Goal: Check status: Check status

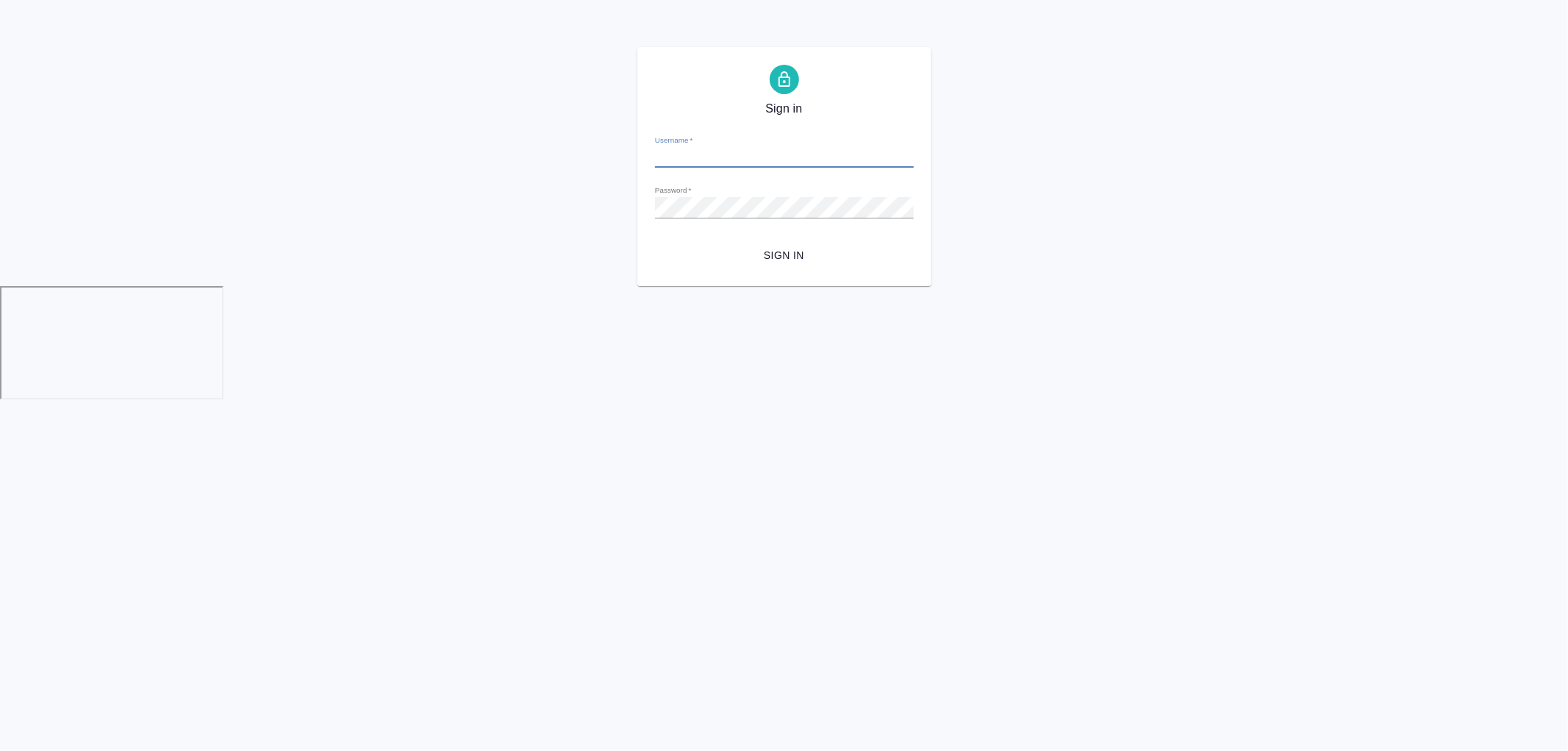
type input "d.zhukova@awatera.com"
drag, startPoint x: 838, startPoint y: 267, endPoint x: 816, endPoint y: 254, distance: 25.6
click at [836, 267] on button "Sign in" at bounding box center [784, 255] width 259 height 27
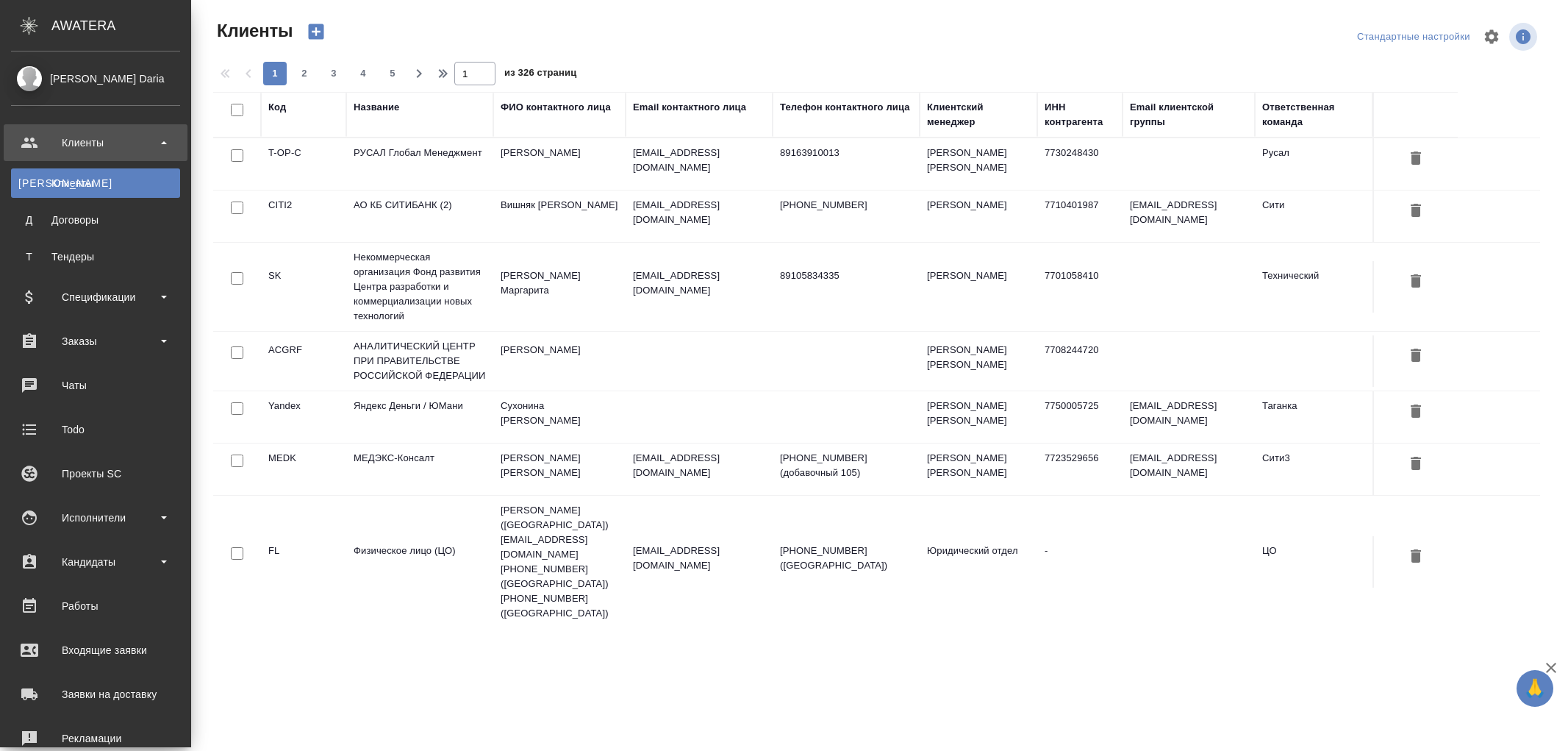
select select "RU"
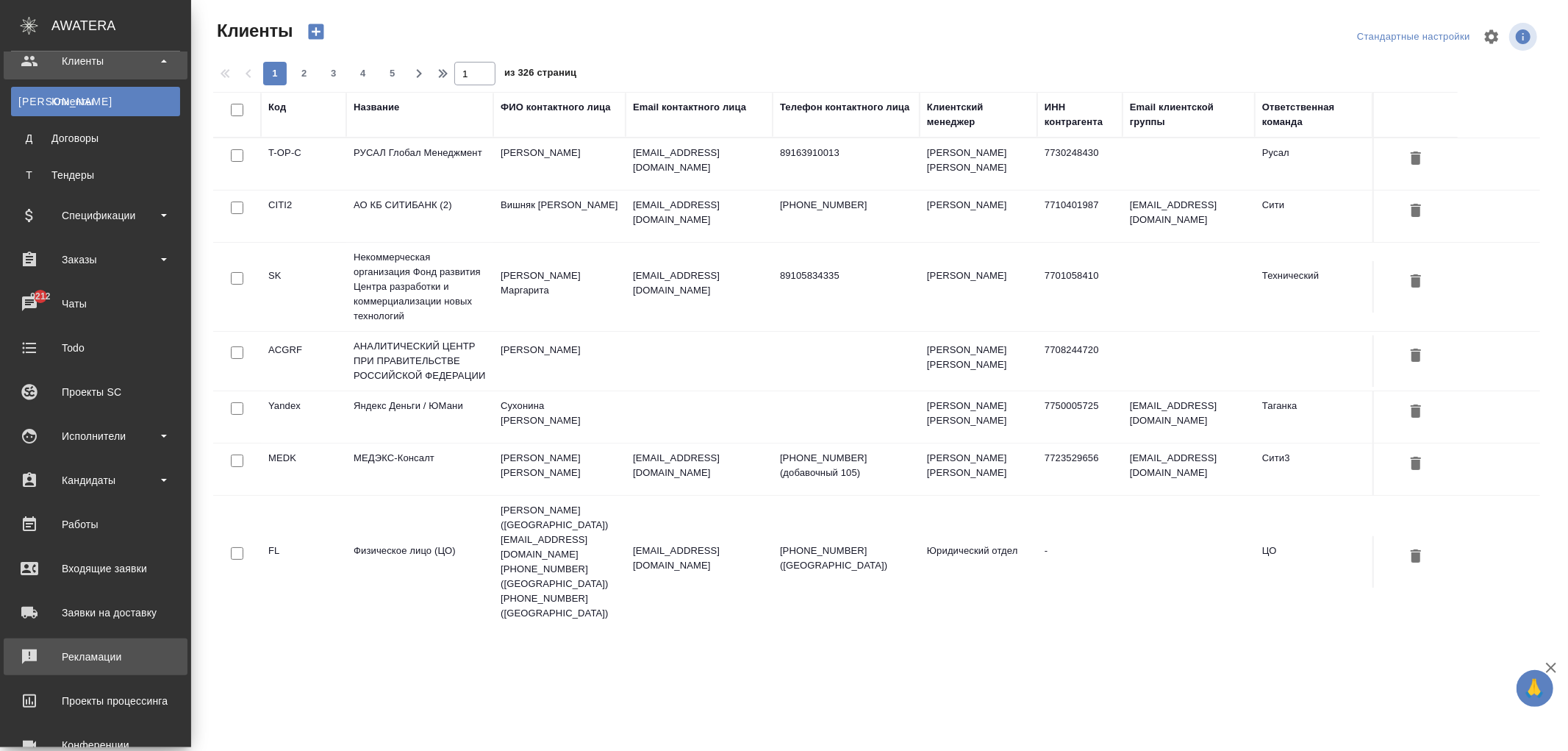
click at [83, 649] on div "Рекламации" at bounding box center [95, 656] width 169 height 22
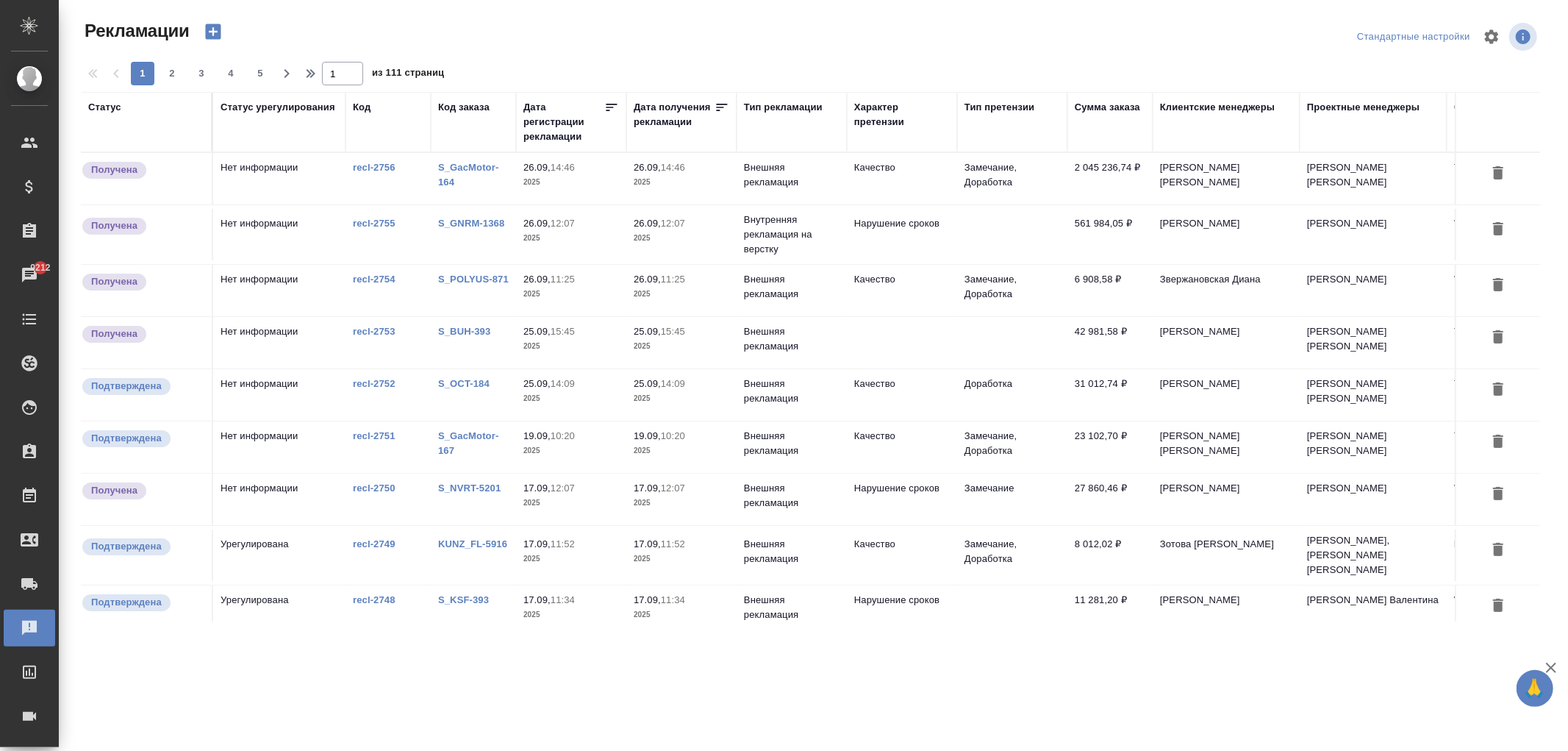
click at [107, 105] on div "Статус" at bounding box center [105, 107] width 33 height 15
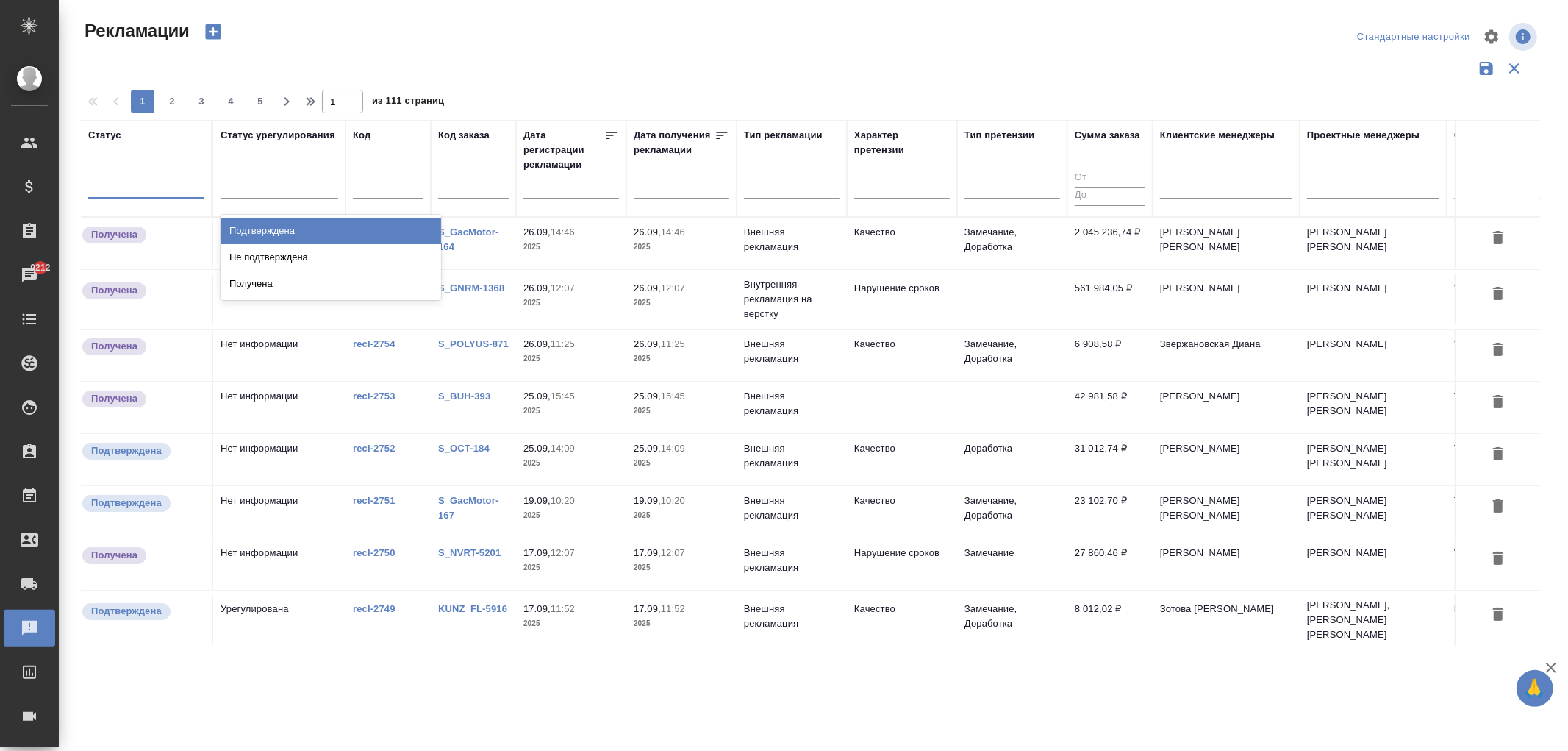
click at [141, 188] on div at bounding box center [146, 183] width 116 height 21
click at [564, 47] on div "Рекламации" at bounding box center [326, 37] width 490 height 35
click at [277, 408] on td "Нет информации" at bounding box center [279, 407] width 133 height 52
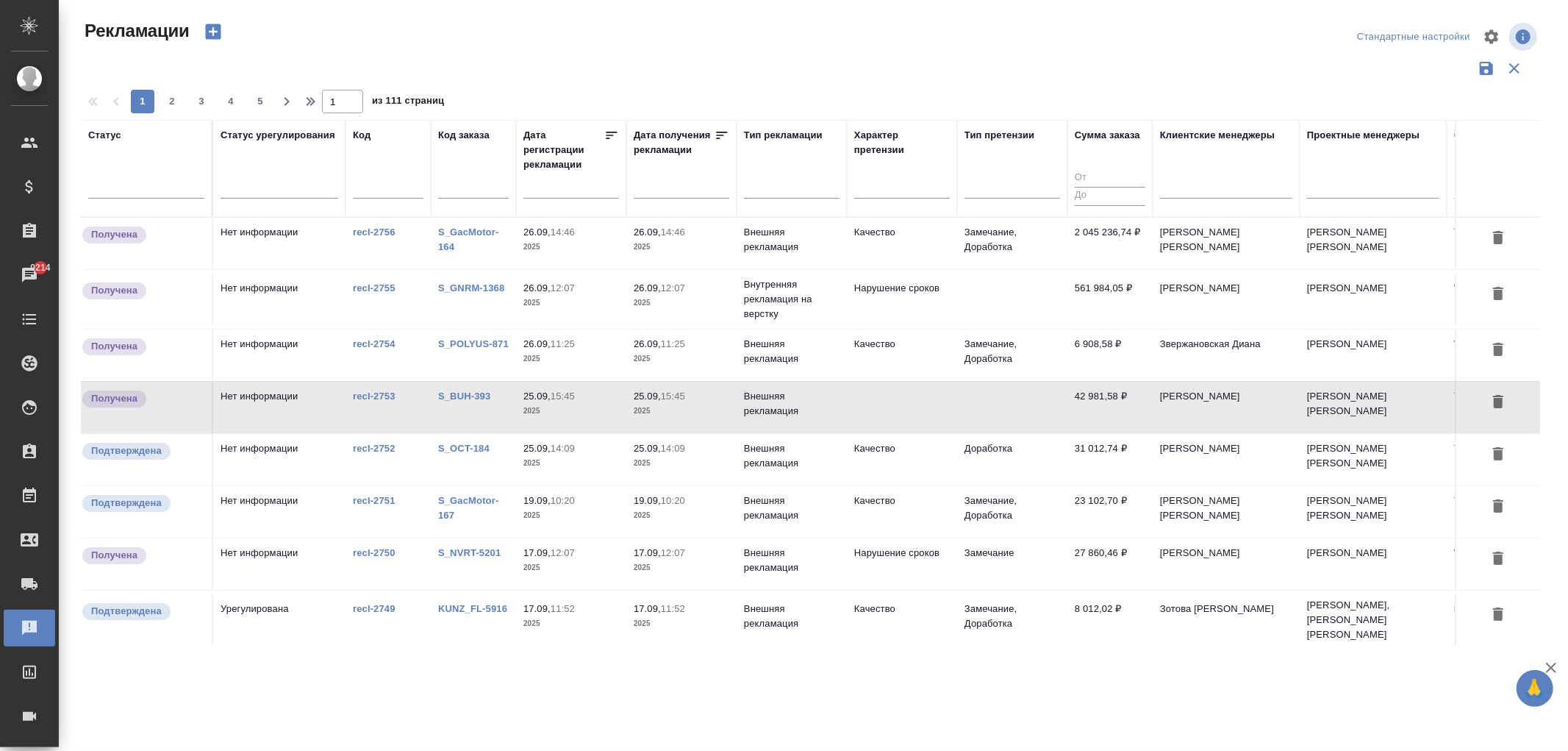
click at [280, 460] on td "Нет информации" at bounding box center [279, 459] width 133 height 52
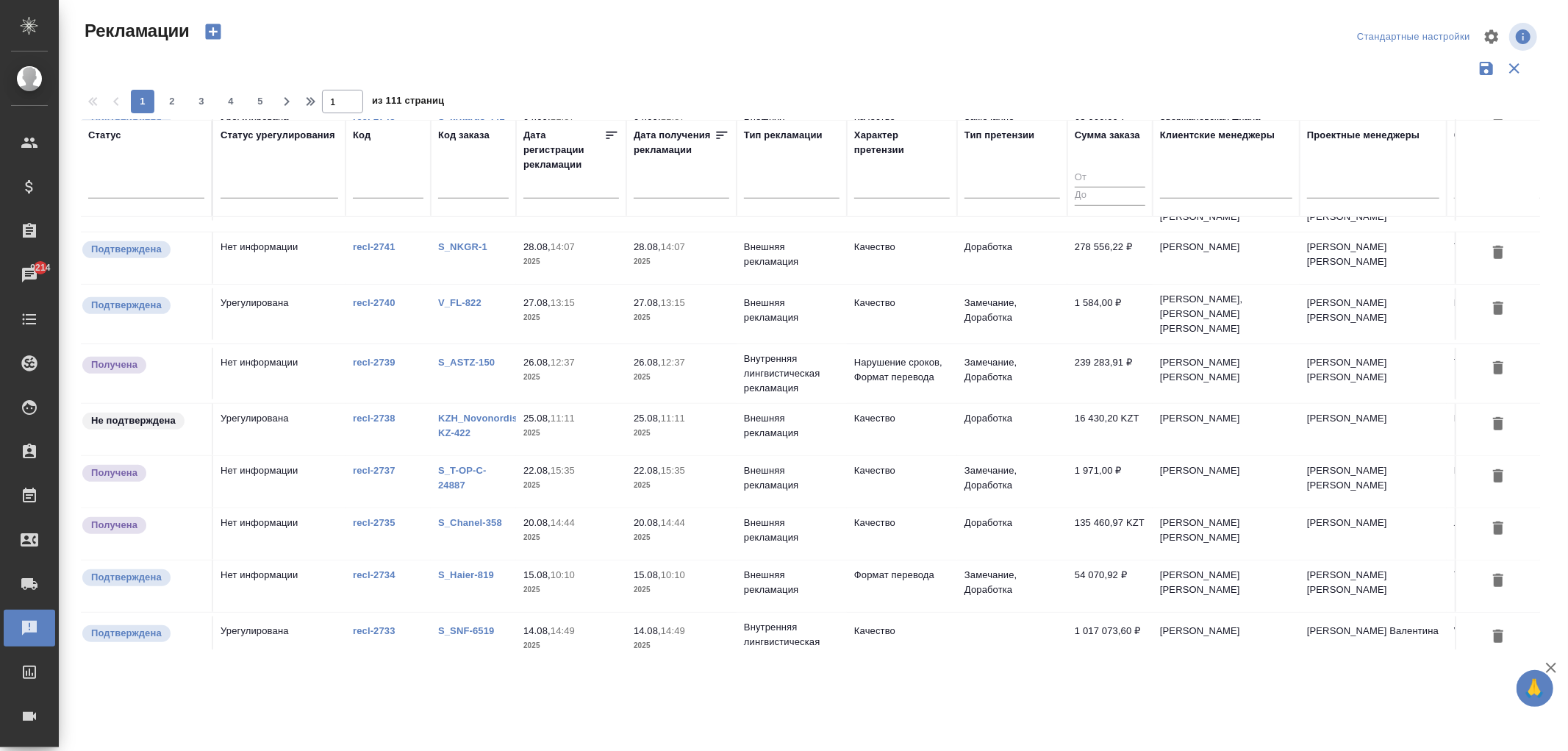
scroll to position [899, 0]
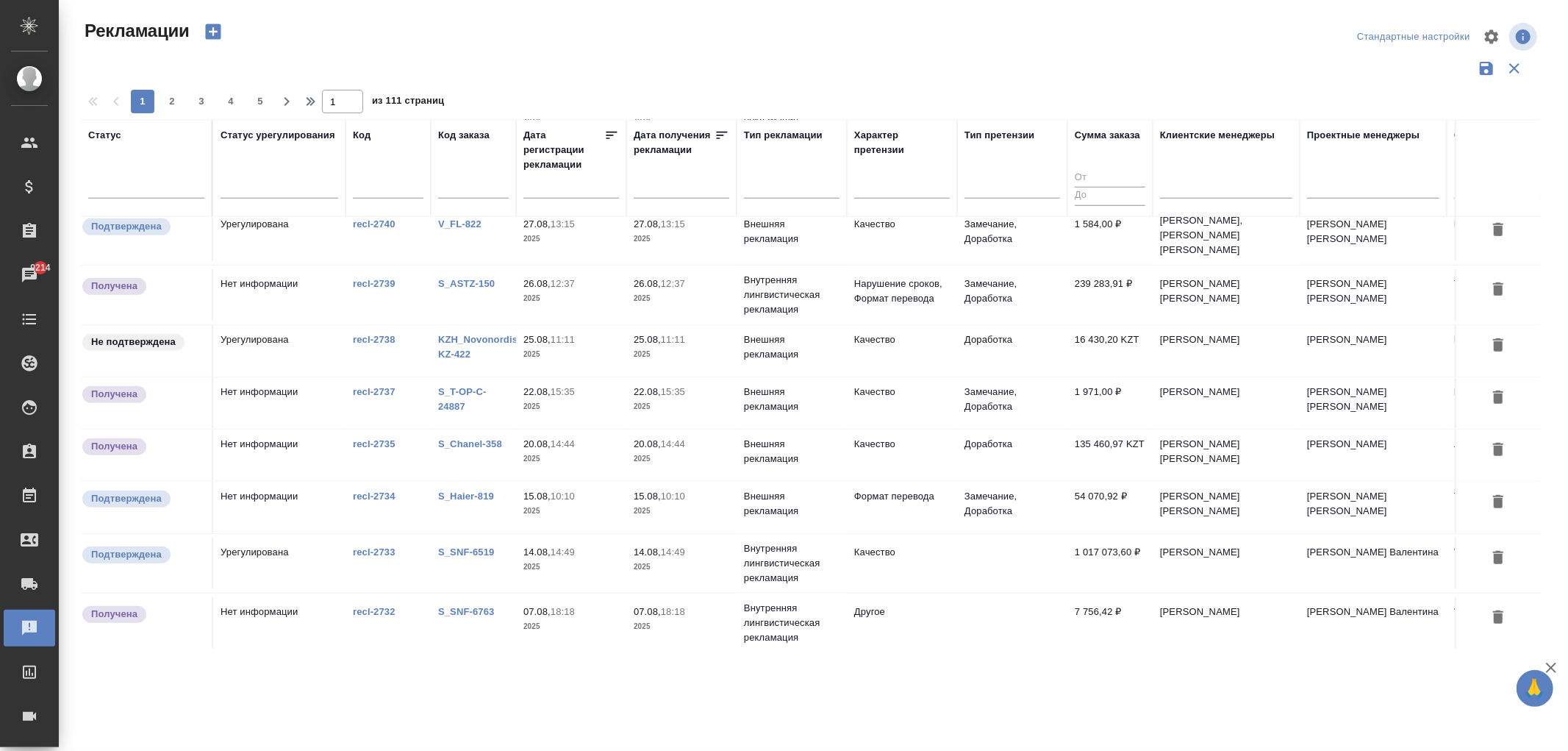
click at [300, 325] on td "Урегулирована" at bounding box center [279, 350] width 133 height 52
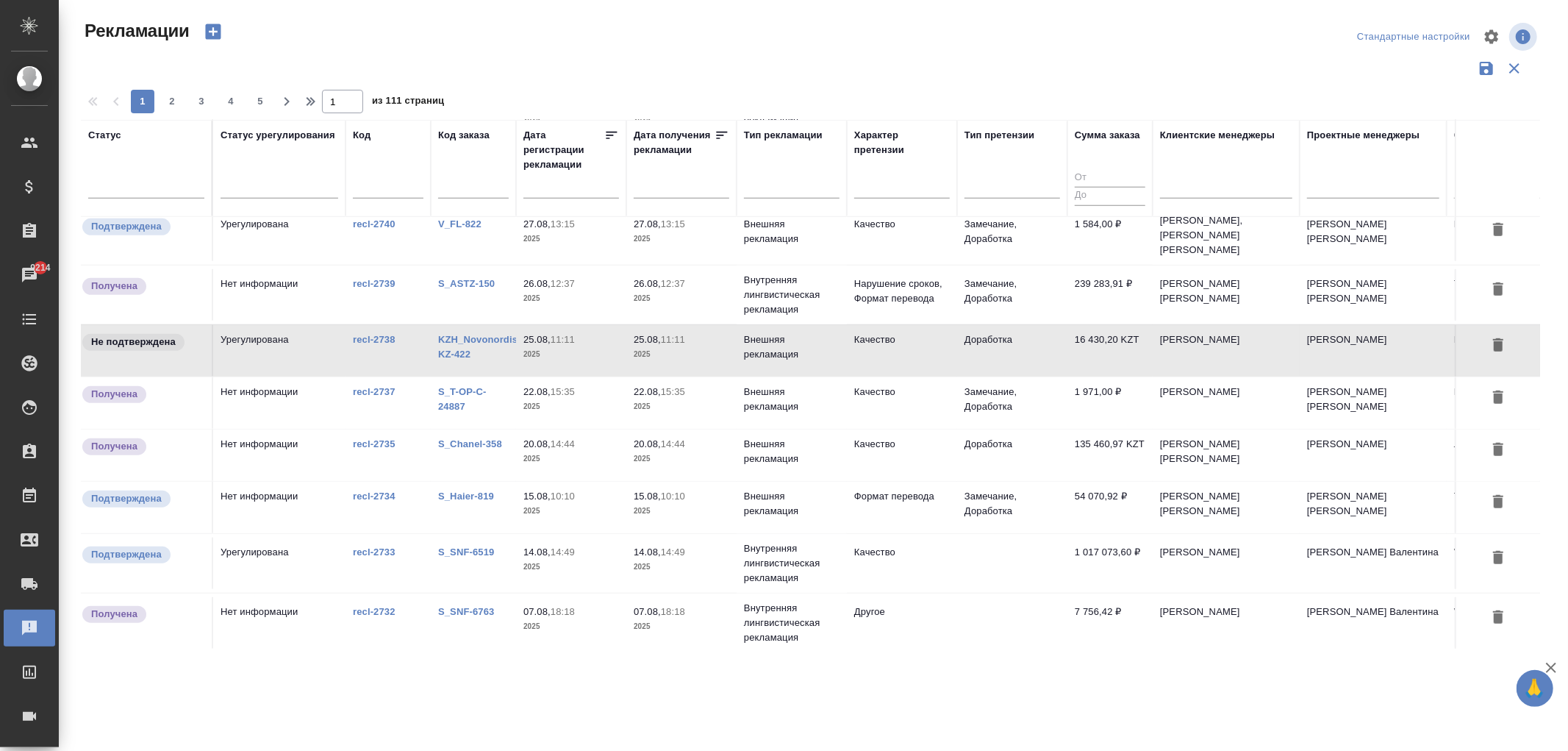
click at [163, 385] on div "Получена" at bounding box center [142, 394] width 123 height 20
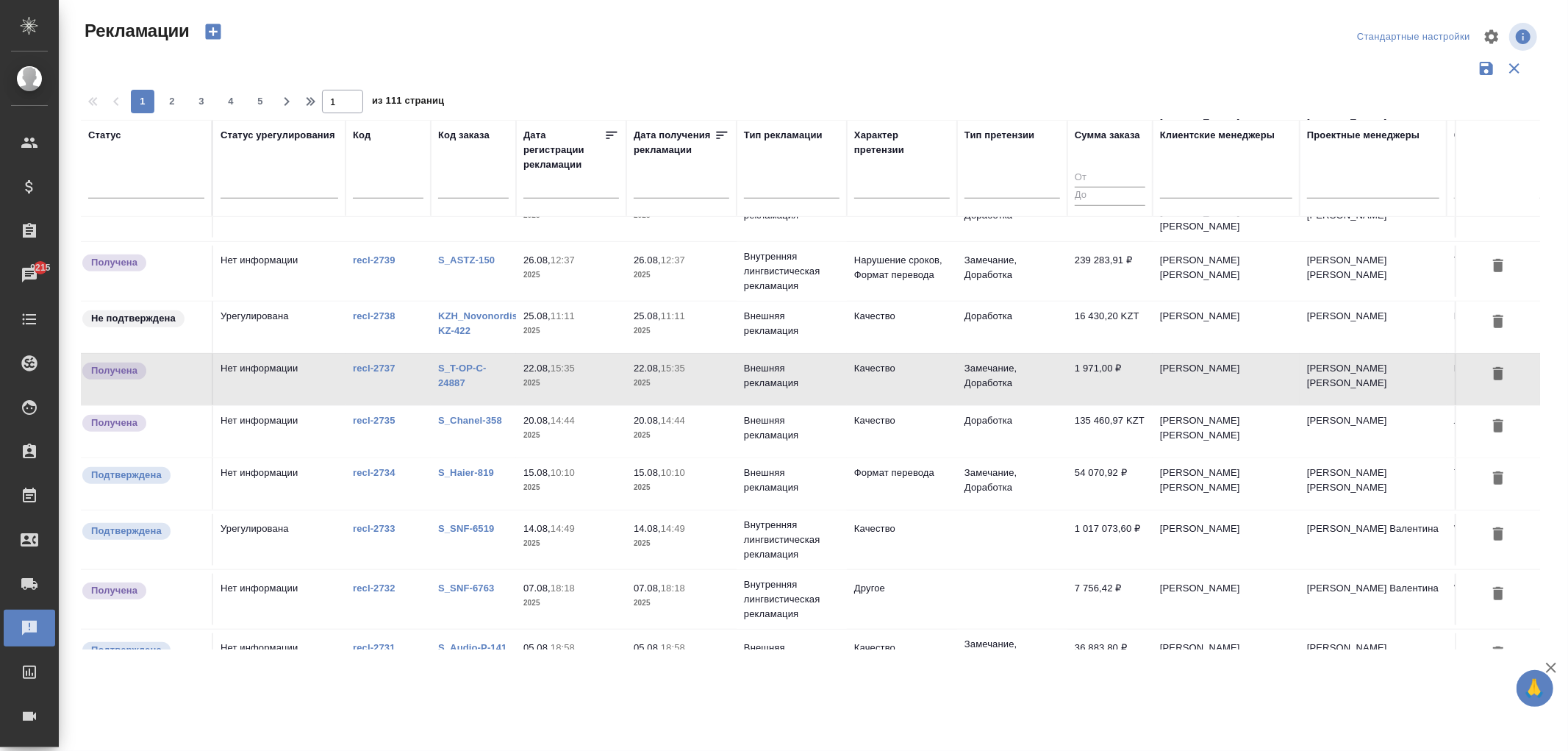
scroll to position [931, 0]
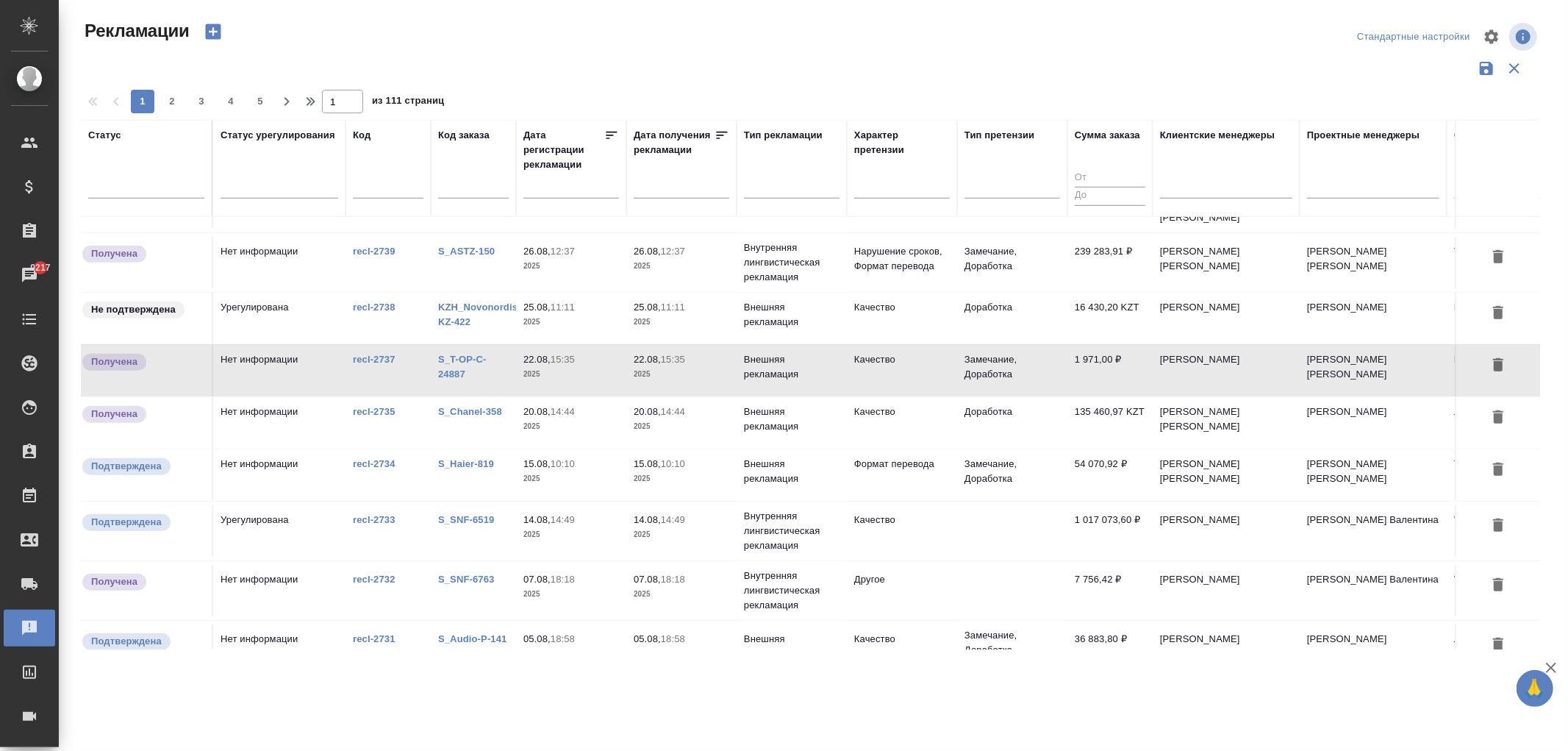
click at [467, 406] on link "S_Chanel-358" at bounding box center [470, 412] width 64 height 11
click at [415, 565] on td "recl-2732" at bounding box center [388, 590] width 85 height 52
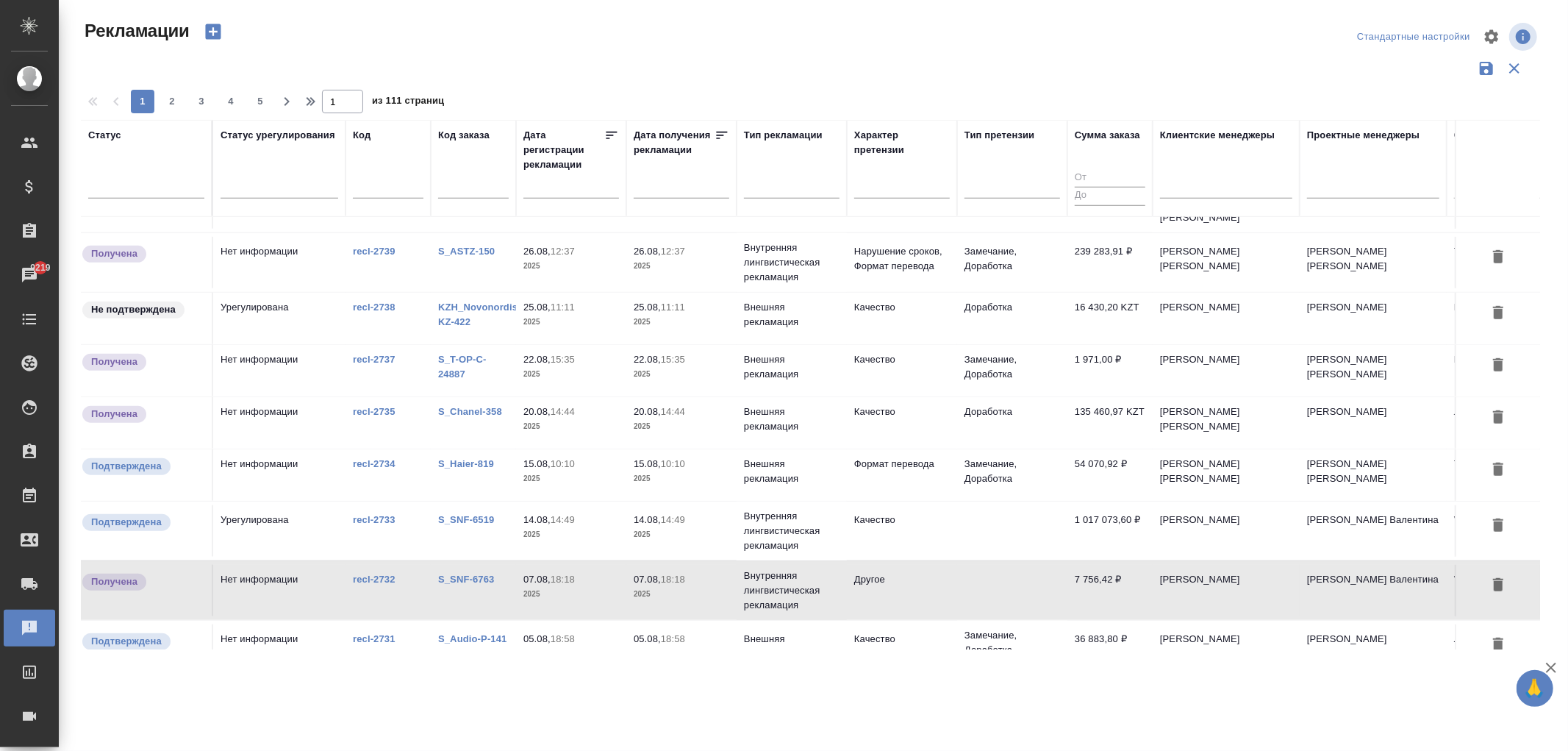
click at [417, 457] on div "recl-2734" at bounding box center [388, 464] width 71 height 15
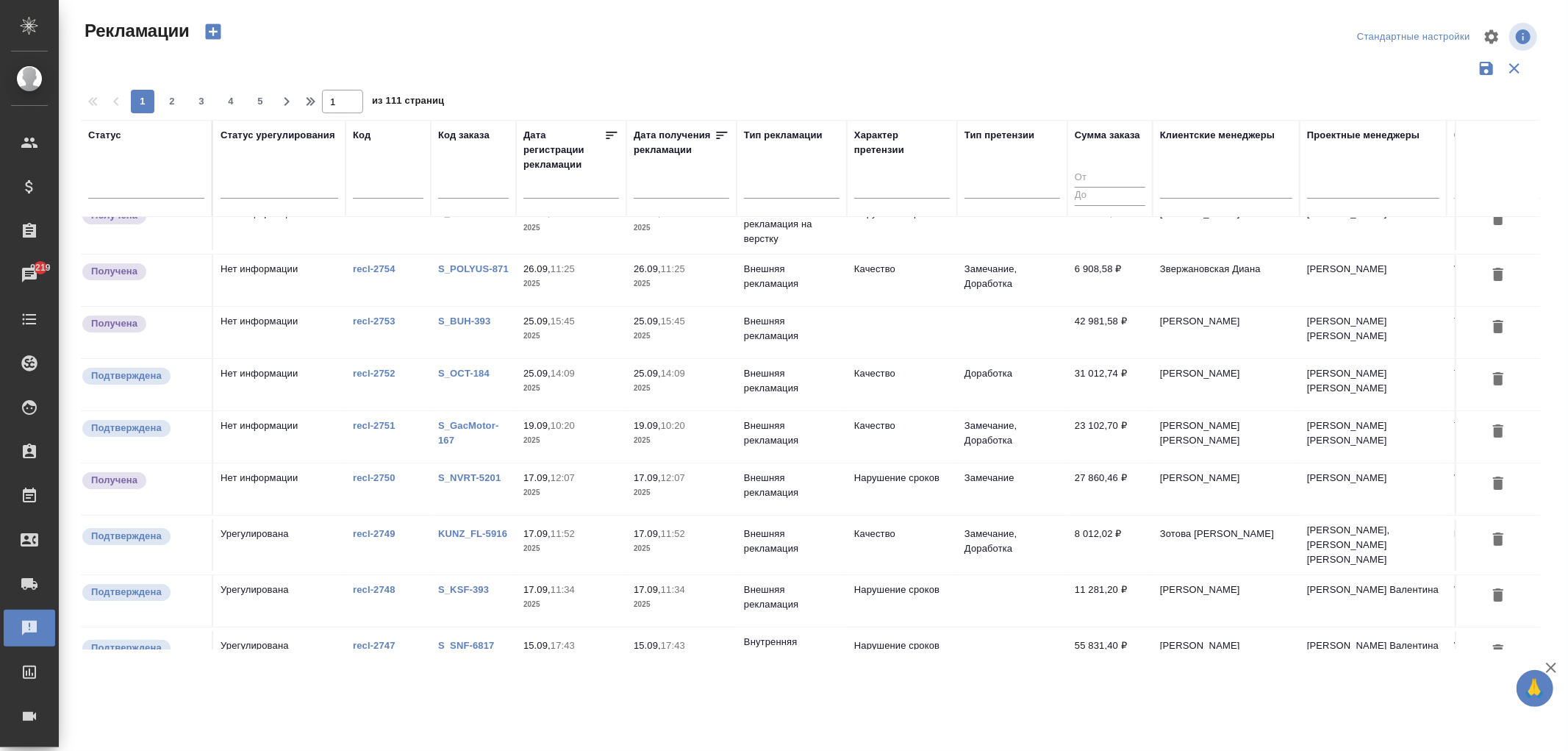
scroll to position [0, 0]
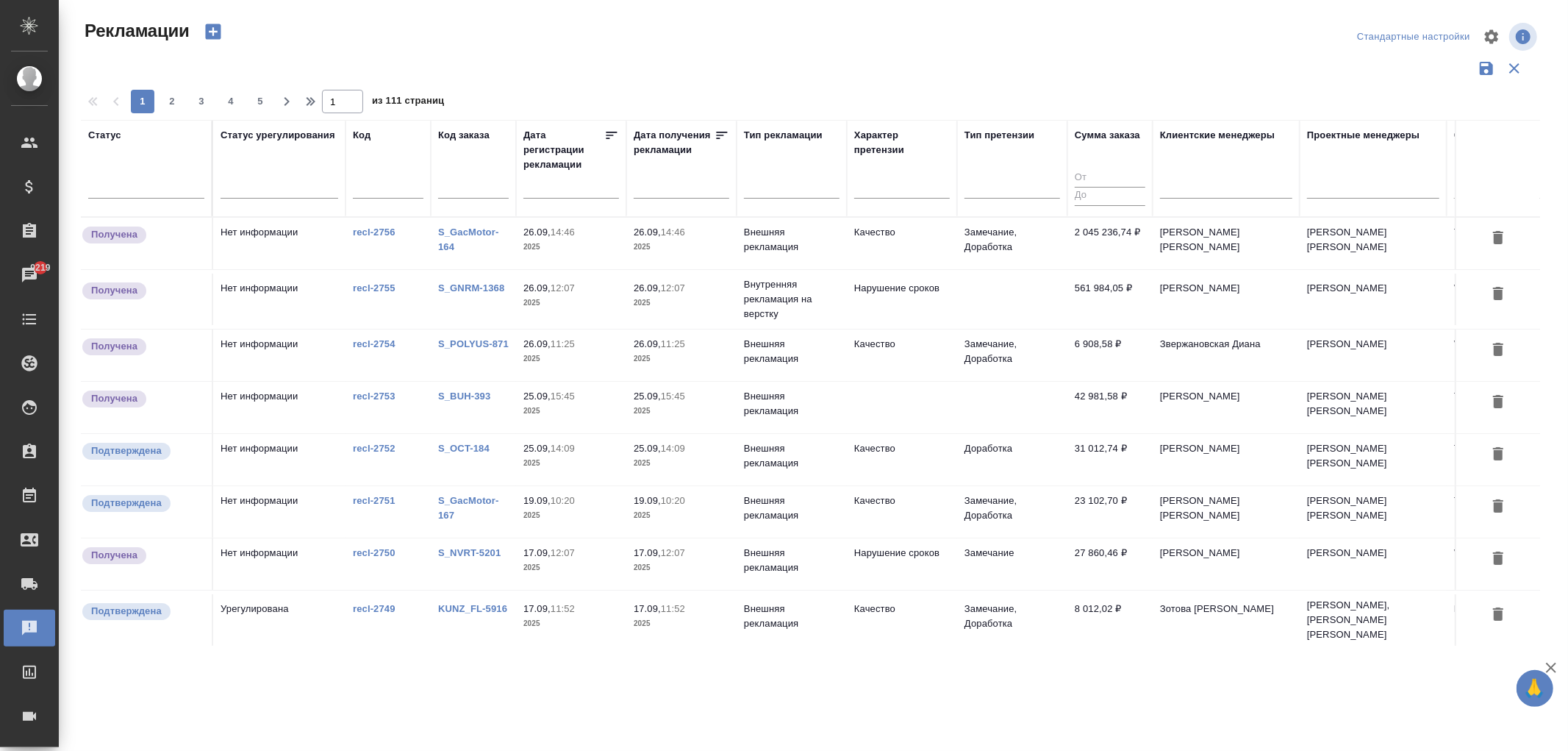
click at [407, 301] on td "recl-2755" at bounding box center [388, 299] width 85 height 52
click at [406, 302] on td "recl-2755" at bounding box center [388, 299] width 85 height 52
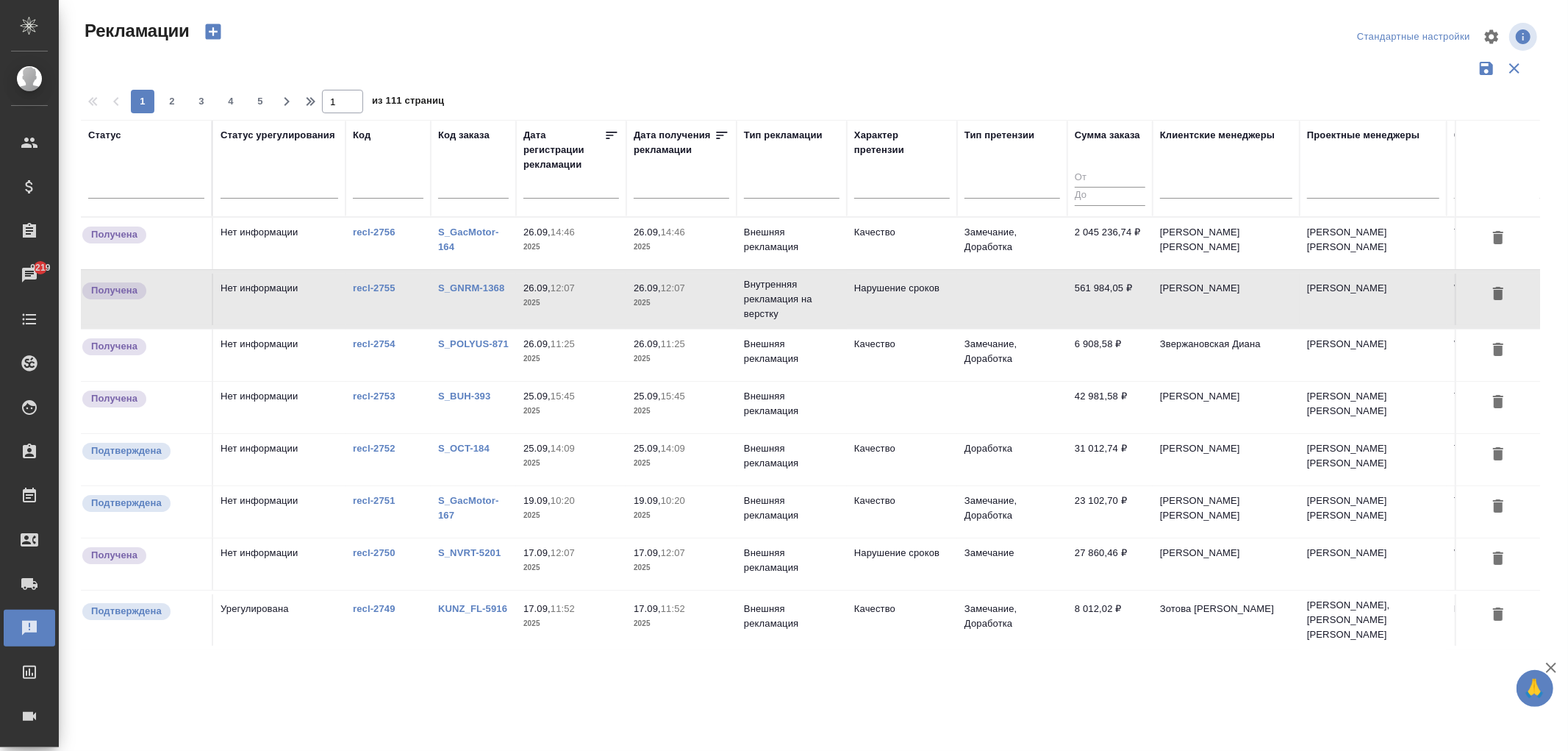
click at [403, 356] on td "recl-2754" at bounding box center [388, 355] width 85 height 52
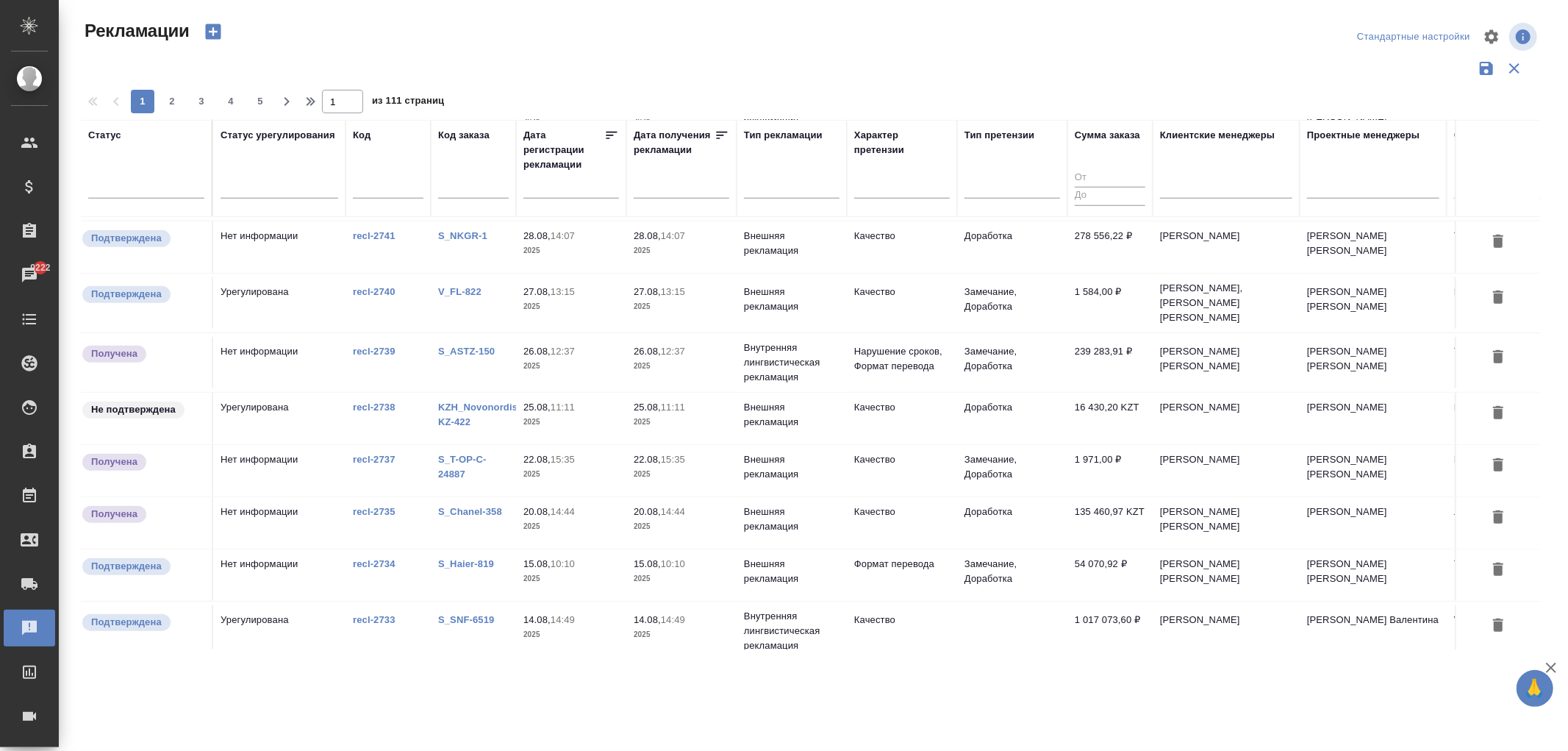
scroll to position [931, 0]
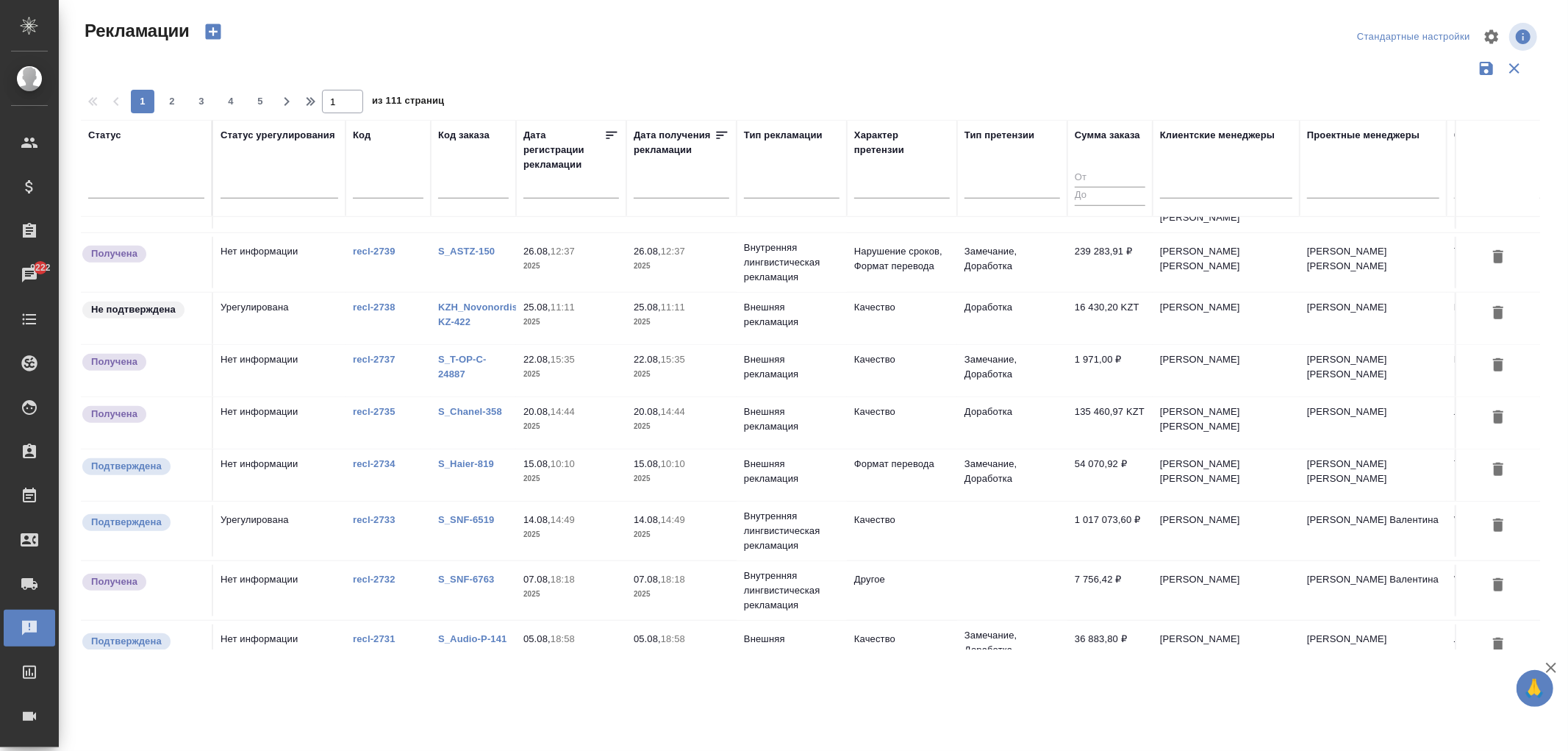
click at [391, 505] on td "recl-2733" at bounding box center [388, 531] width 85 height 52
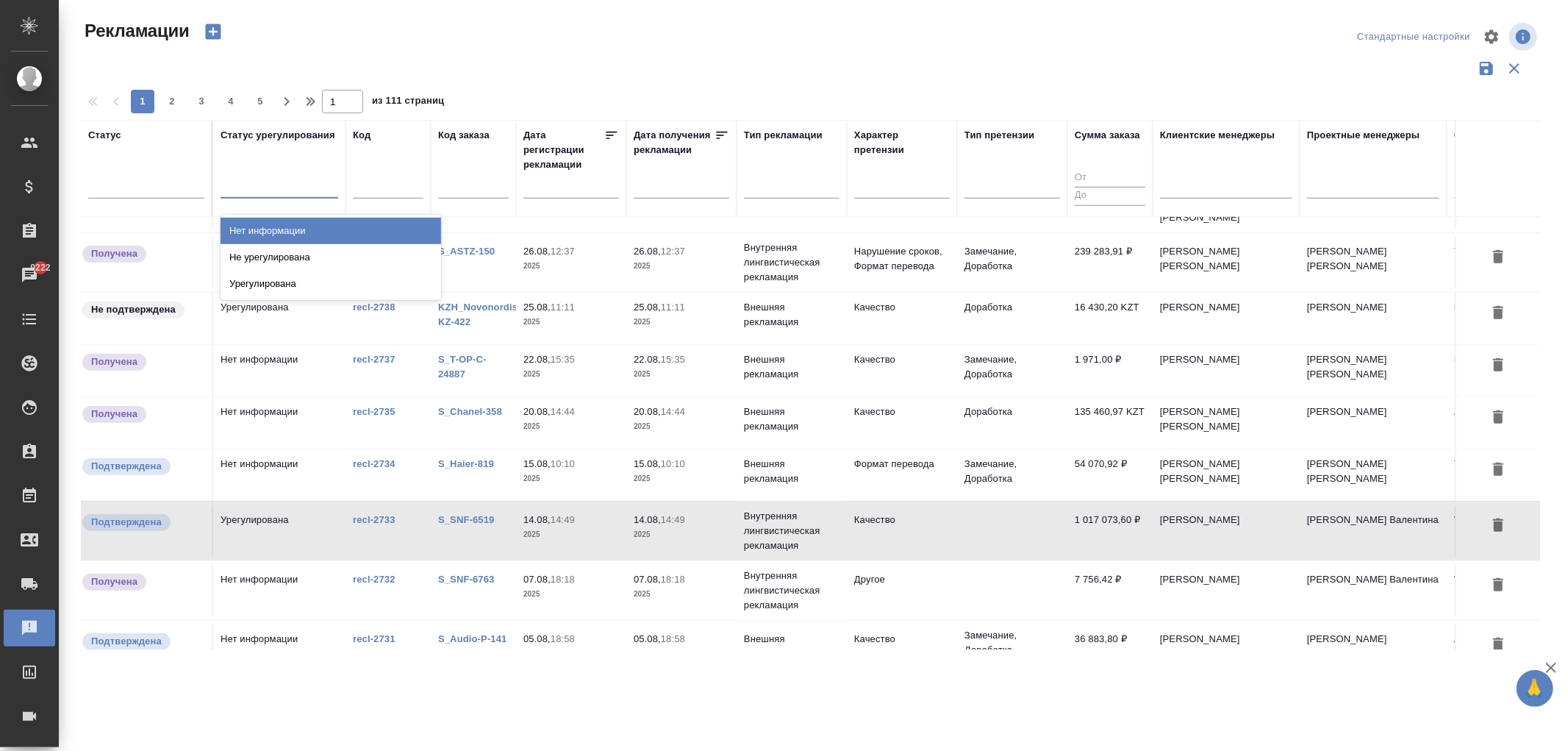
click at [259, 197] on div at bounding box center [280, 184] width 118 height 28
click at [273, 173] on div at bounding box center [280, 183] width 118 height 21
click at [135, 171] on div at bounding box center [146, 184] width 116 height 28
click at [141, 179] on div at bounding box center [146, 183] width 116 height 21
click at [780, 180] on div at bounding box center [791, 183] width 95 height 21
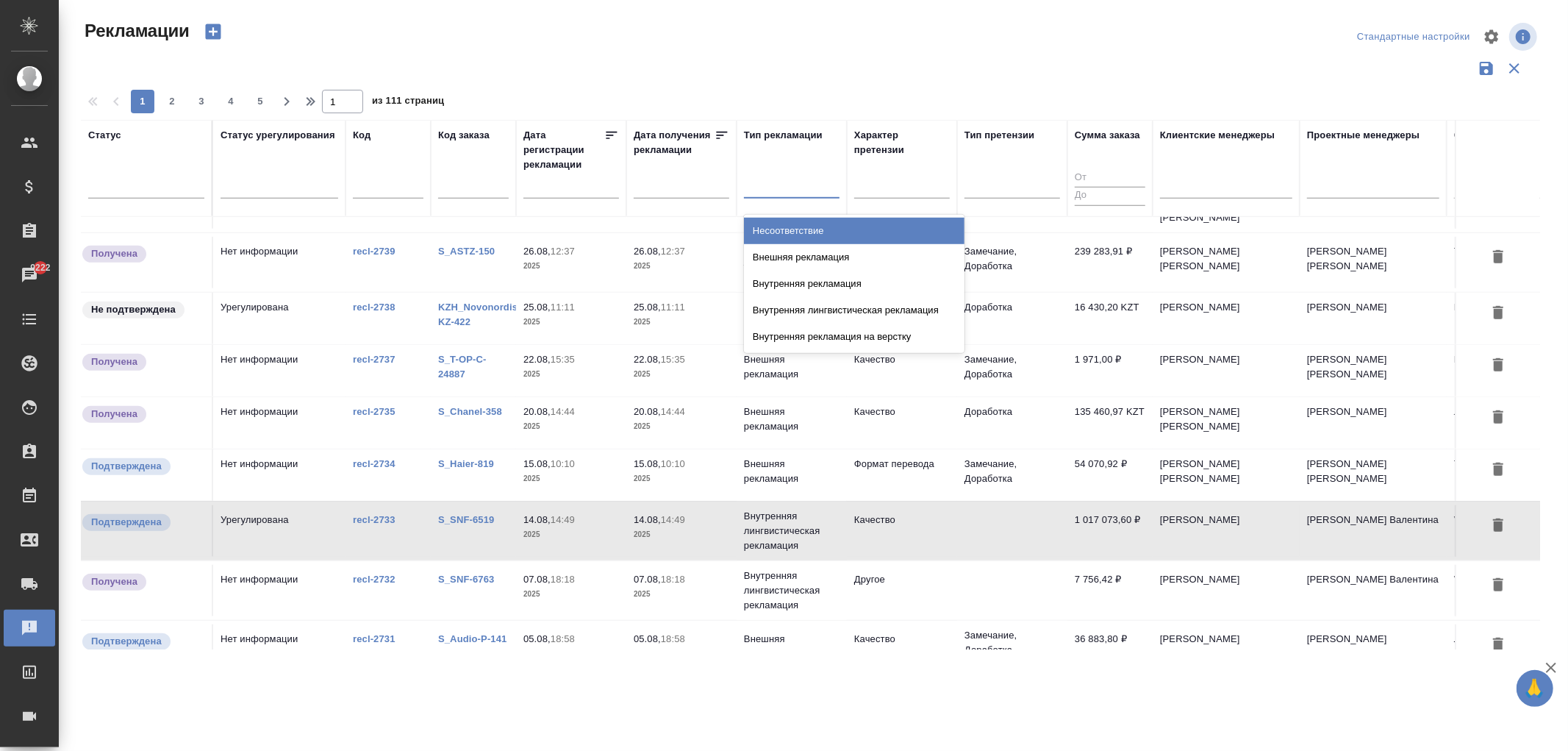
click at [789, 226] on div "Несоответствие" at bounding box center [854, 230] width 221 height 26
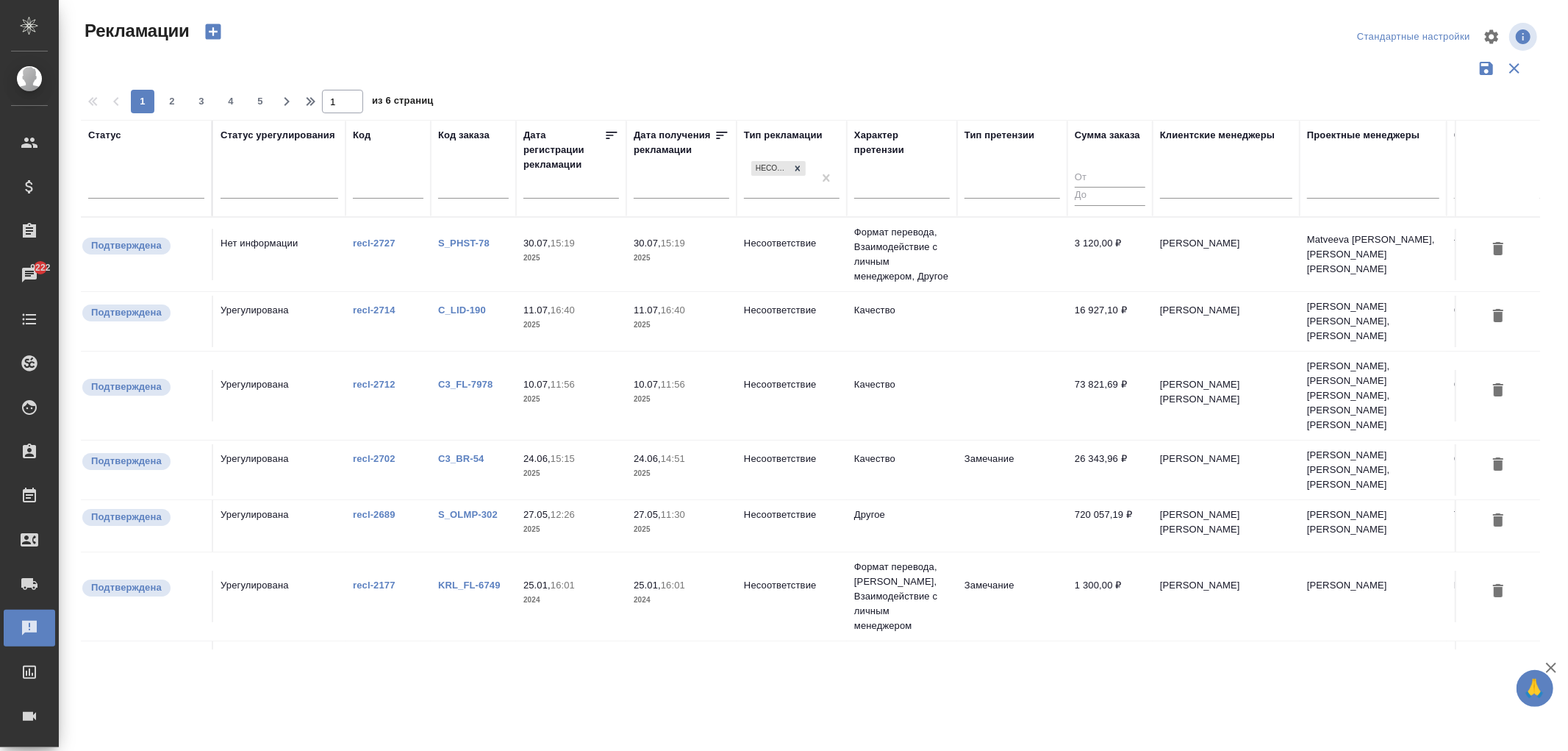
click at [257, 257] on td "Нет информации" at bounding box center [279, 254] width 133 height 52
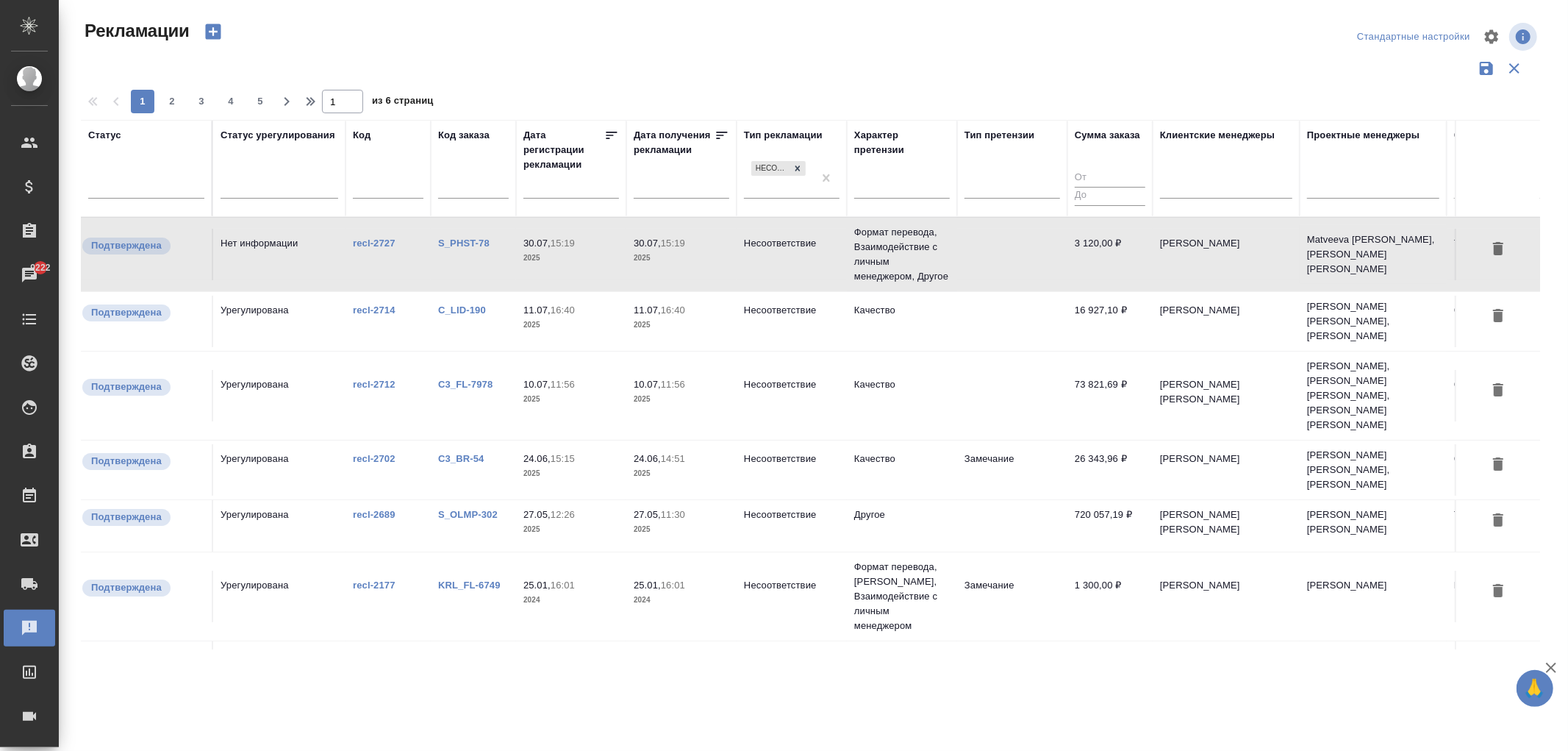
click at [396, 315] on td "recl-2714" at bounding box center [388, 321] width 85 height 52
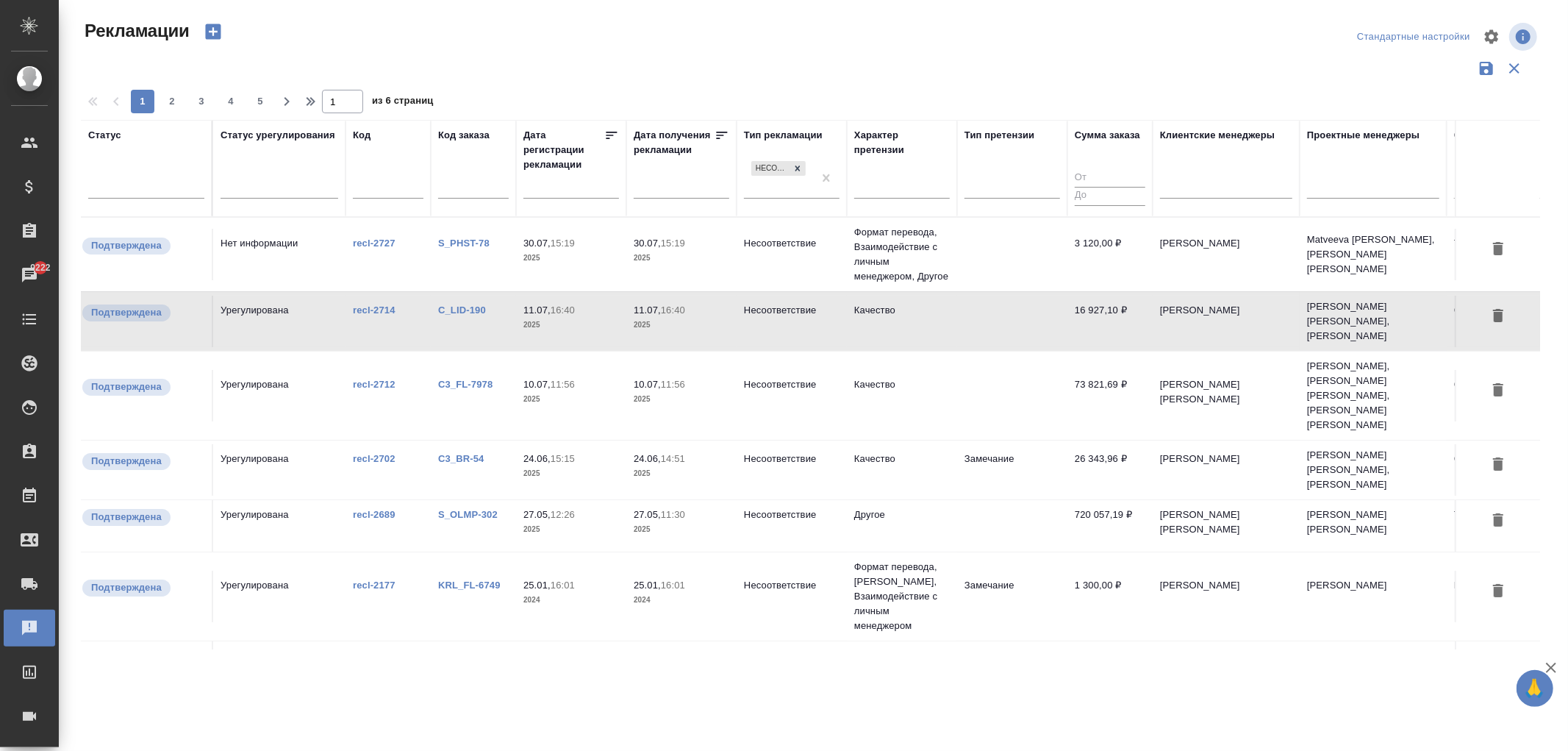
click at [396, 377] on td "recl-2712" at bounding box center [388, 395] width 85 height 52
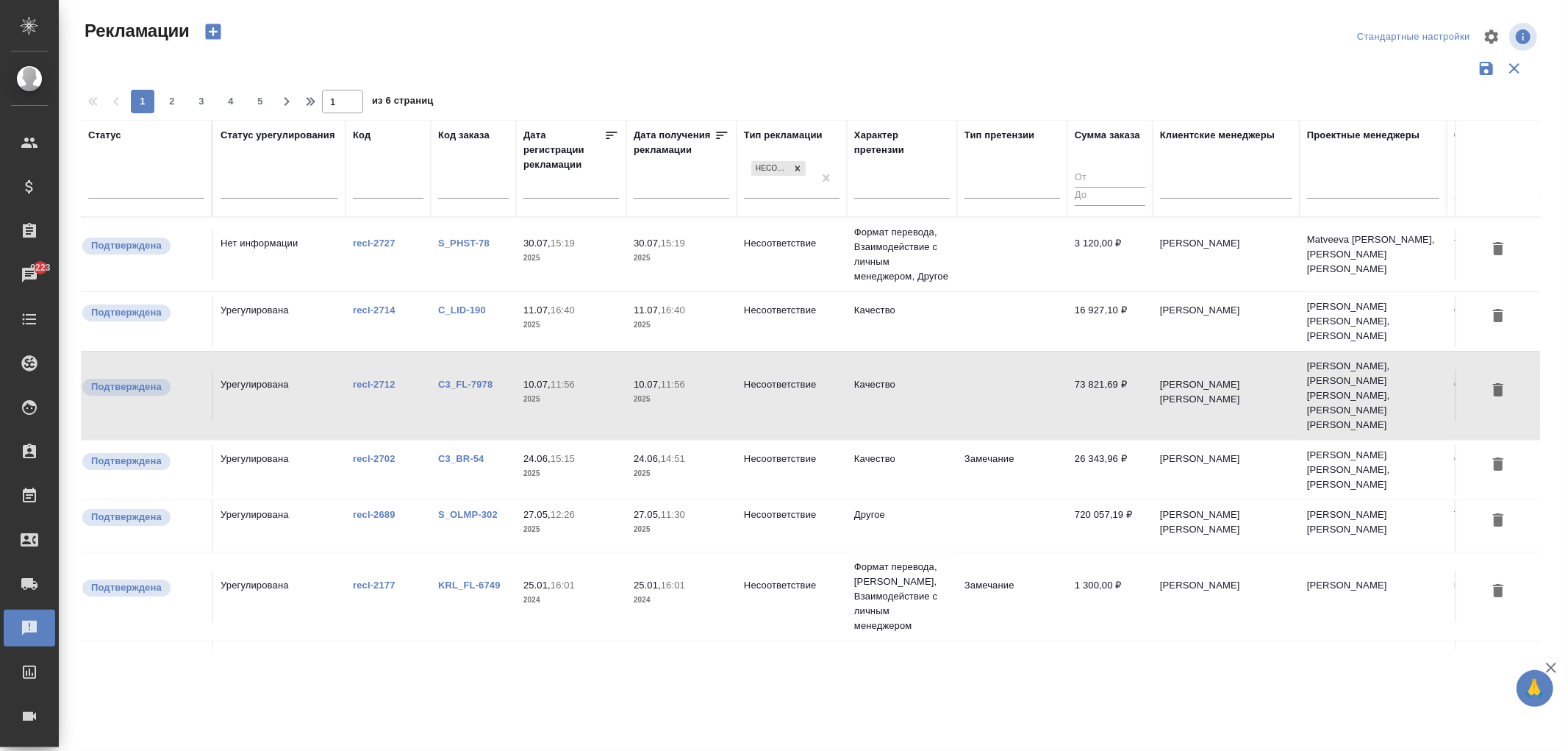
click at [417, 444] on td "recl-2702" at bounding box center [388, 470] width 85 height 52
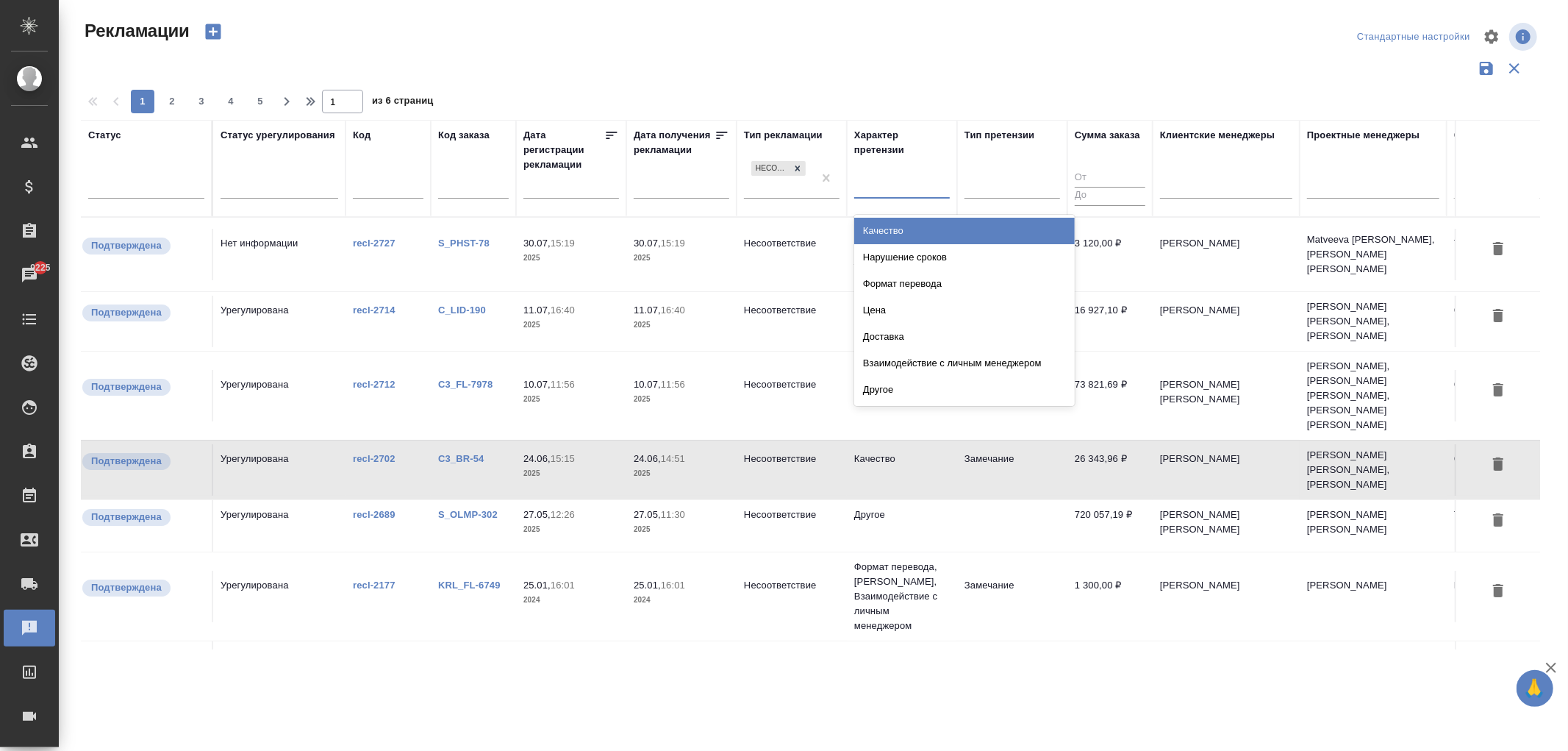
click at [893, 181] on div at bounding box center [902, 183] width 95 height 21
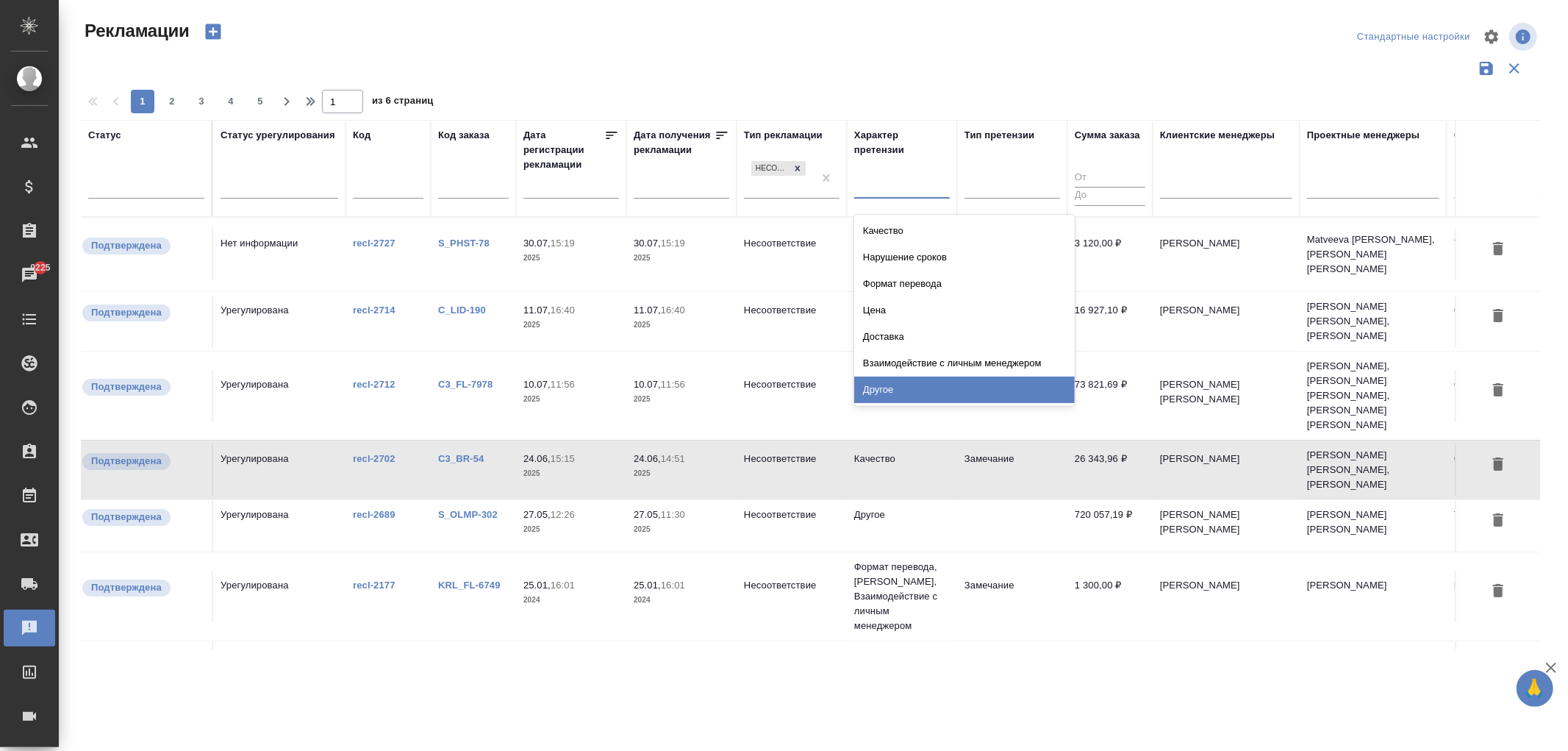
click at [895, 50] on div at bounding box center [816, 37] width 490 height 35
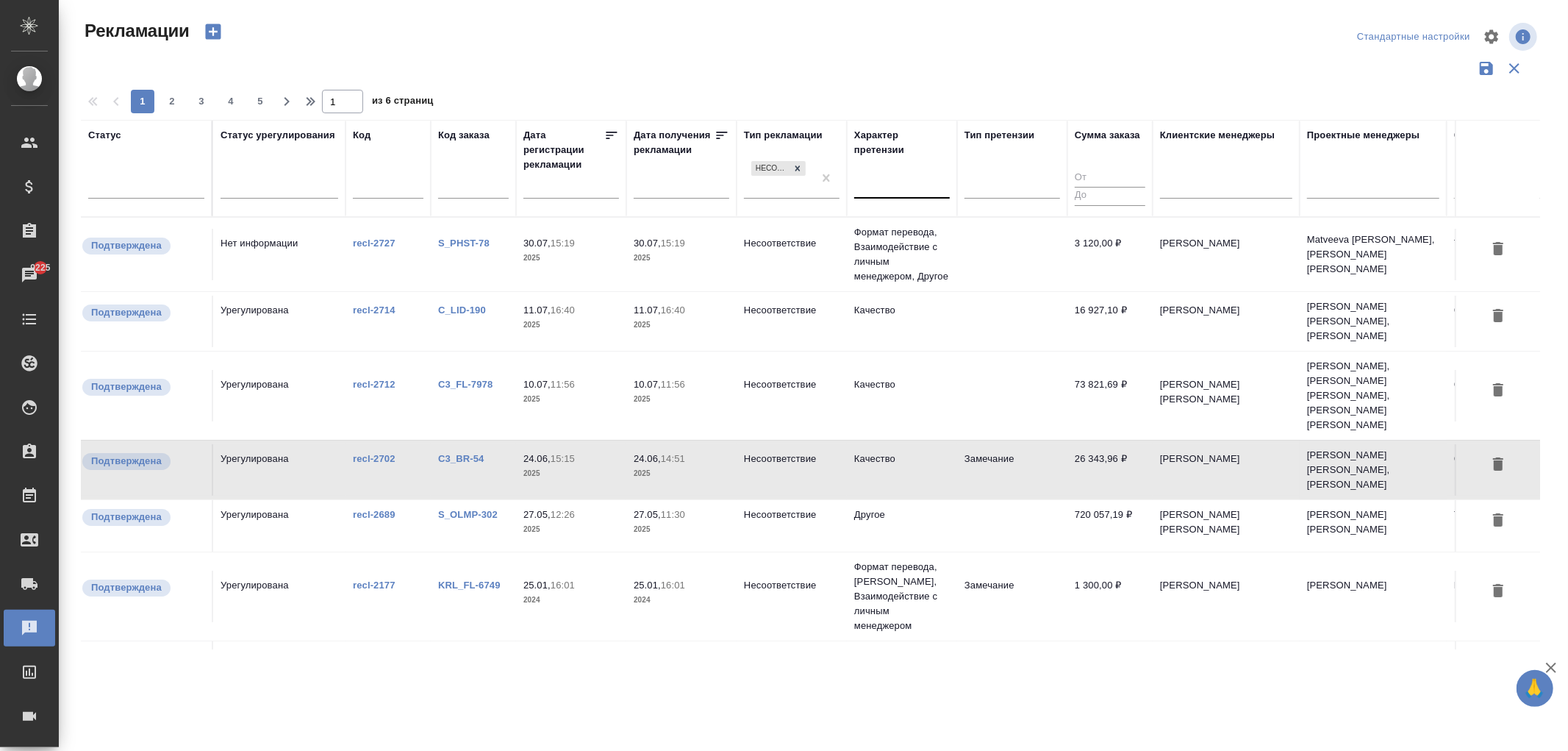
click at [899, 182] on div at bounding box center [902, 183] width 95 height 21
click at [873, 86] on div at bounding box center [817, 86] width 1471 height 7
click at [891, 184] on div at bounding box center [902, 183] width 95 height 21
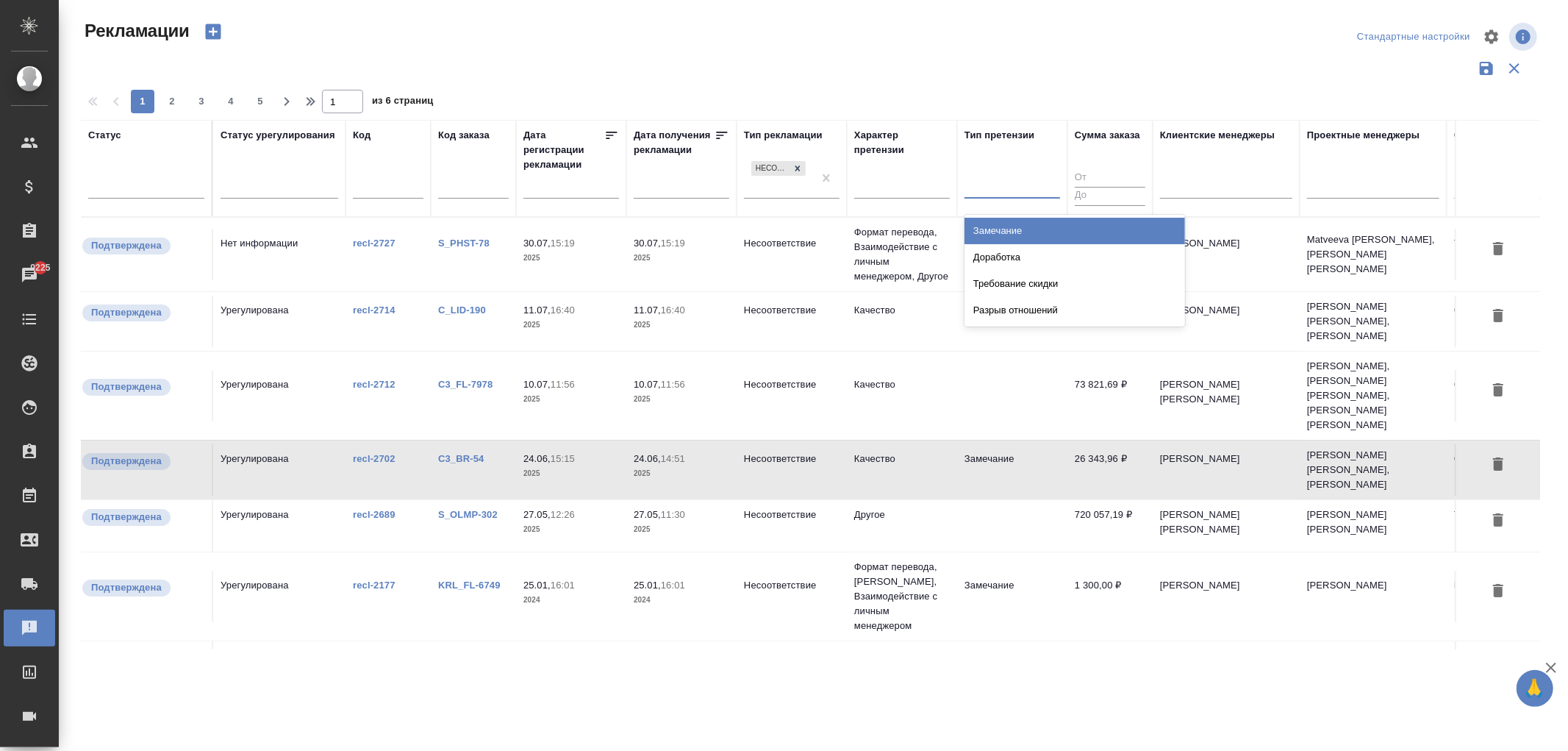
click at [1001, 178] on div at bounding box center [1012, 183] width 95 height 21
click at [1000, 178] on div at bounding box center [1012, 183] width 95 height 21
click at [1002, 188] on div at bounding box center [1012, 183] width 95 height 21
click at [893, 187] on div at bounding box center [902, 183] width 95 height 21
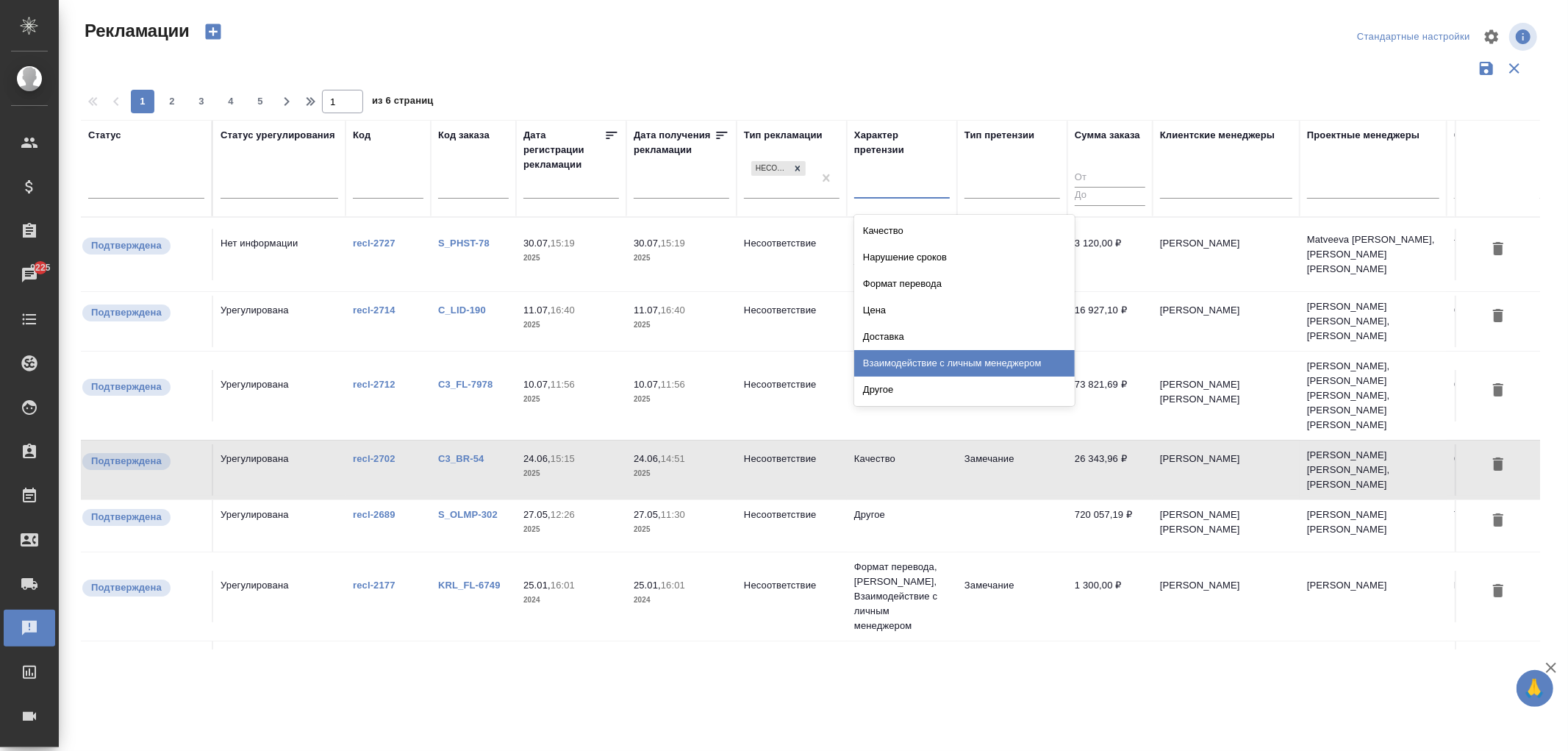
click at [913, 362] on div "Взаимодействие с личным менеджером" at bounding box center [964, 362] width 221 height 26
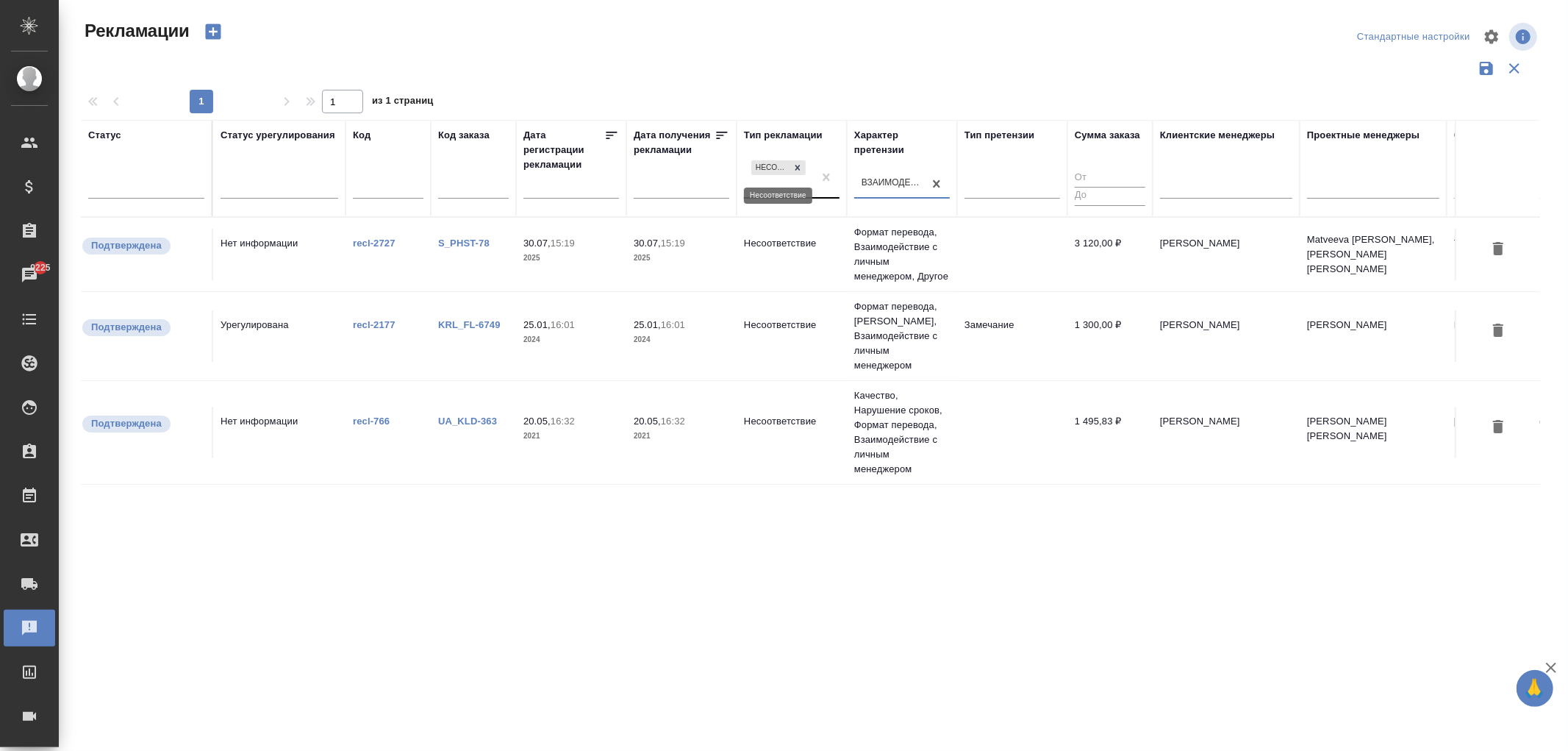
click at [793, 170] on icon at bounding box center [798, 168] width 10 height 10
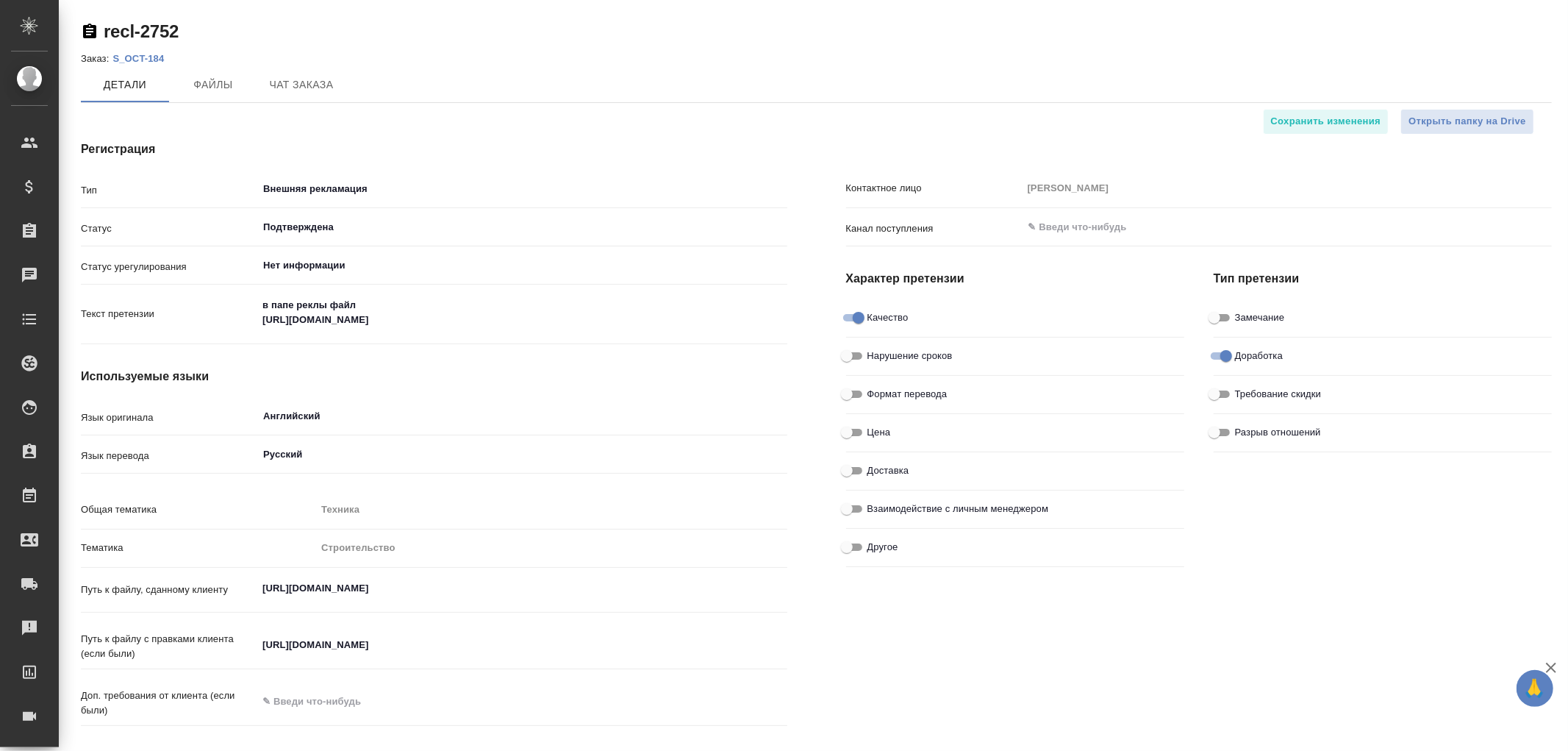
click at [144, 61] on p "S_OCT-184" at bounding box center [144, 59] width 63 height 11
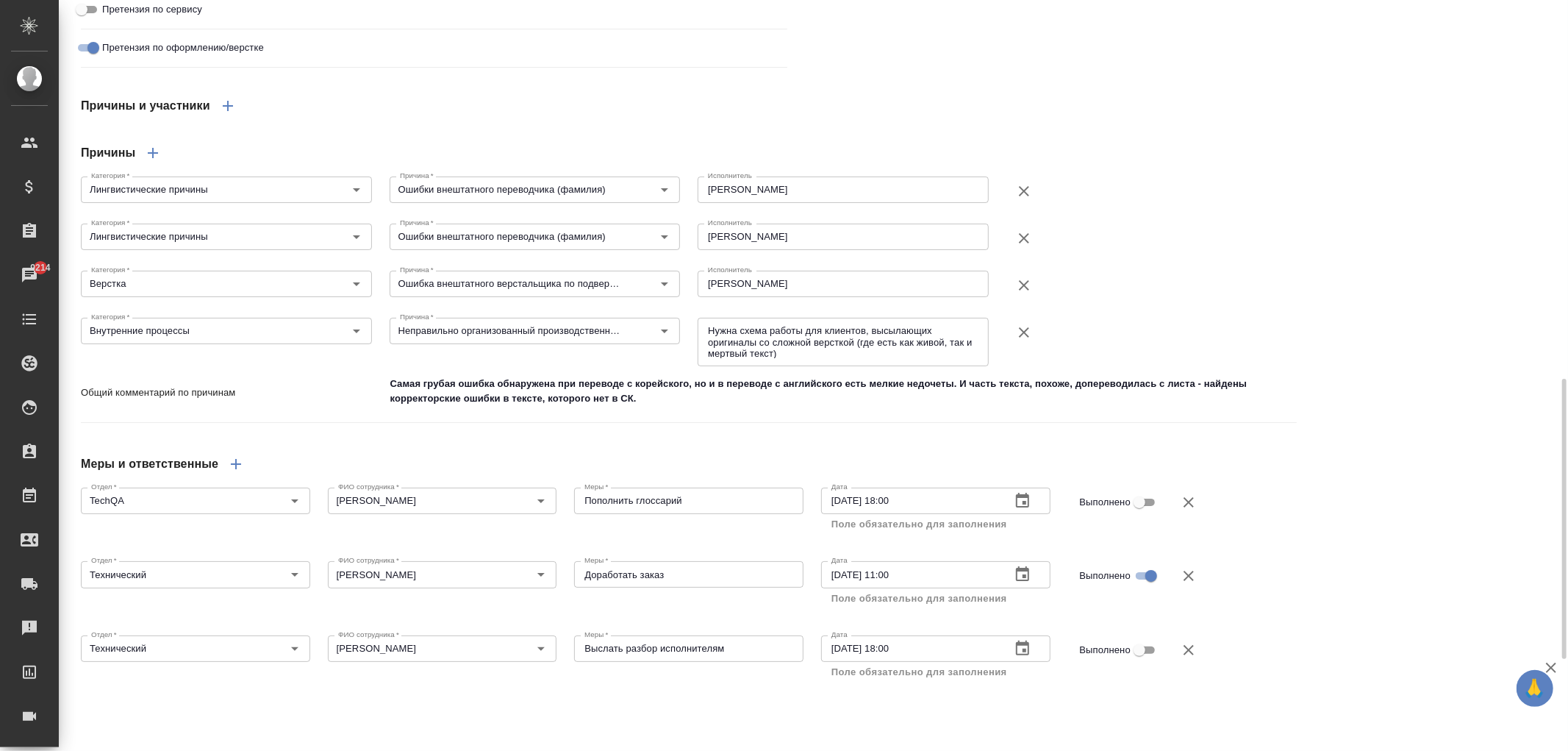
scroll to position [606, 0]
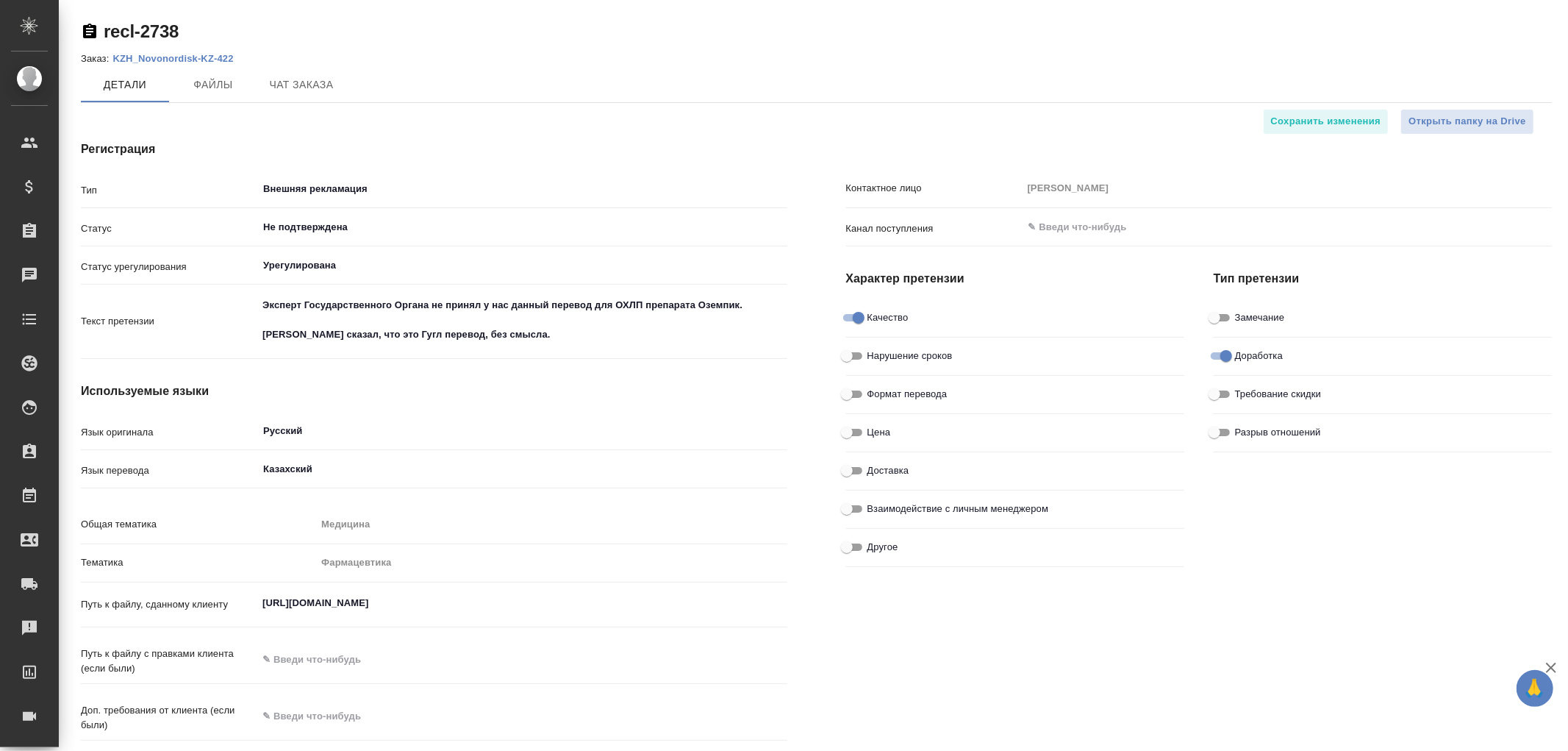
click at [180, 55] on p "KZH_Novonordisk-KZ-422" at bounding box center [179, 59] width 132 height 11
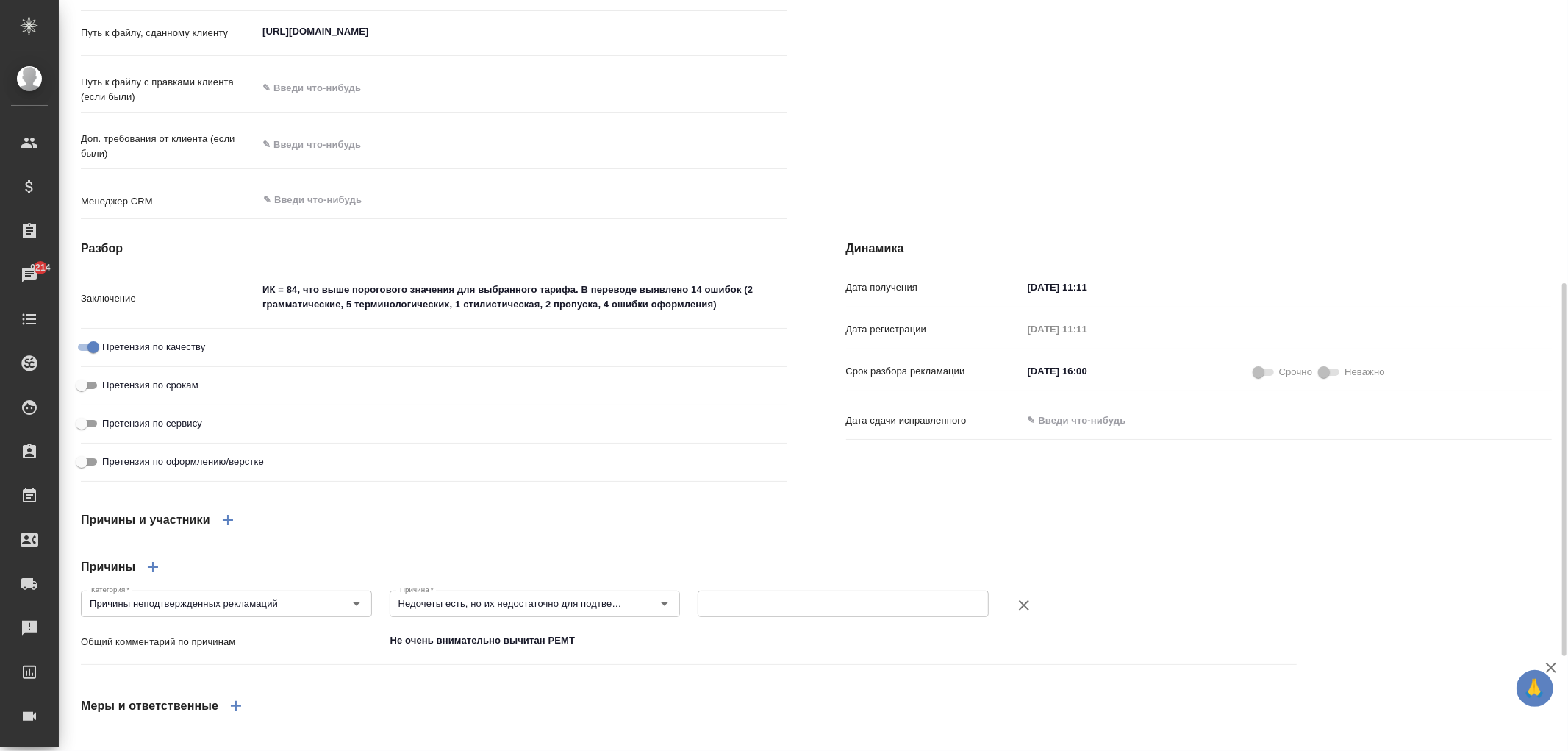
drag, startPoint x: 846, startPoint y: 422, endPoint x: 867, endPoint y: 418, distance: 21.4
click at [825, 418] on div "Динамика Дата получения 25.08.2025 11:11 Дата регистрации 25.08.2025 11:11 Срок…" at bounding box center [1199, 364] width 765 height 307
click at [863, 416] on p "Дата сдачи исправленного" at bounding box center [934, 420] width 176 height 15
click at [865, 418] on p "Дата сдачи исправленного" at bounding box center [934, 420] width 176 height 15
click at [887, 420] on p "Дата сдачи исправленного" at bounding box center [934, 420] width 176 height 15
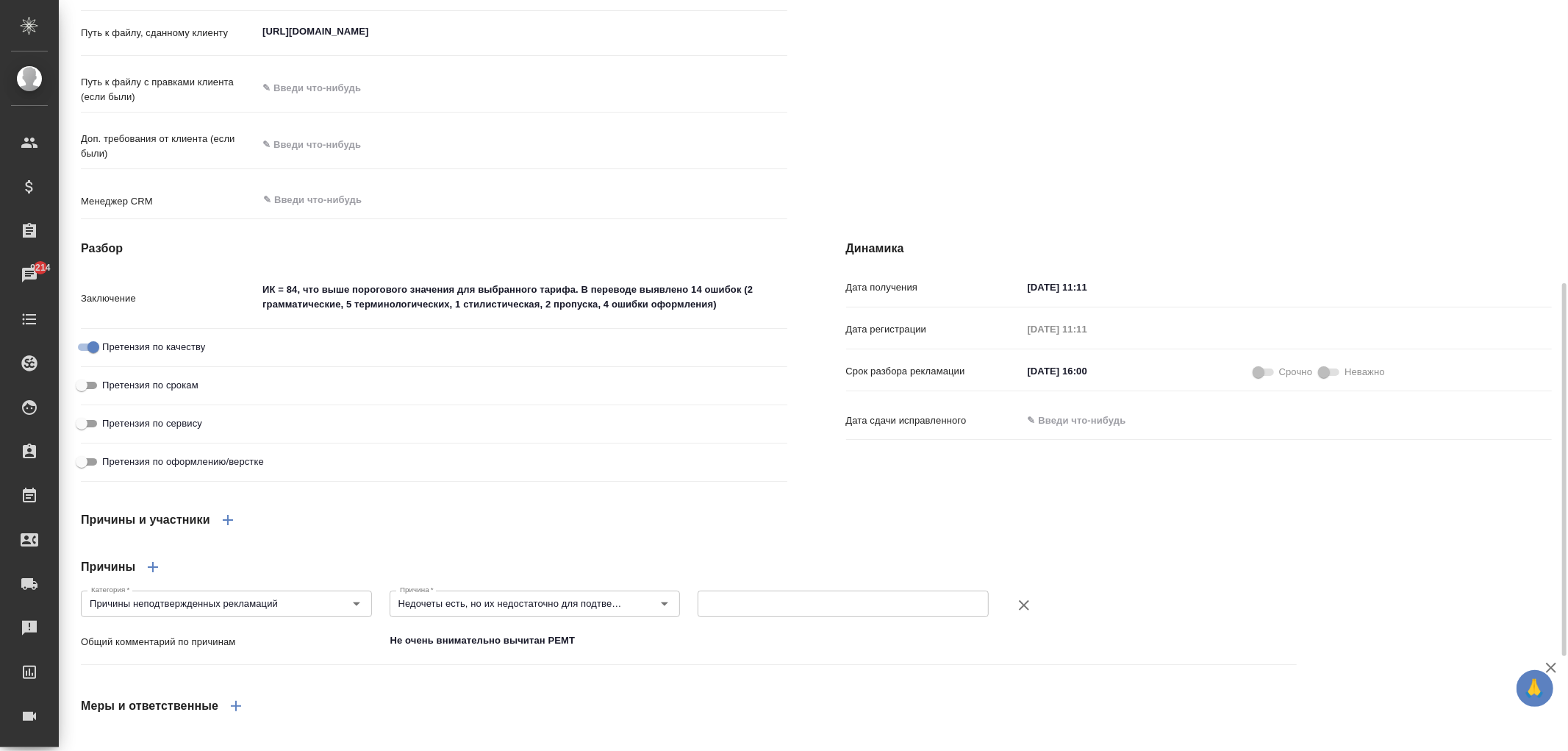
click at [852, 420] on p "Дата сдачи исправленного" at bounding box center [934, 420] width 176 height 15
drag, startPoint x: 852, startPoint y: 420, endPoint x: 946, endPoint y: 422, distance: 94.0
click at [946, 422] on p "Дата сдачи исправленного" at bounding box center [934, 420] width 176 height 15
click at [949, 484] on div "Причины и участники Причины Категория   * Причины неподтвержденных рекламаций К…" at bounding box center [689, 610] width 1275 height 274
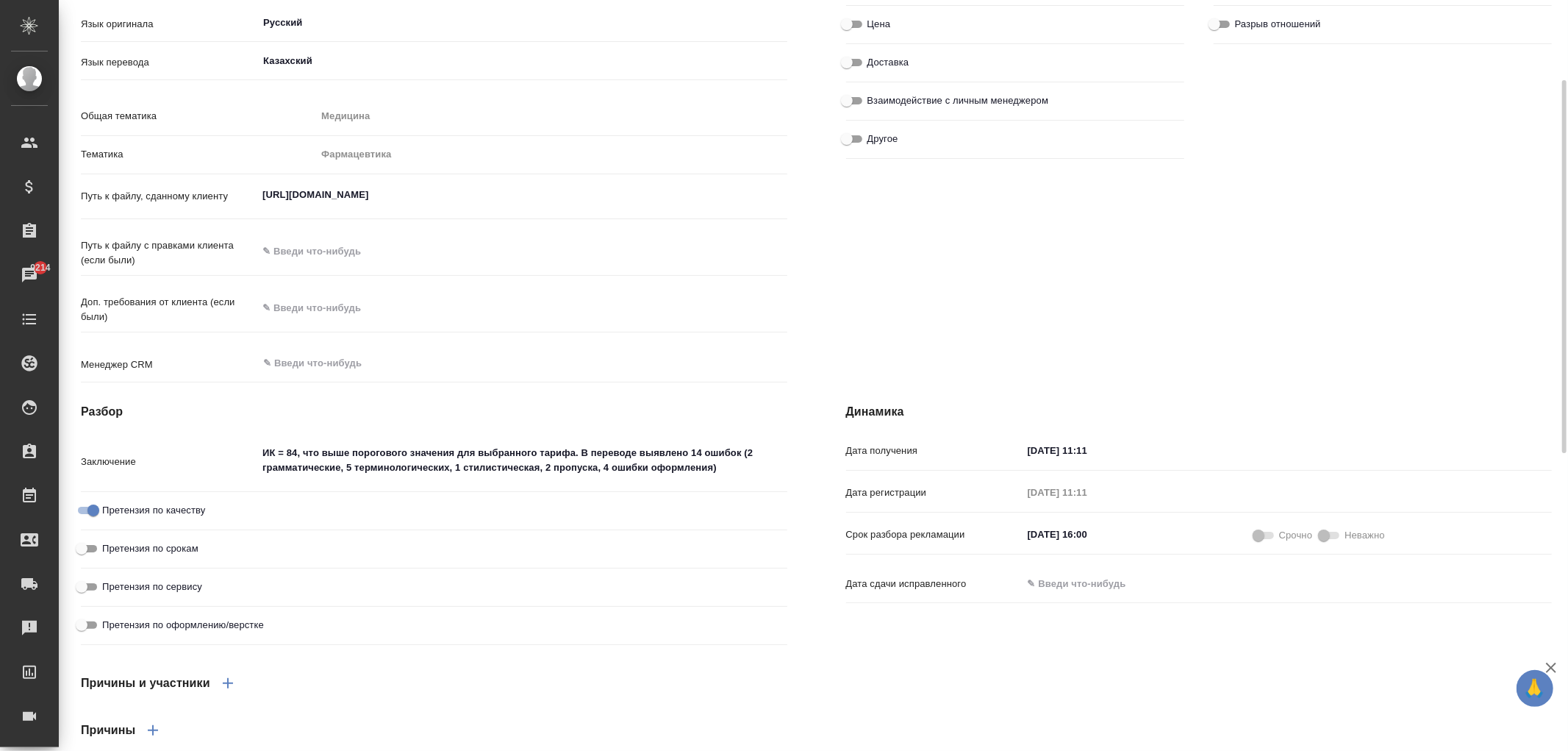
scroll to position [0, 0]
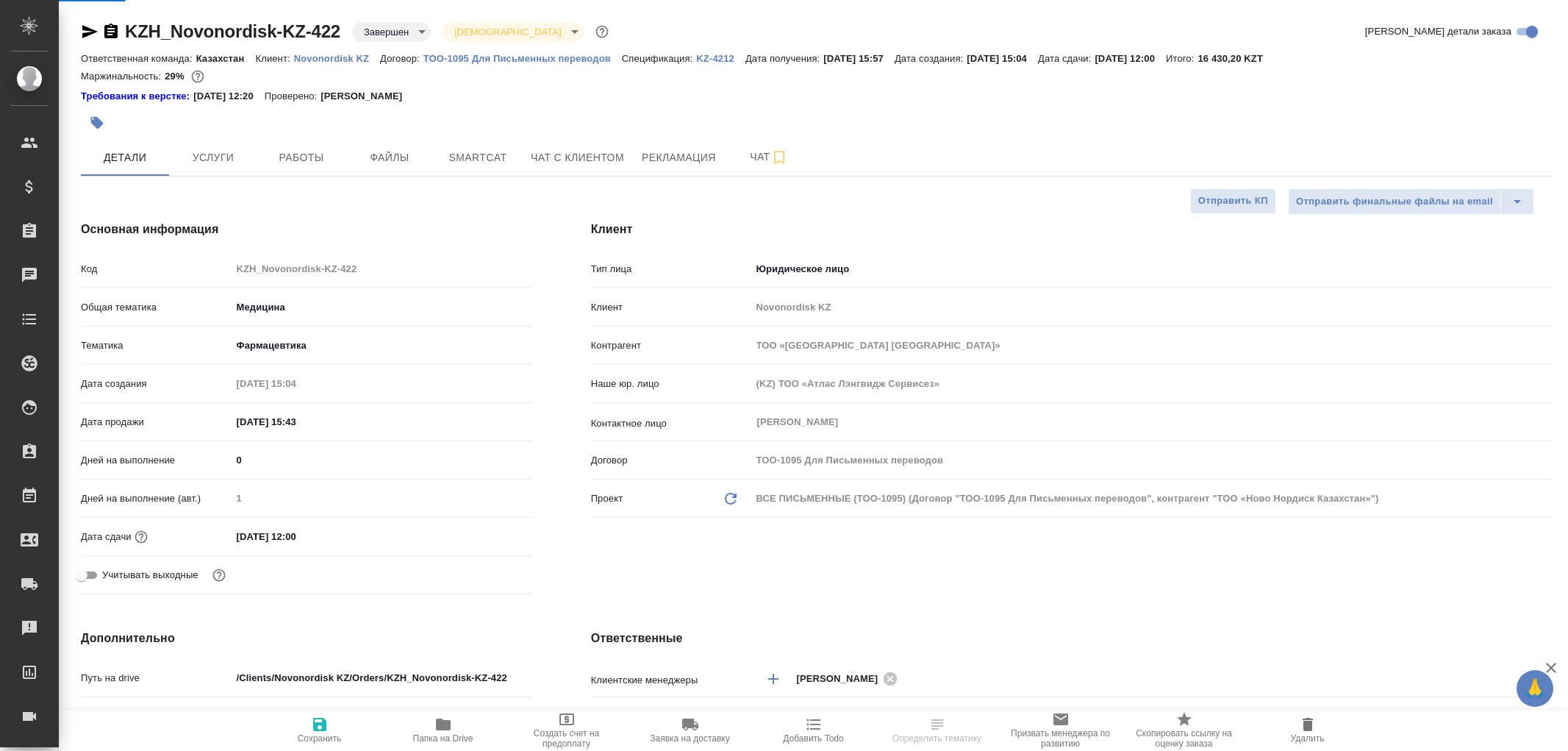
select select "RU"
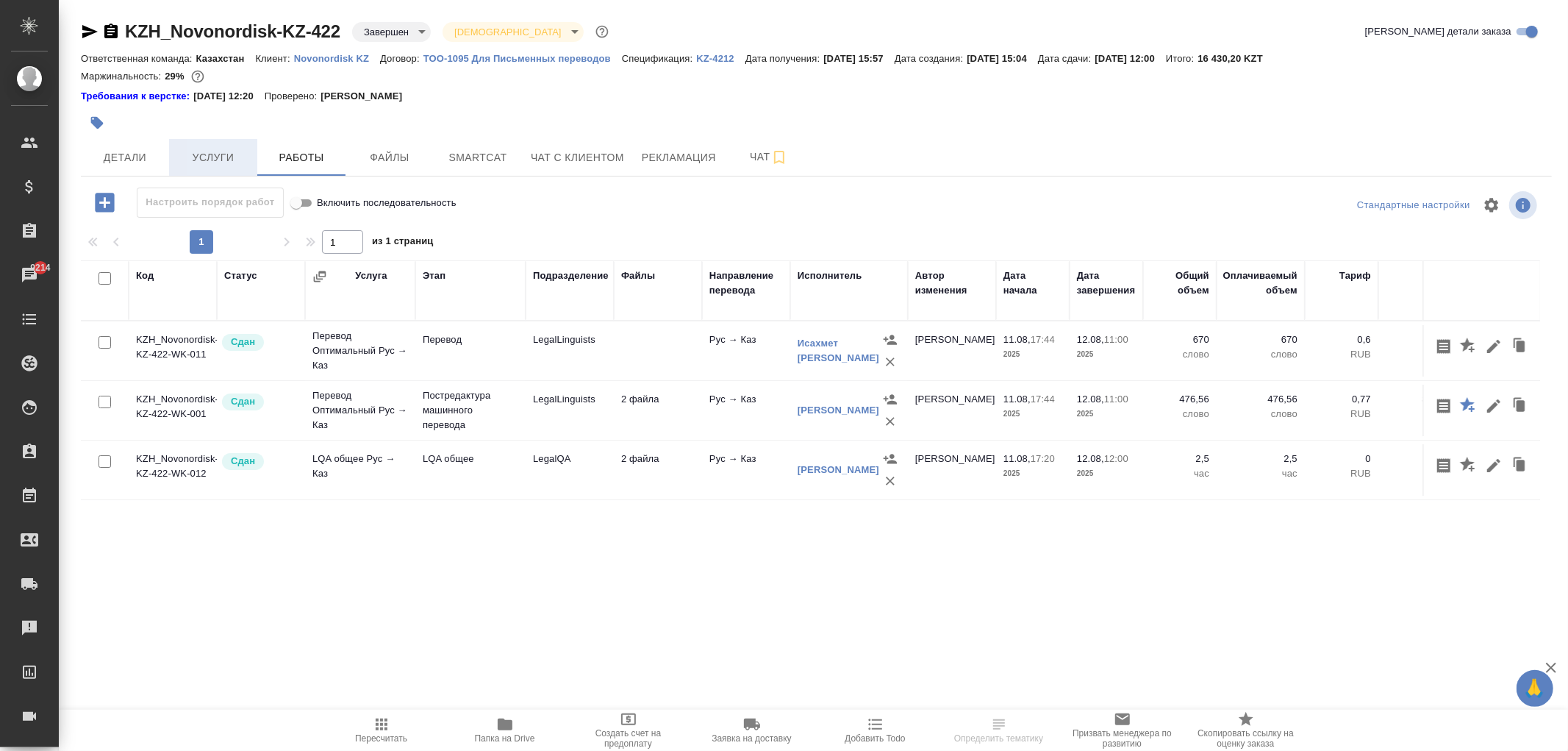
click at [222, 157] on span "Услуги" at bounding box center [213, 157] width 71 height 18
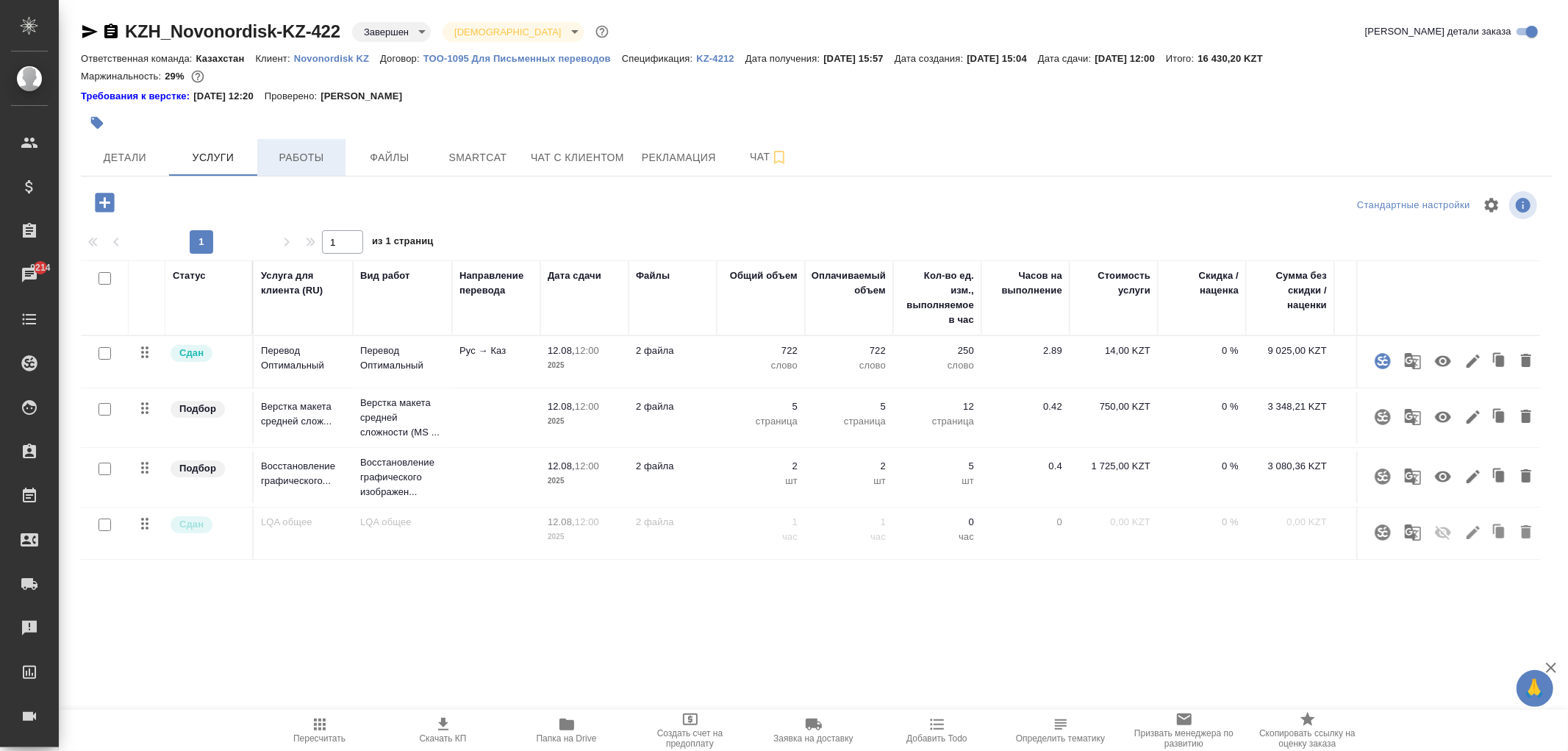
click at [282, 165] on span "Работы" at bounding box center [301, 157] width 71 height 18
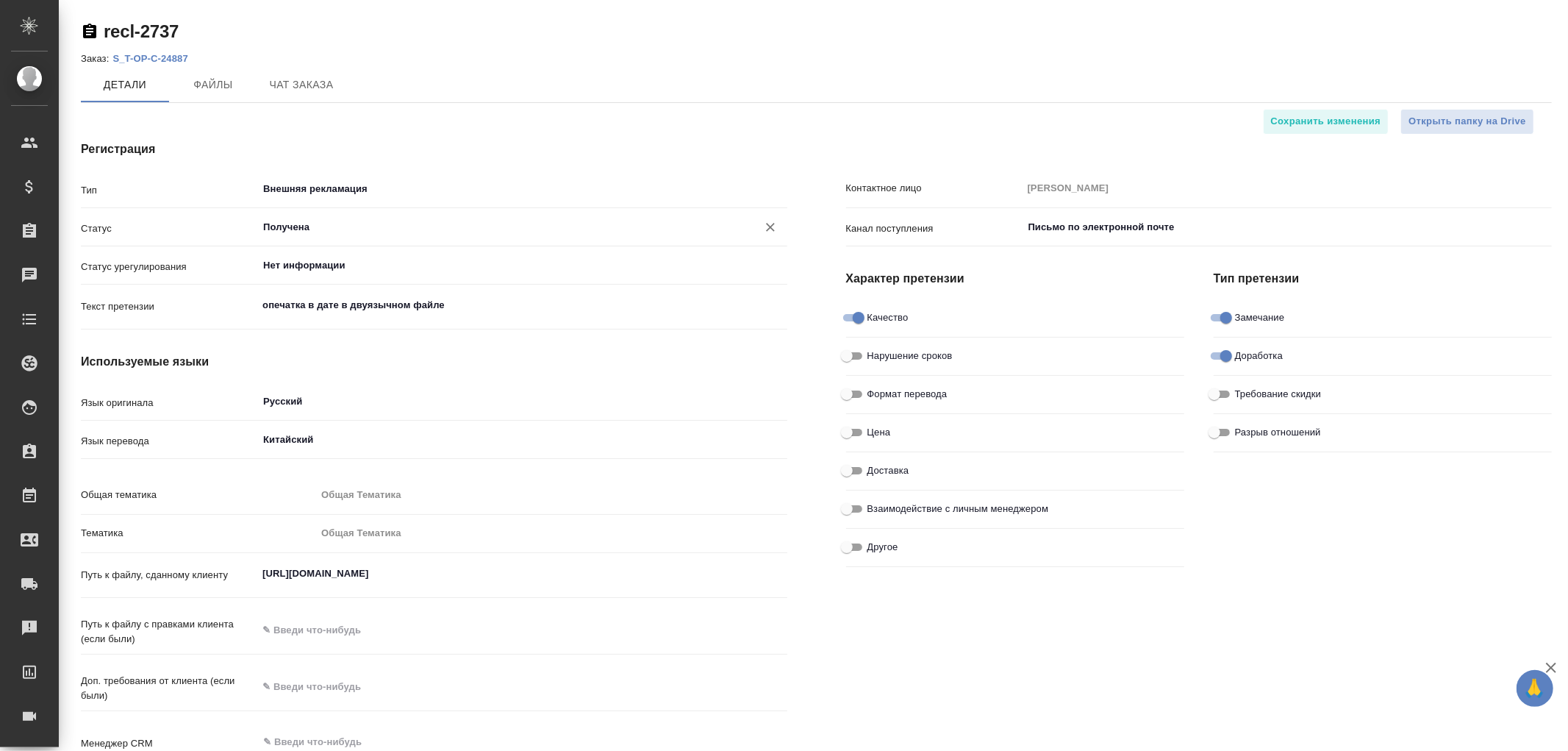
click at [318, 226] on input "Получена" at bounding box center [496, 227] width 471 height 17
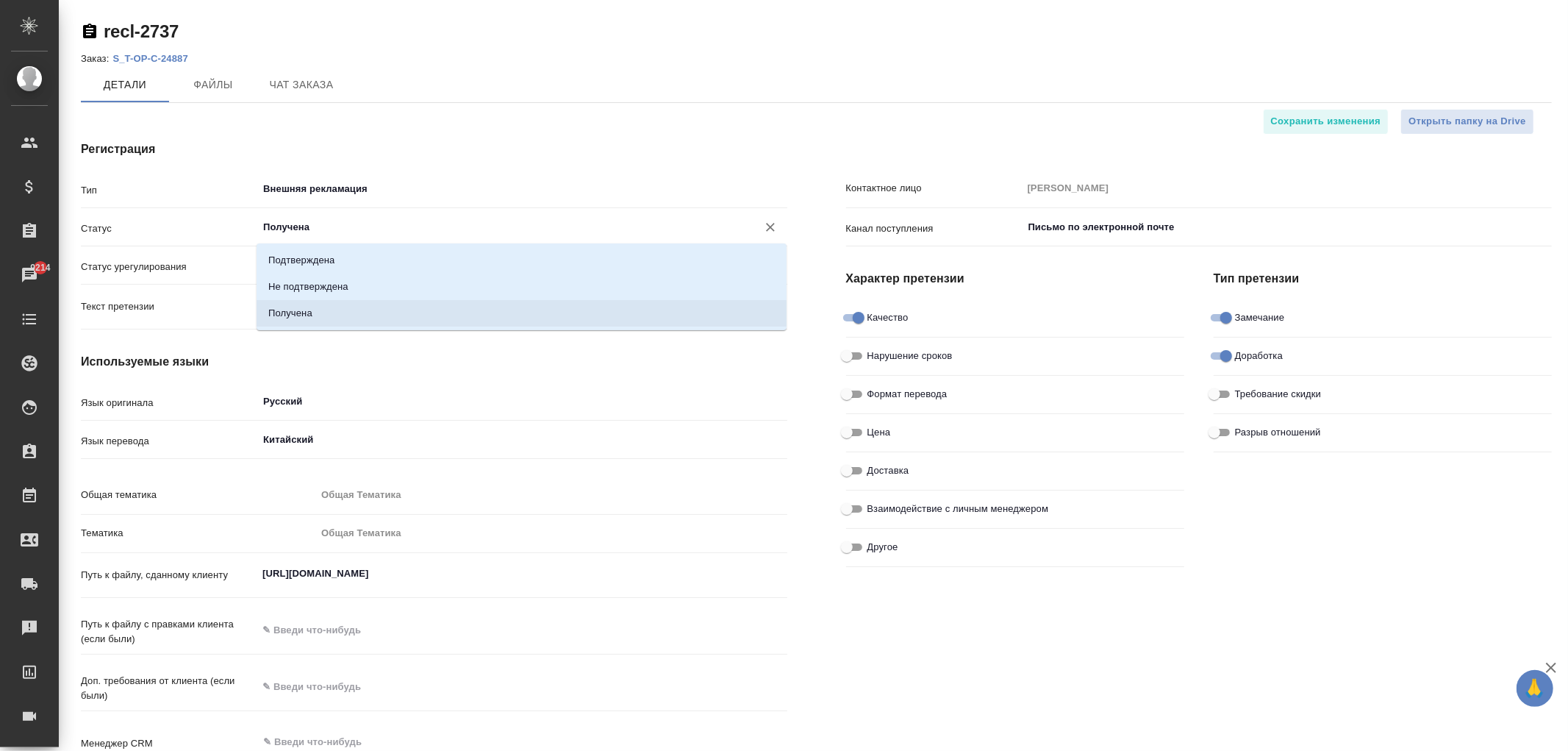
click at [1099, 616] on div "Контактное лицо Абдуразакова Самира Канал поступления Письмо по электронной поч…" at bounding box center [1199, 454] width 765 height 685
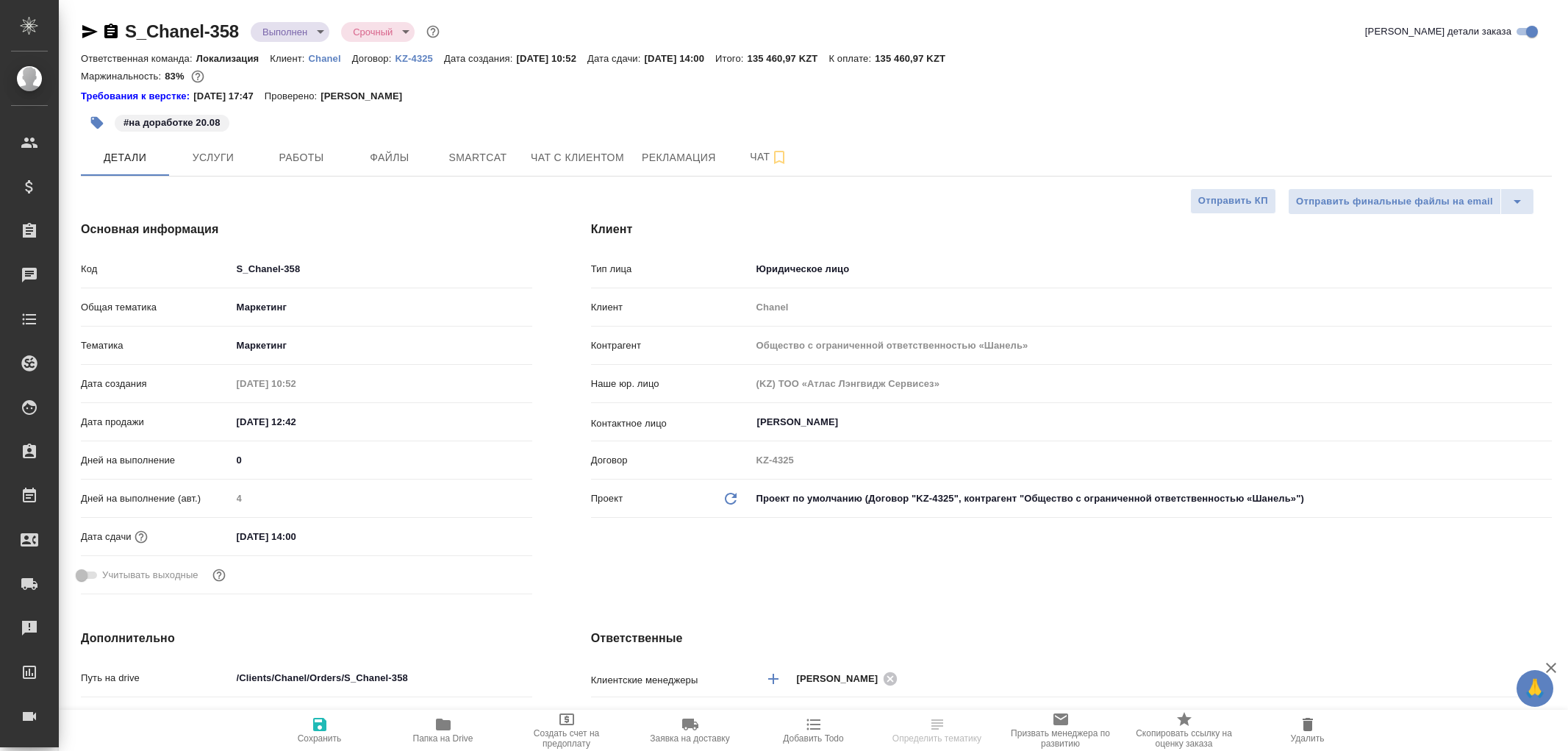
select select "RU"
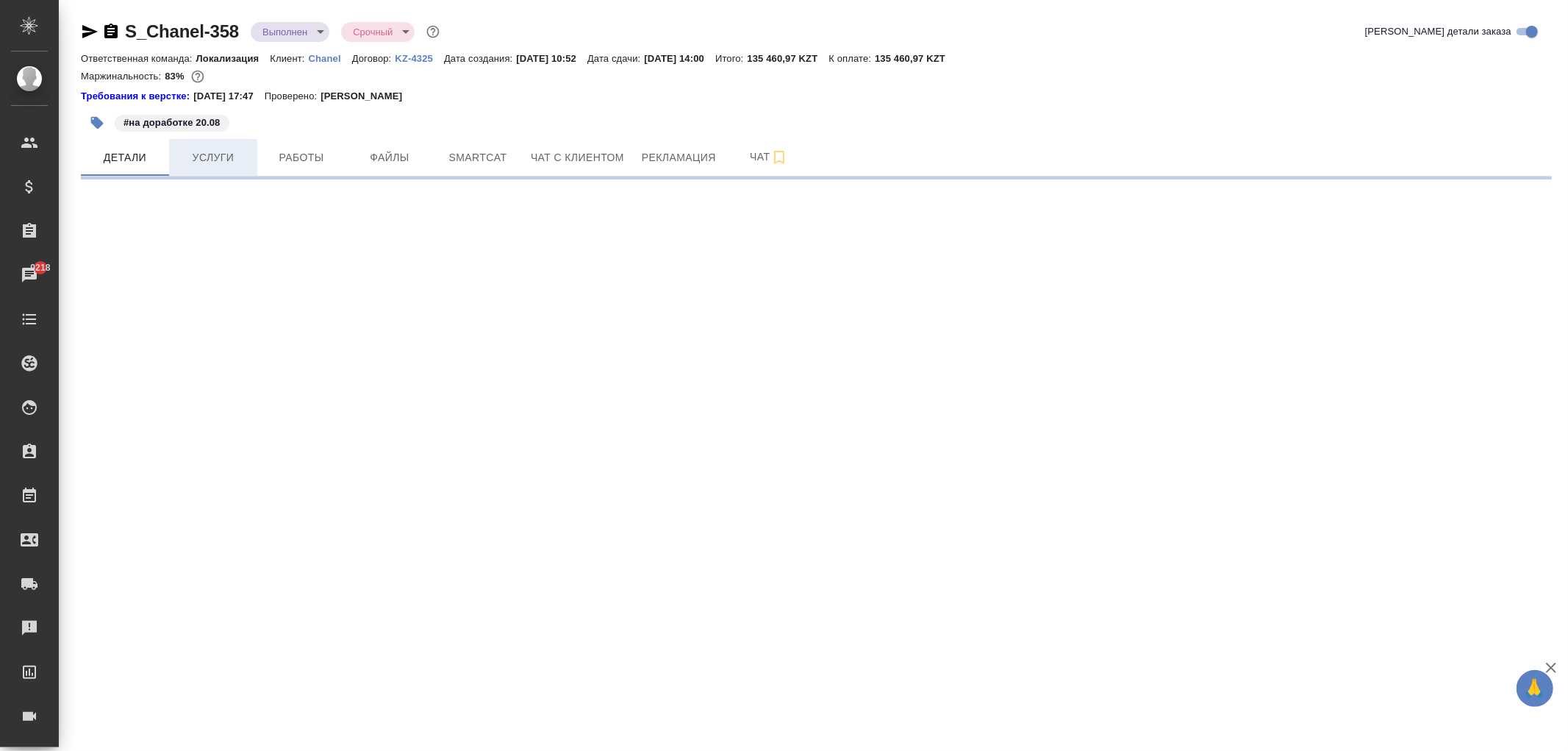
select select "RU"
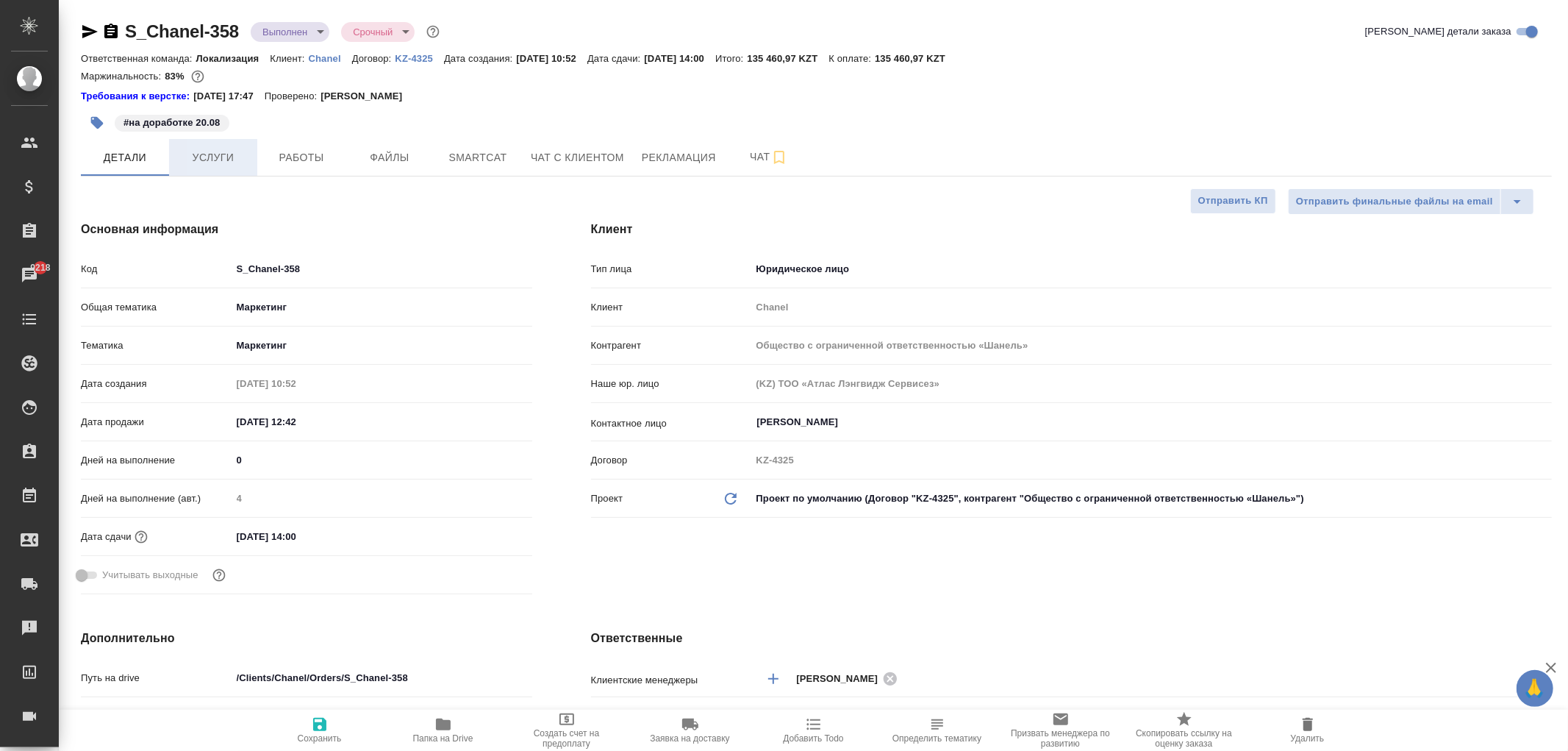
click at [229, 153] on span "Услуги" at bounding box center [213, 157] width 71 height 18
type textarea "x"
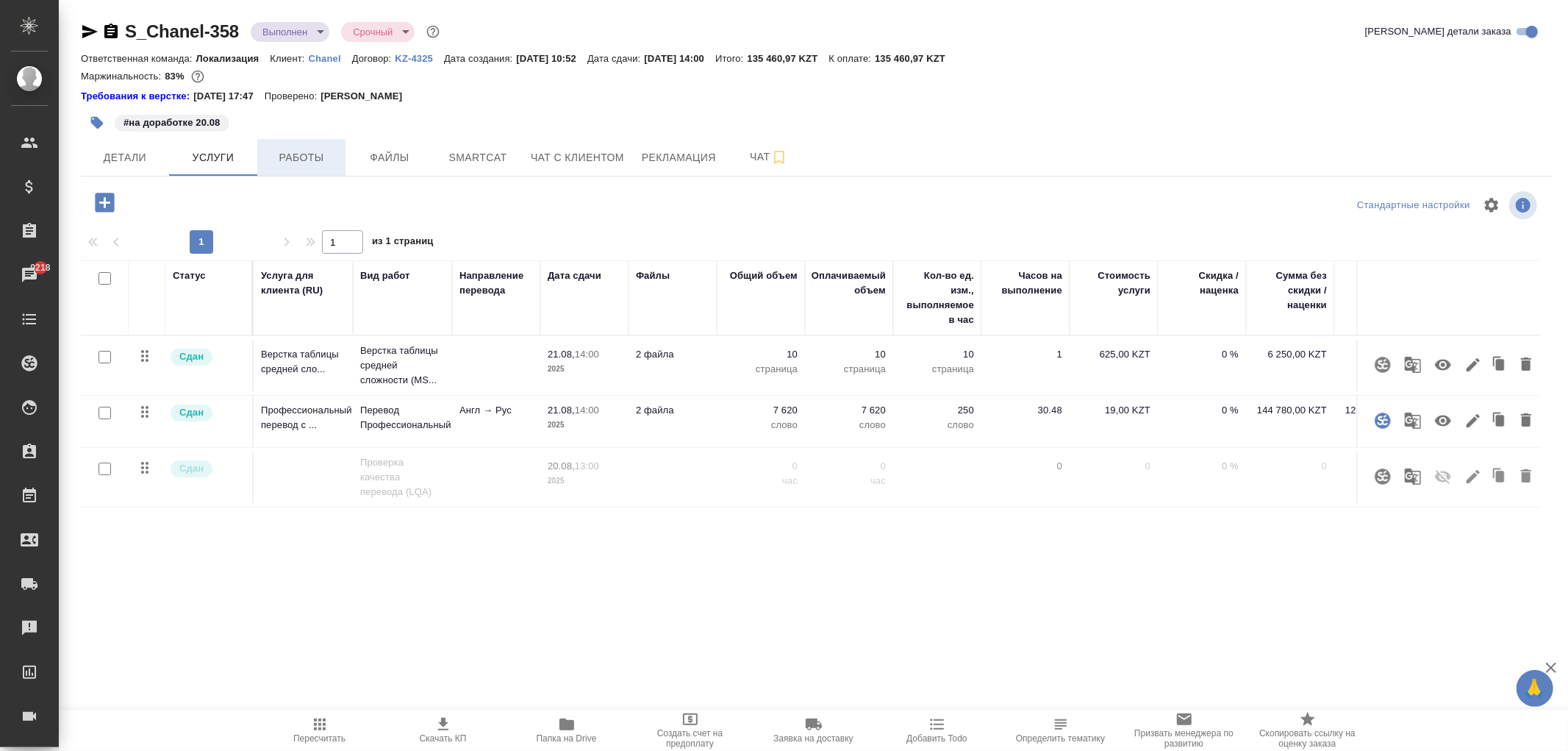
click at [295, 141] on button "Работы" at bounding box center [301, 157] width 88 height 37
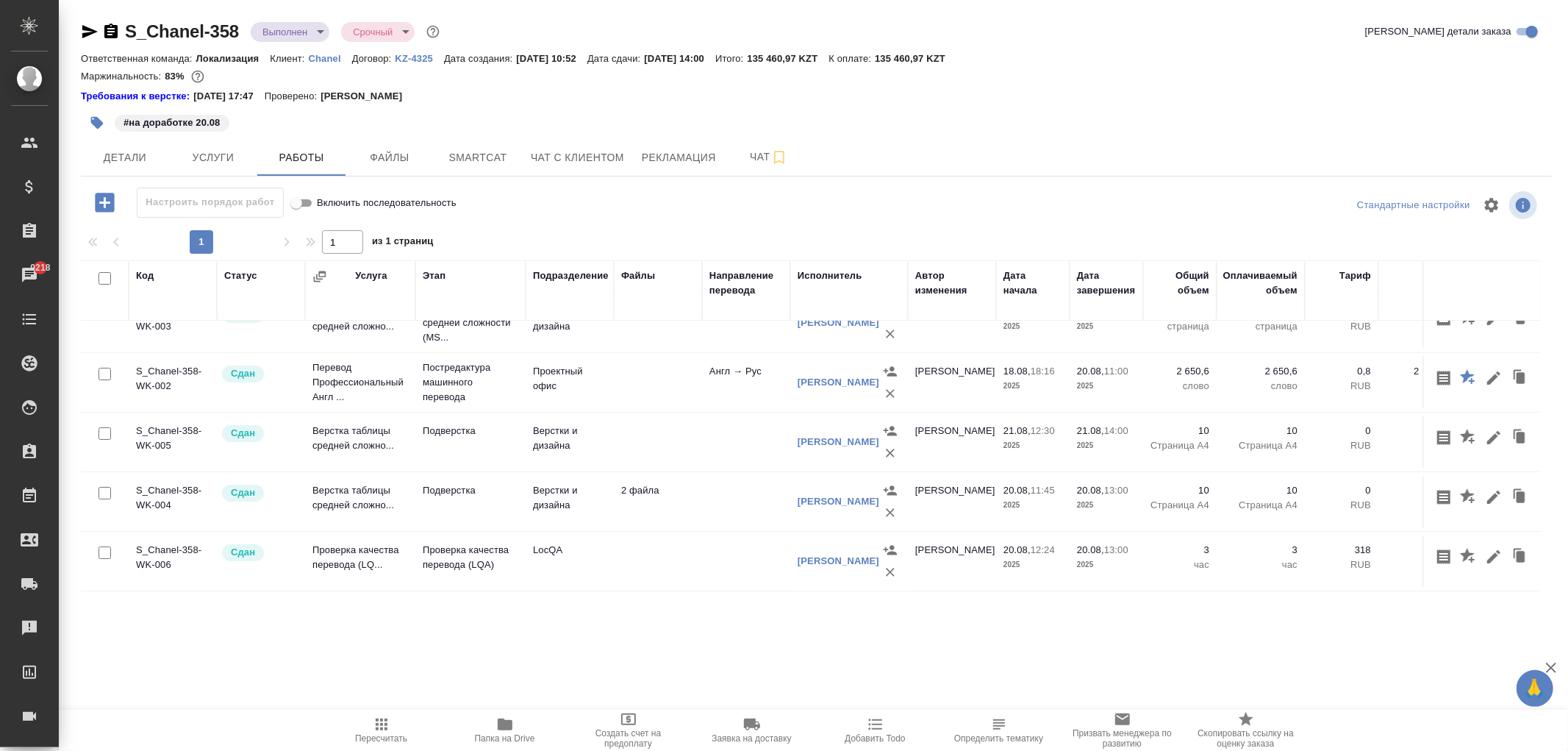
scroll to position [41, 0]
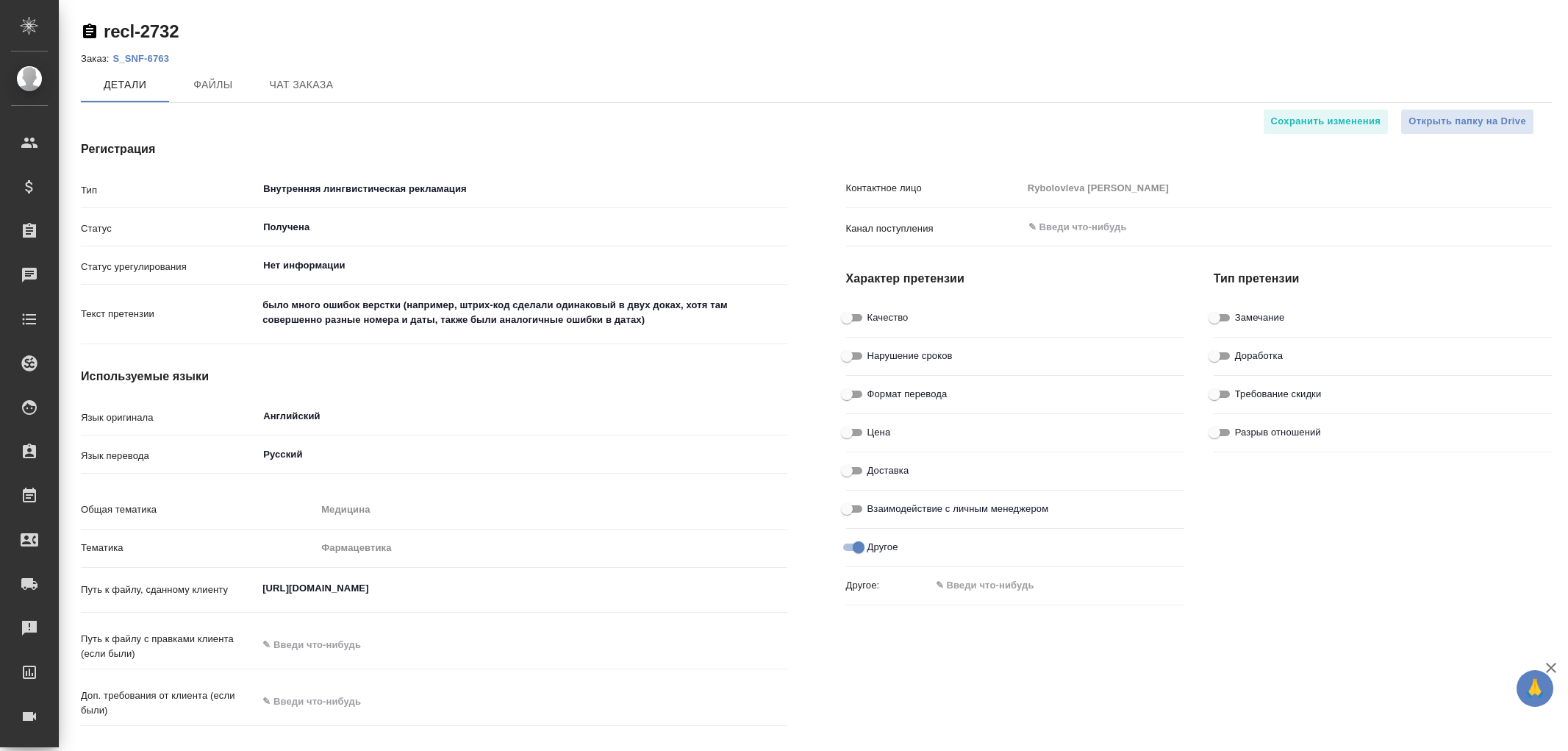
click at [145, 53] on p "S_SNF-6763" at bounding box center [146, 59] width 68 height 11
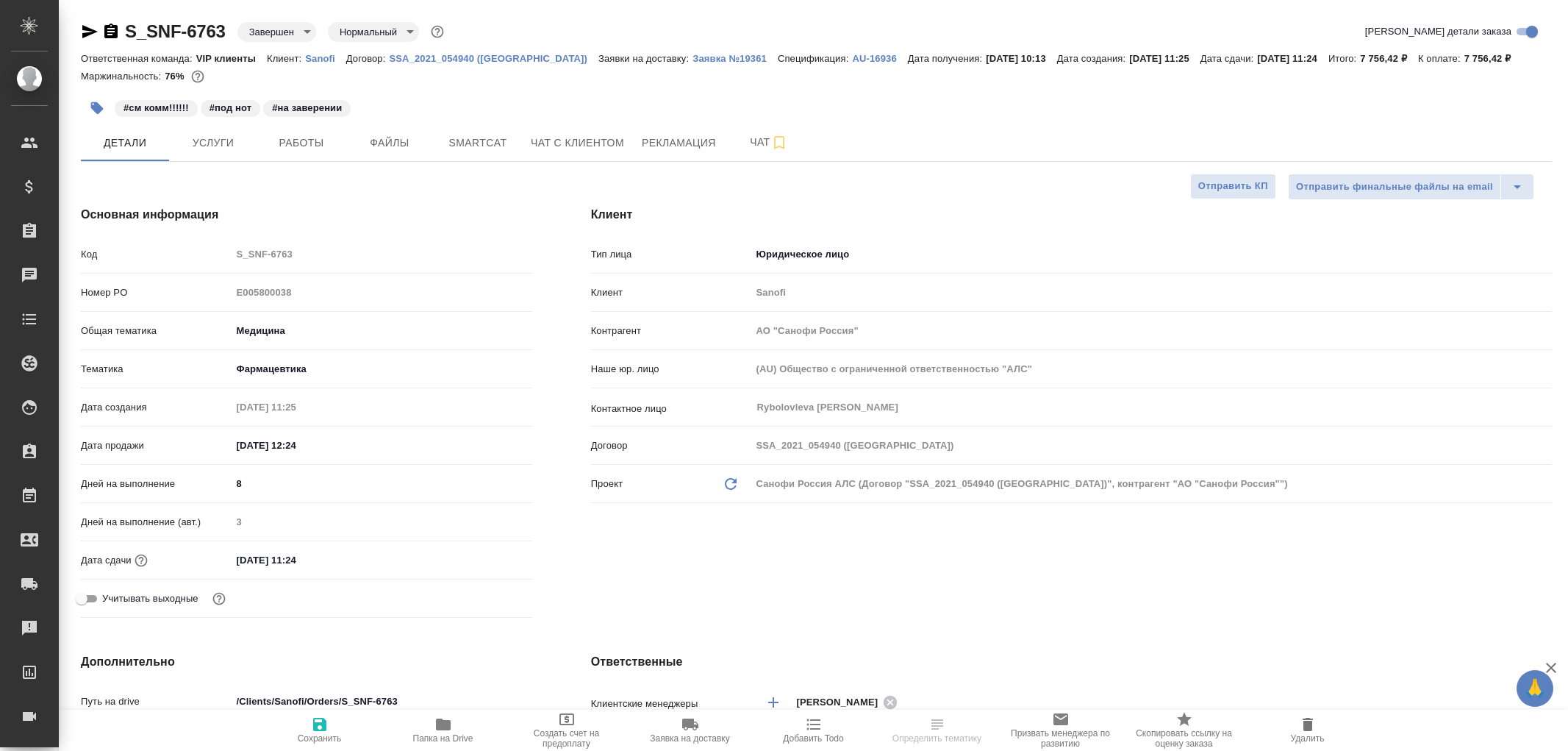
select select "RU"
type textarea "x"
click at [296, 145] on span "Работы" at bounding box center [301, 142] width 71 height 18
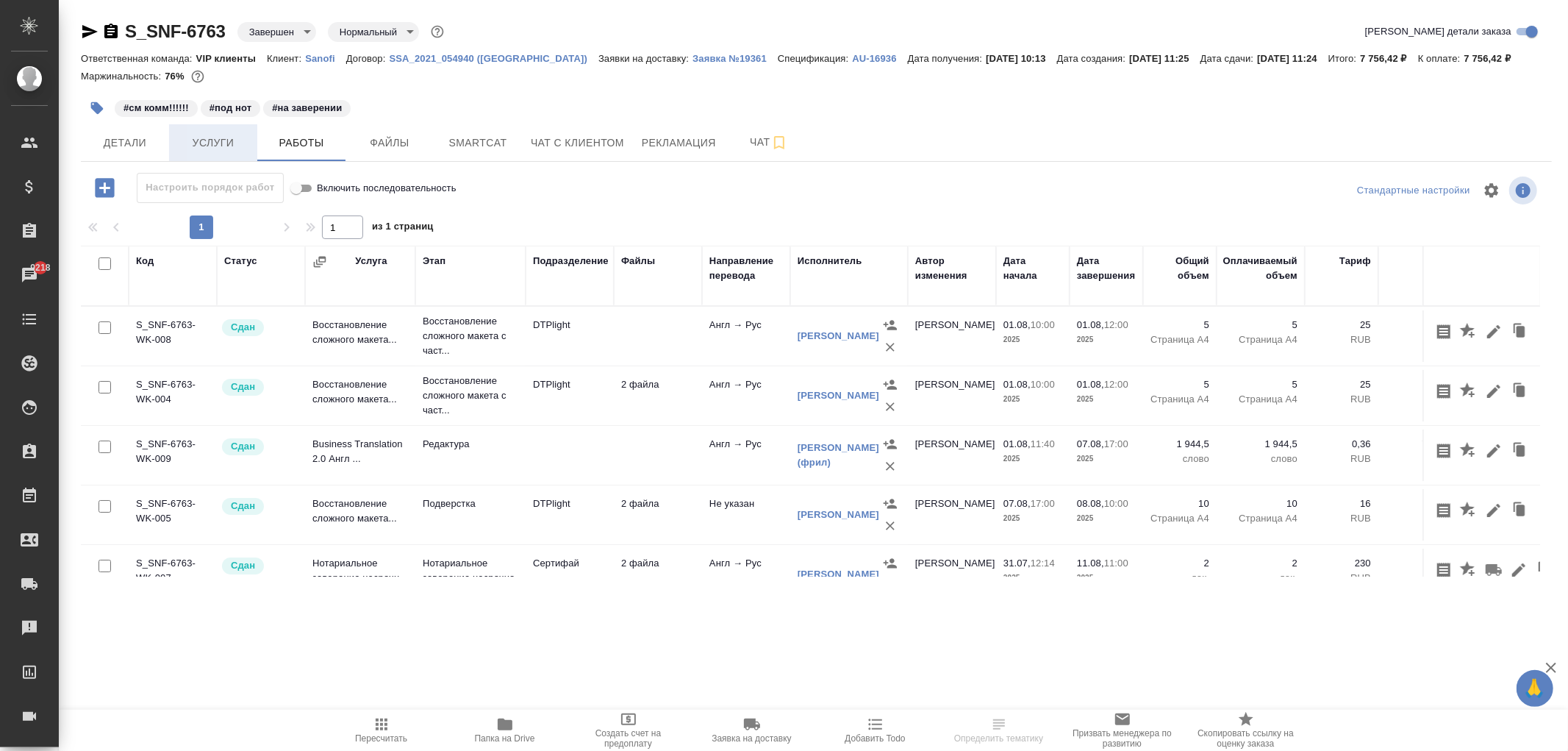
click at [200, 140] on span "Услуги" at bounding box center [213, 142] width 71 height 18
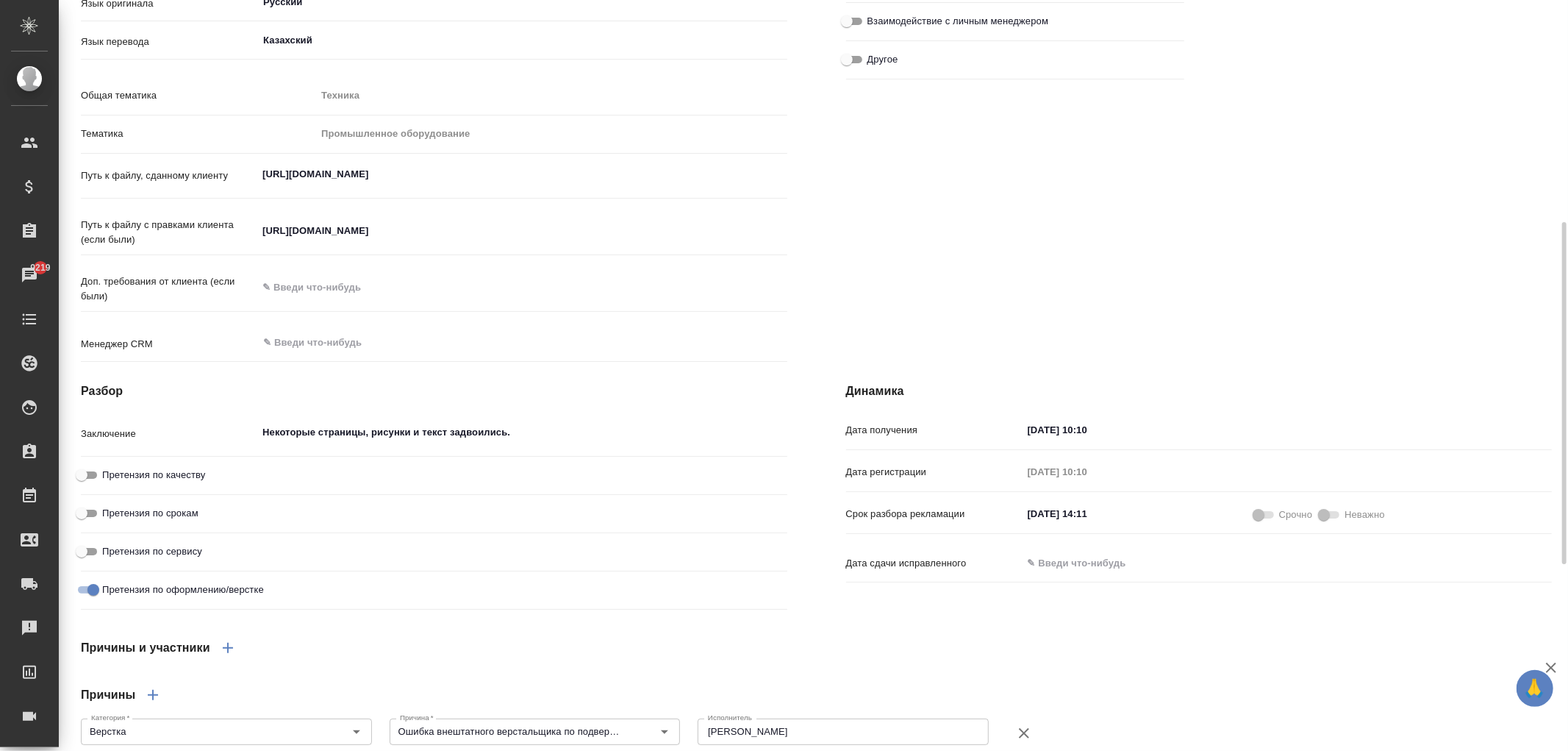
scroll to position [242, 0]
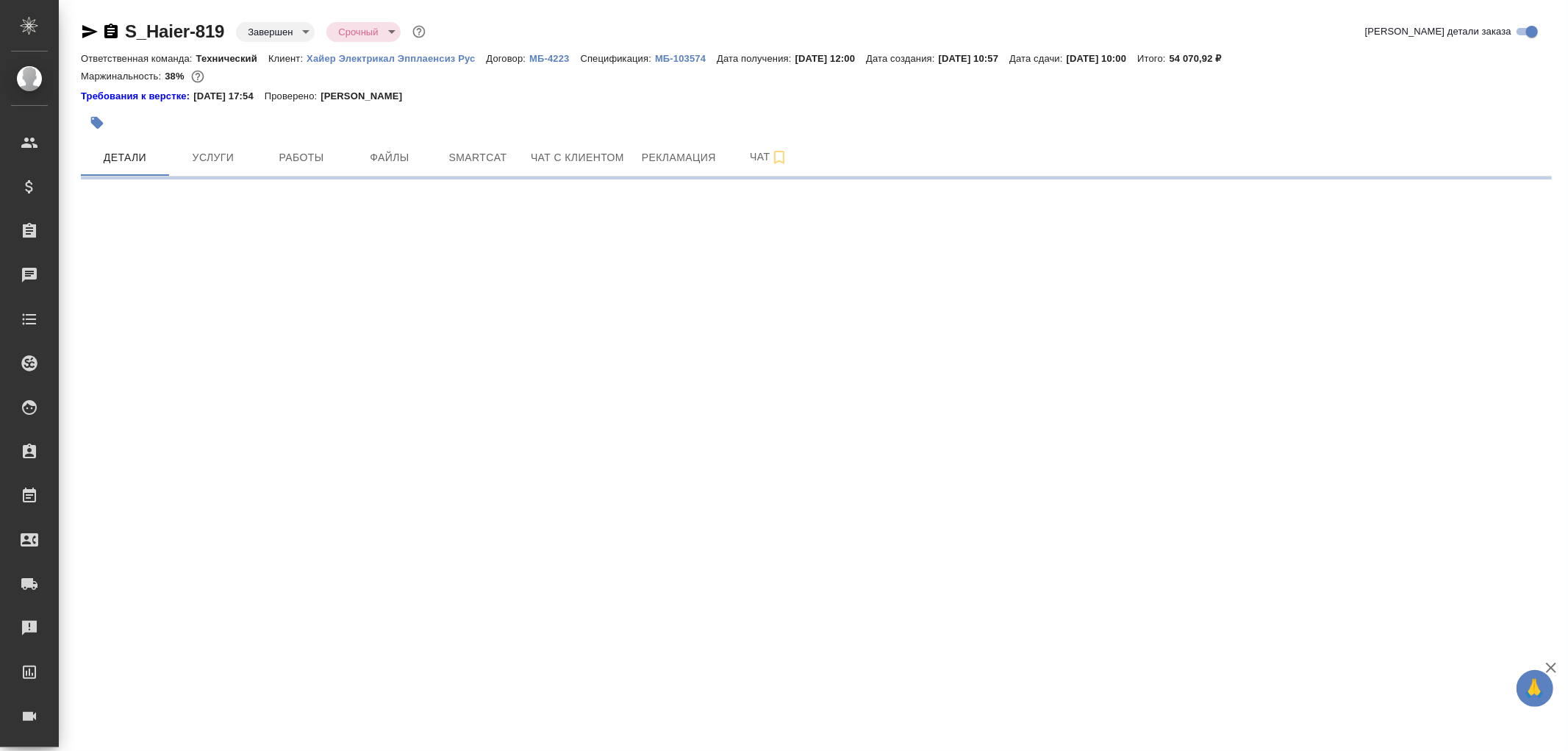
select select "RU"
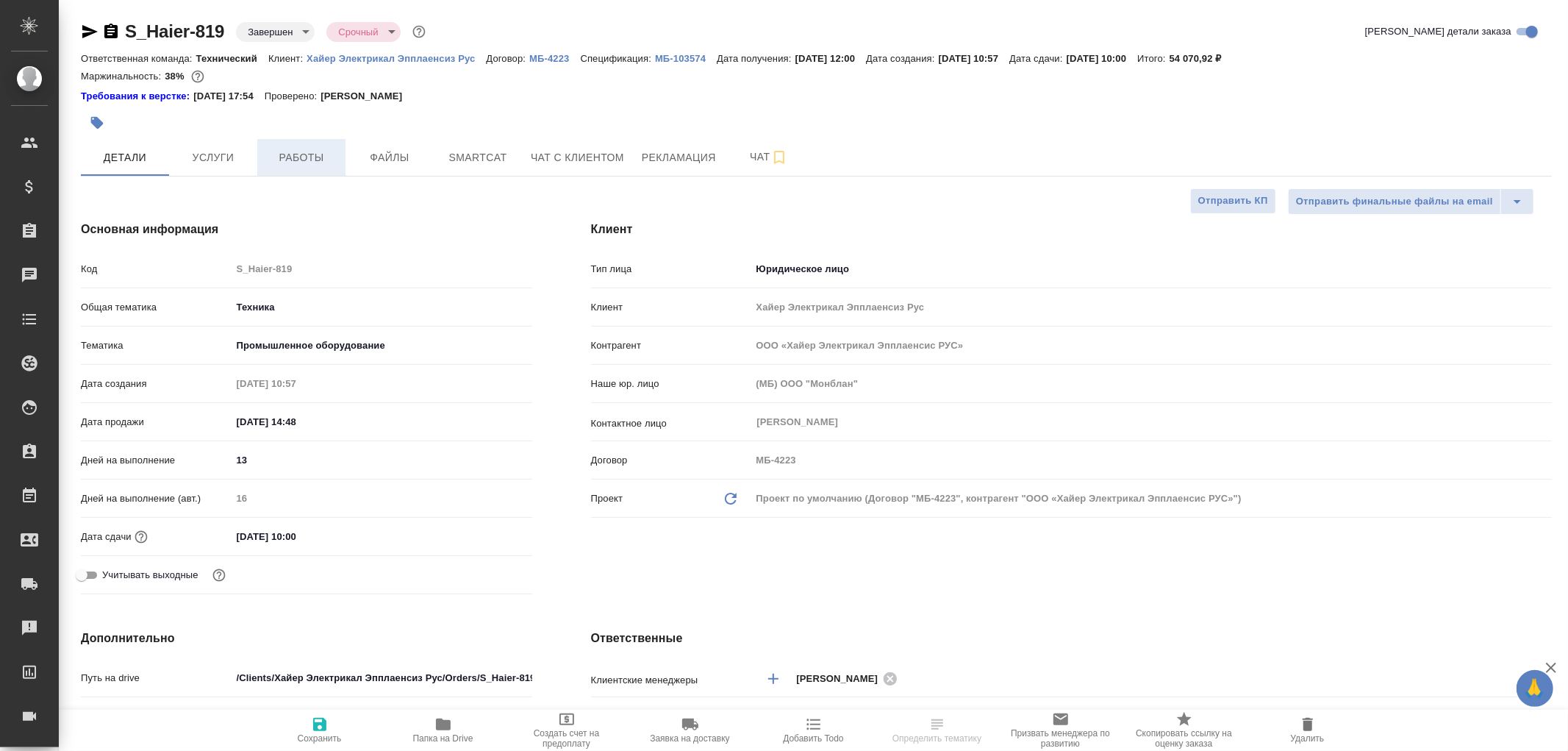
type textarea "x"
click at [289, 155] on span "Работы" at bounding box center [301, 157] width 71 height 18
type textarea "x"
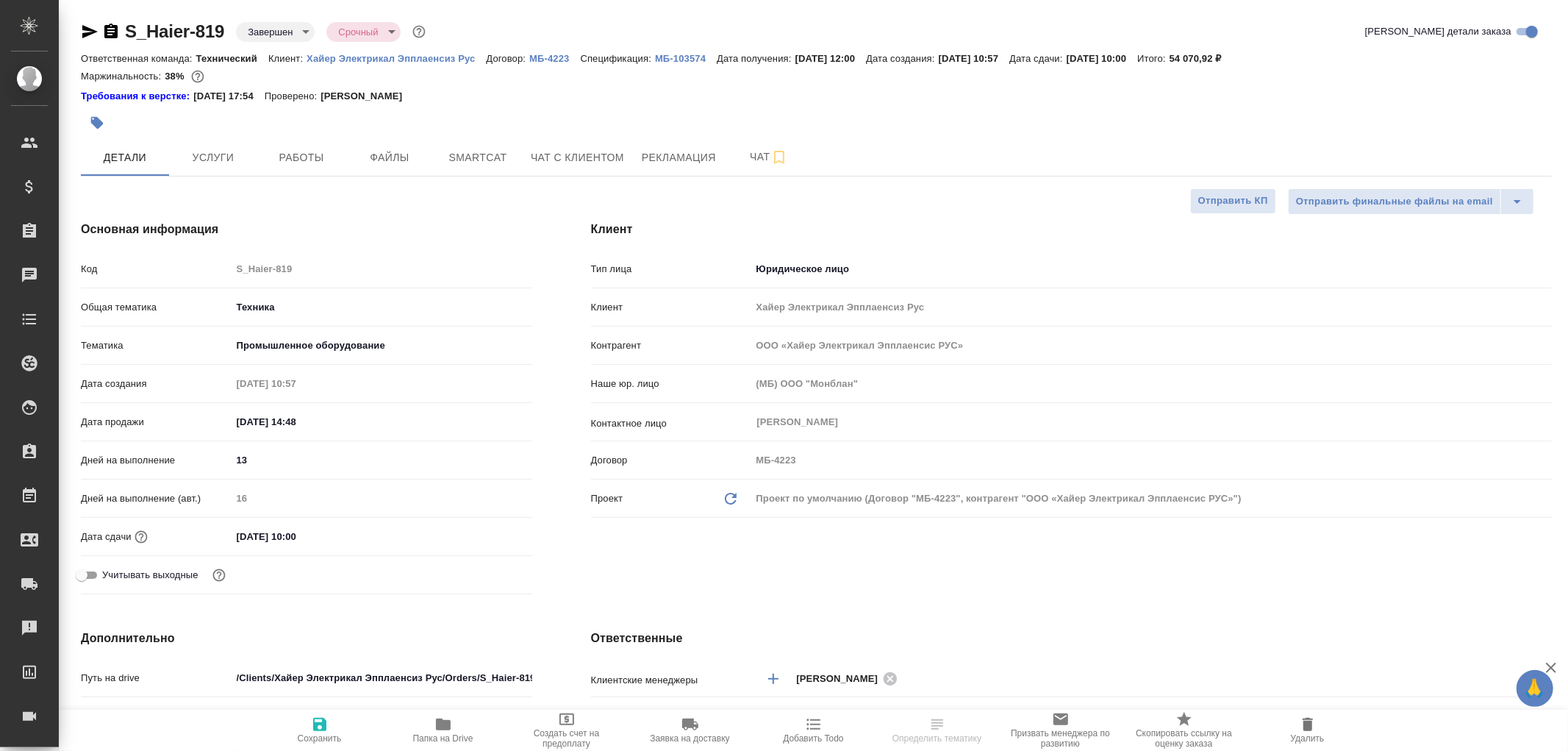
type textarea "x"
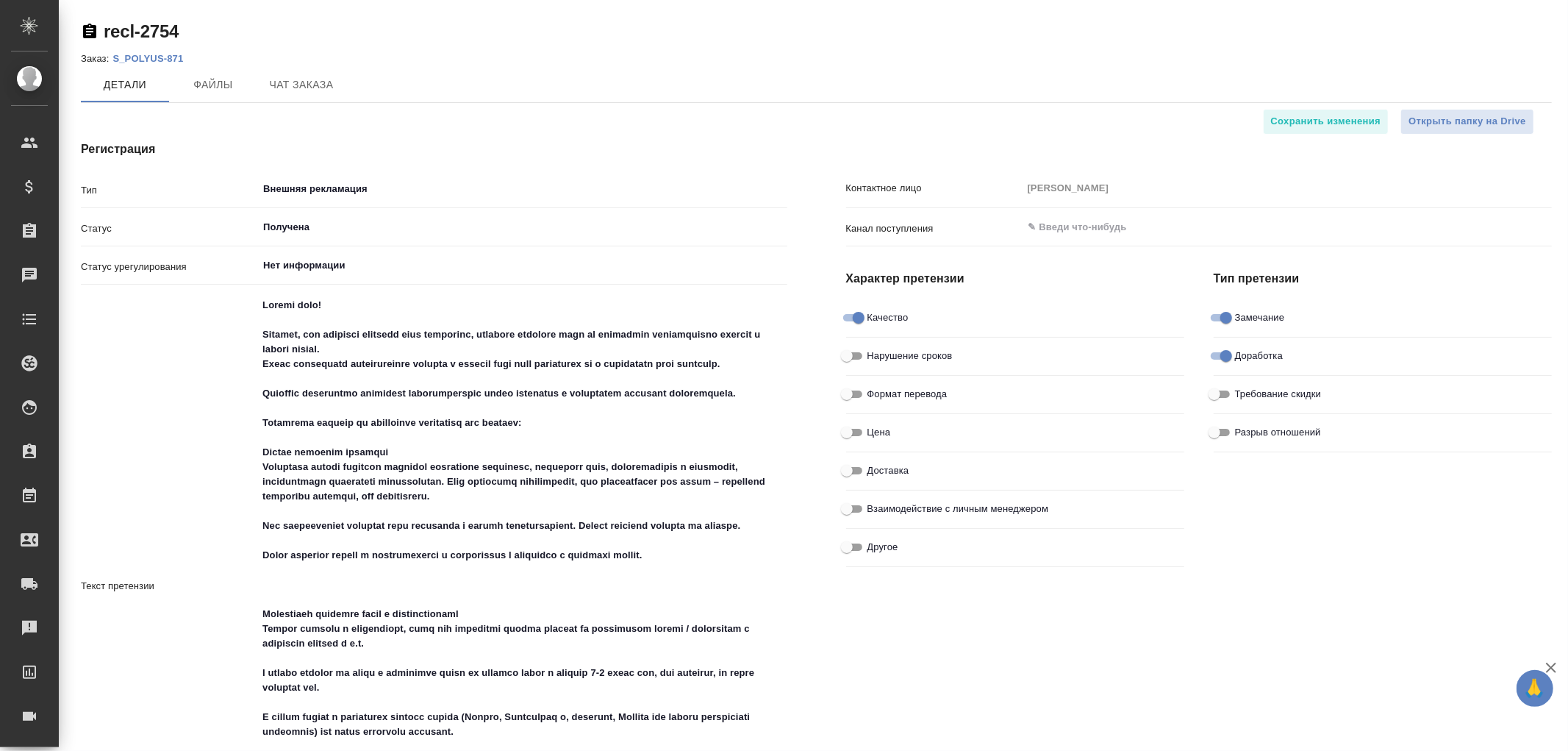
click at [149, 56] on p "S_POLYUS-871" at bounding box center [153, 59] width 82 height 11
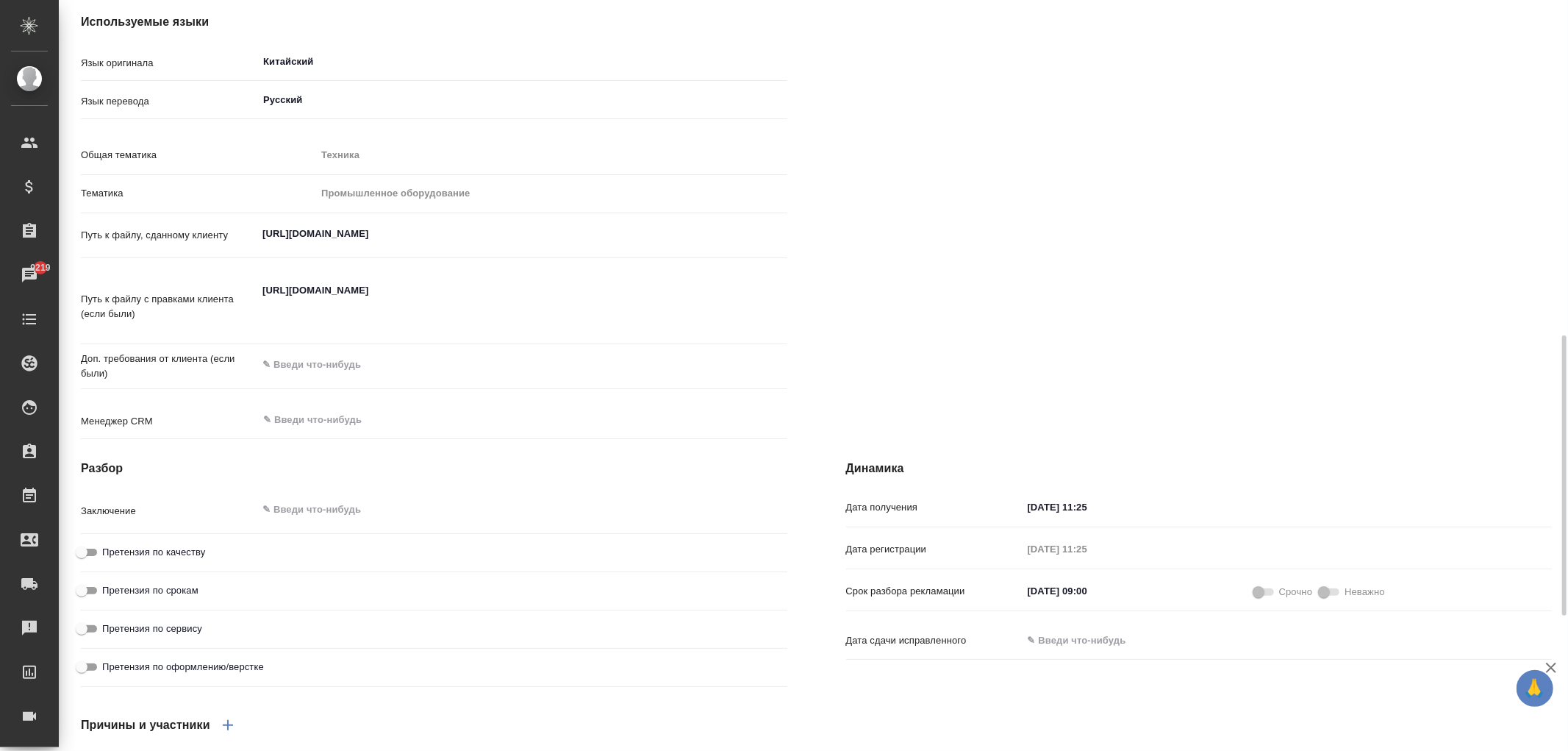
scroll to position [1062, 0]
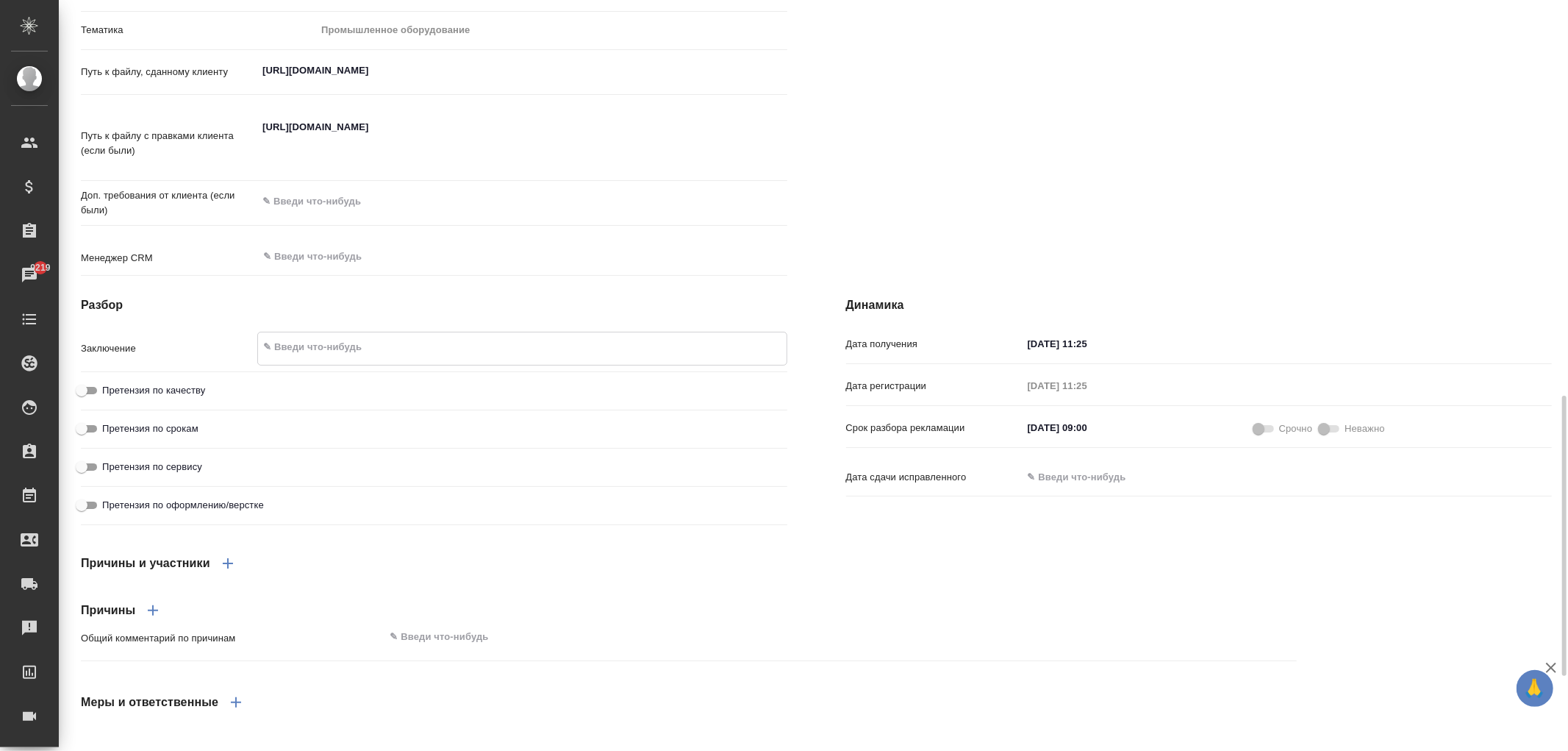
click at [301, 342] on textarea at bounding box center [522, 346] width 527 height 25
click at [366, 306] on h4 "Разбор" at bounding box center [434, 305] width 706 height 17
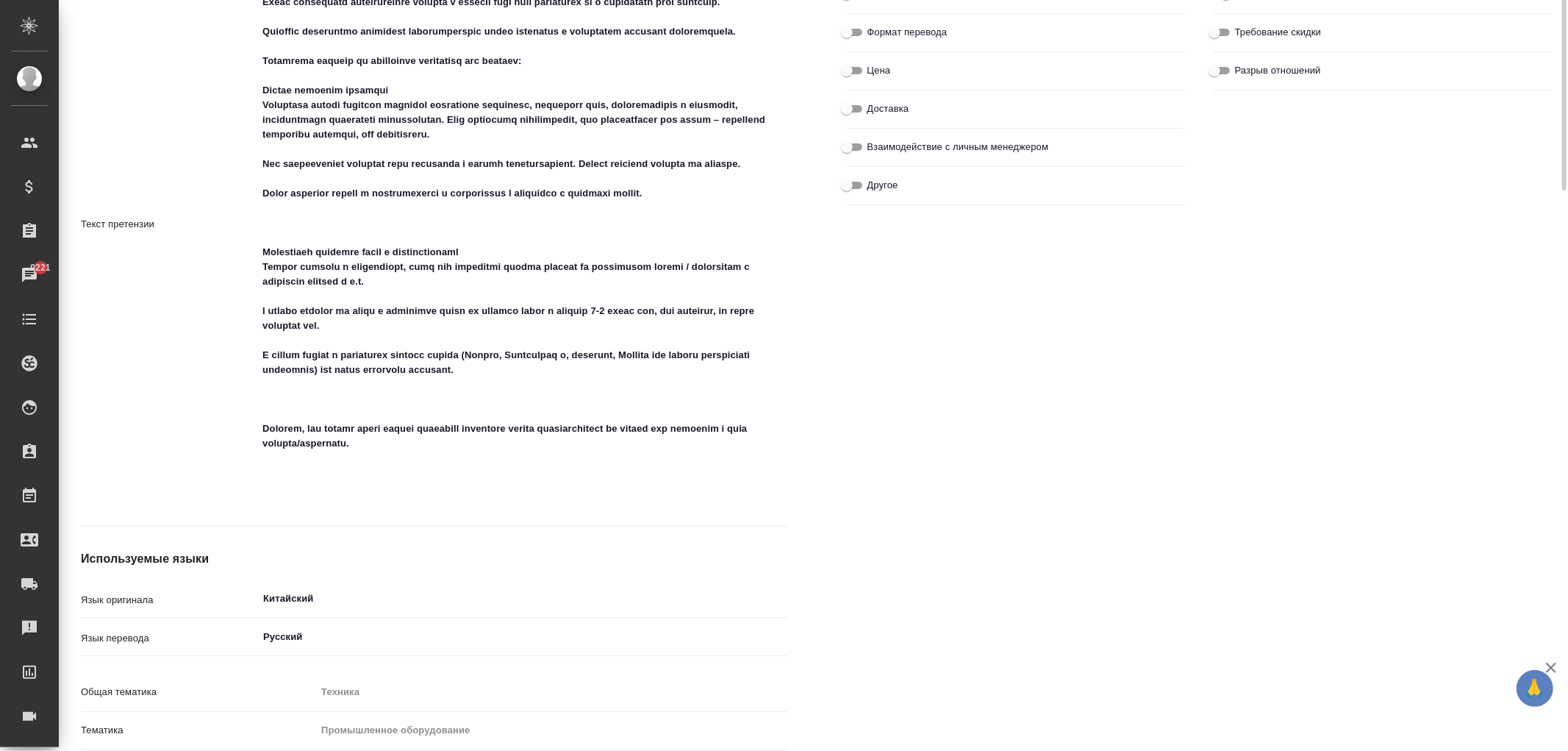
scroll to position [0, 0]
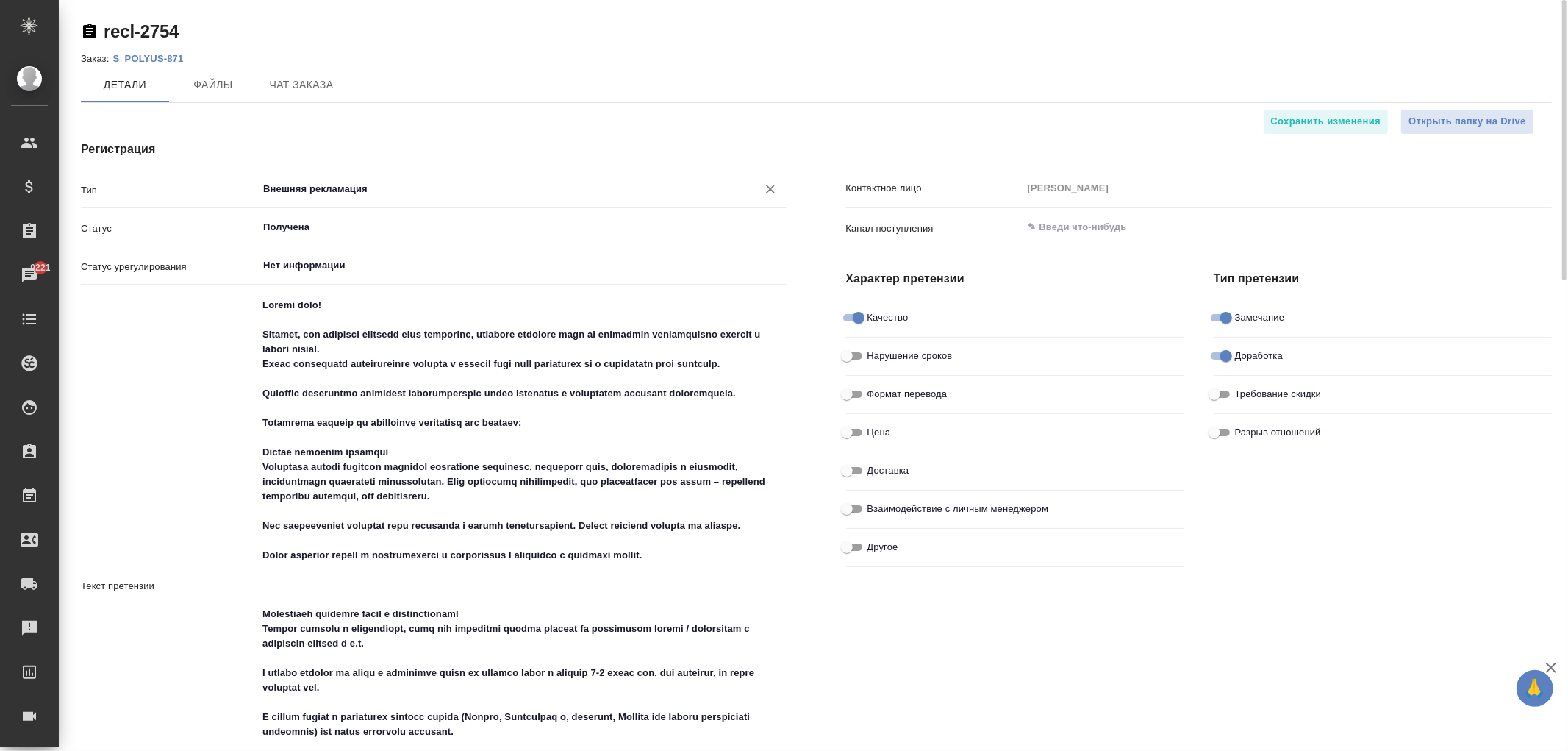
click at [324, 184] on input "Внешняя рекламация" at bounding box center [496, 189] width 471 height 17
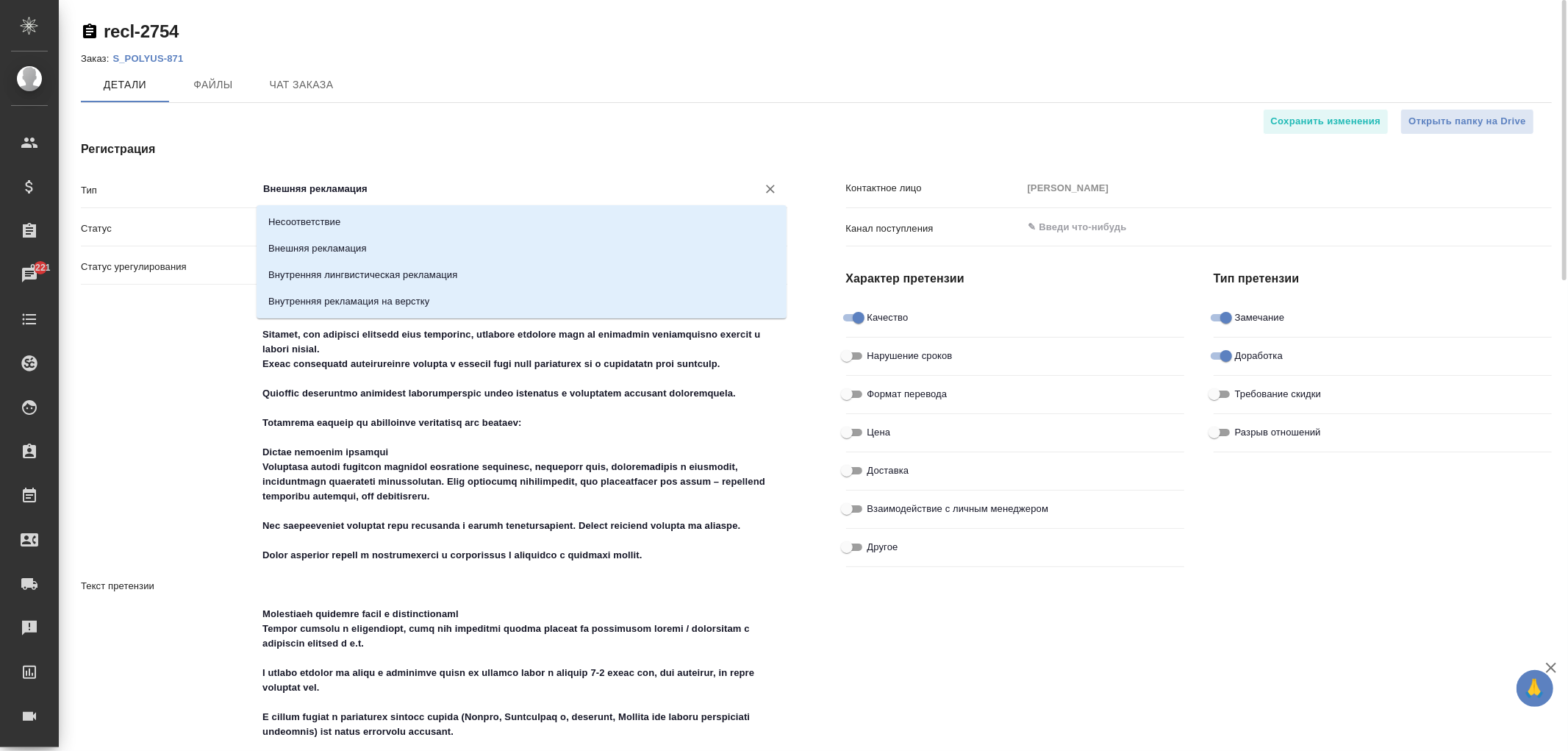
click at [324, 184] on input "Внешняя рекламация" at bounding box center [496, 189] width 471 height 17
click at [361, 131] on div "Регистрация Тип Внешняя рекламация ​ Статус Получена ​ Статус урегулирования Не…" at bounding box center [434, 742] width 765 height 1262
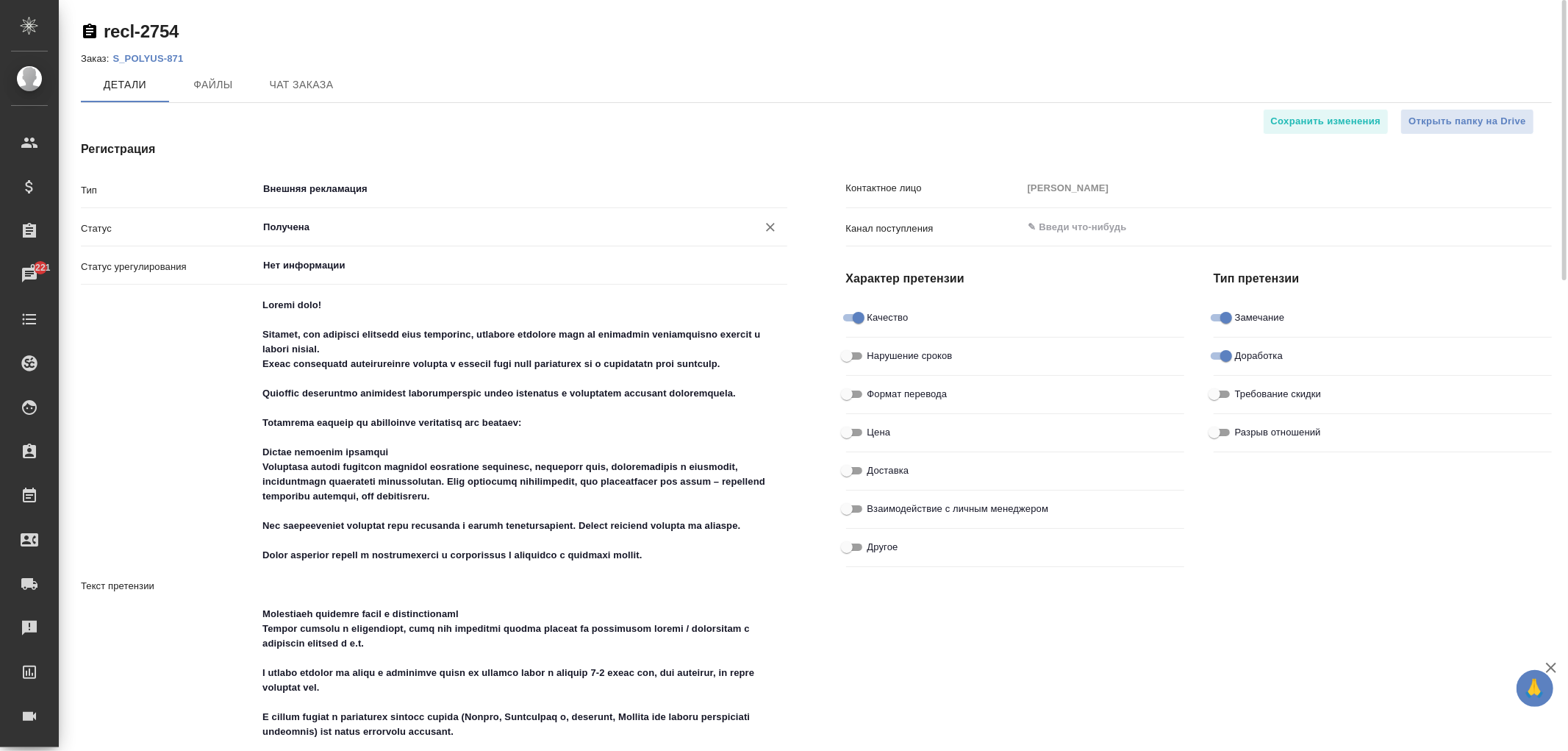
click at [317, 230] on input "Получена" at bounding box center [496, 227] width 471 height 17
click at [501, 136] on div "Регистрация Тип Внешняя рекламация ​ Статус Получена ​ Статус урегулирования Не…" at bounding box center [434, 742] width 765 height 1262
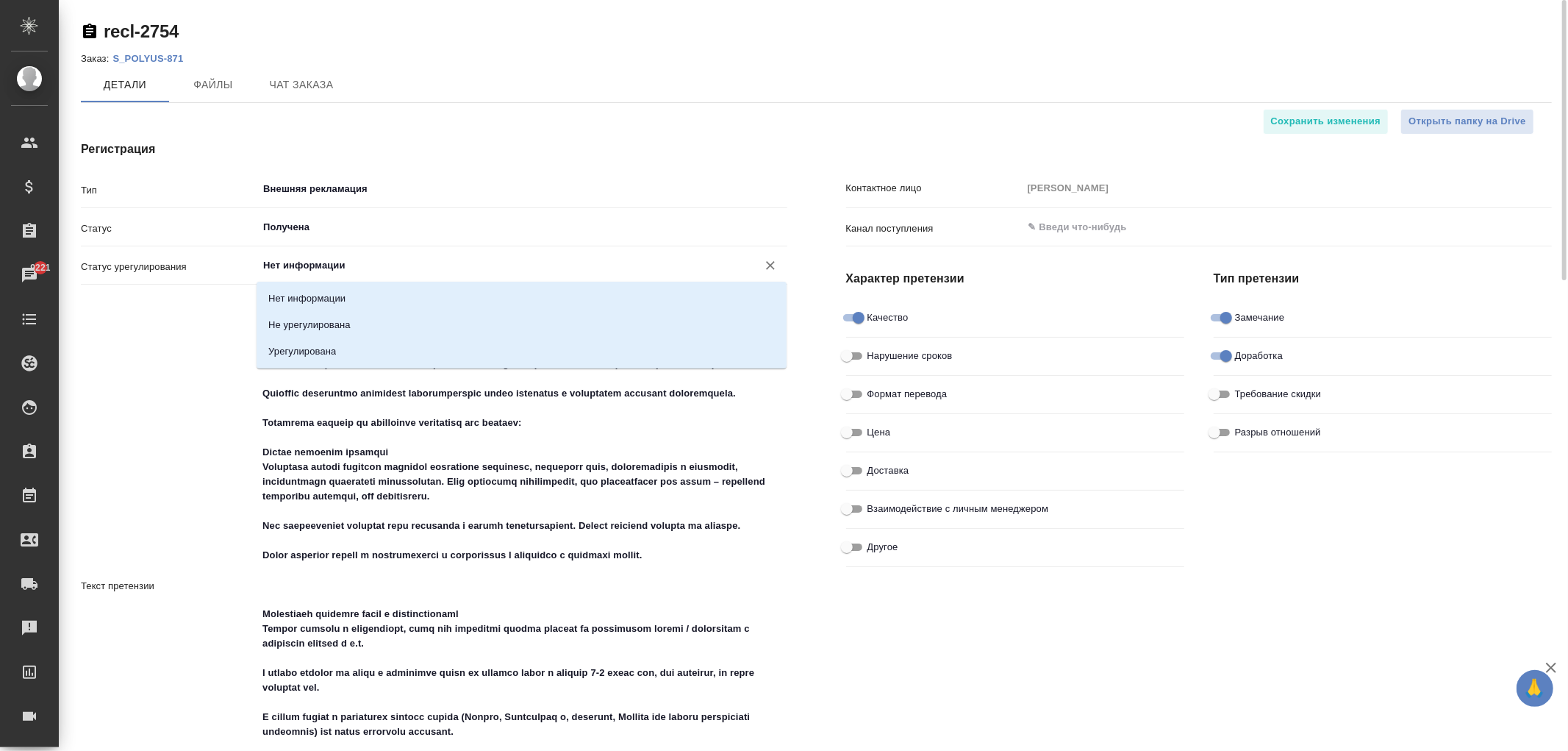
click at [427, 261] on input "Нет информации" at bounding box center [496, 265] width 471 height 17
click at [1000, 642] on div "Контактное лицо Башмакова Мария Канал поступления ​ Характер претензии Качество…" at bounding box center [1199, 742] width 765 height 1262
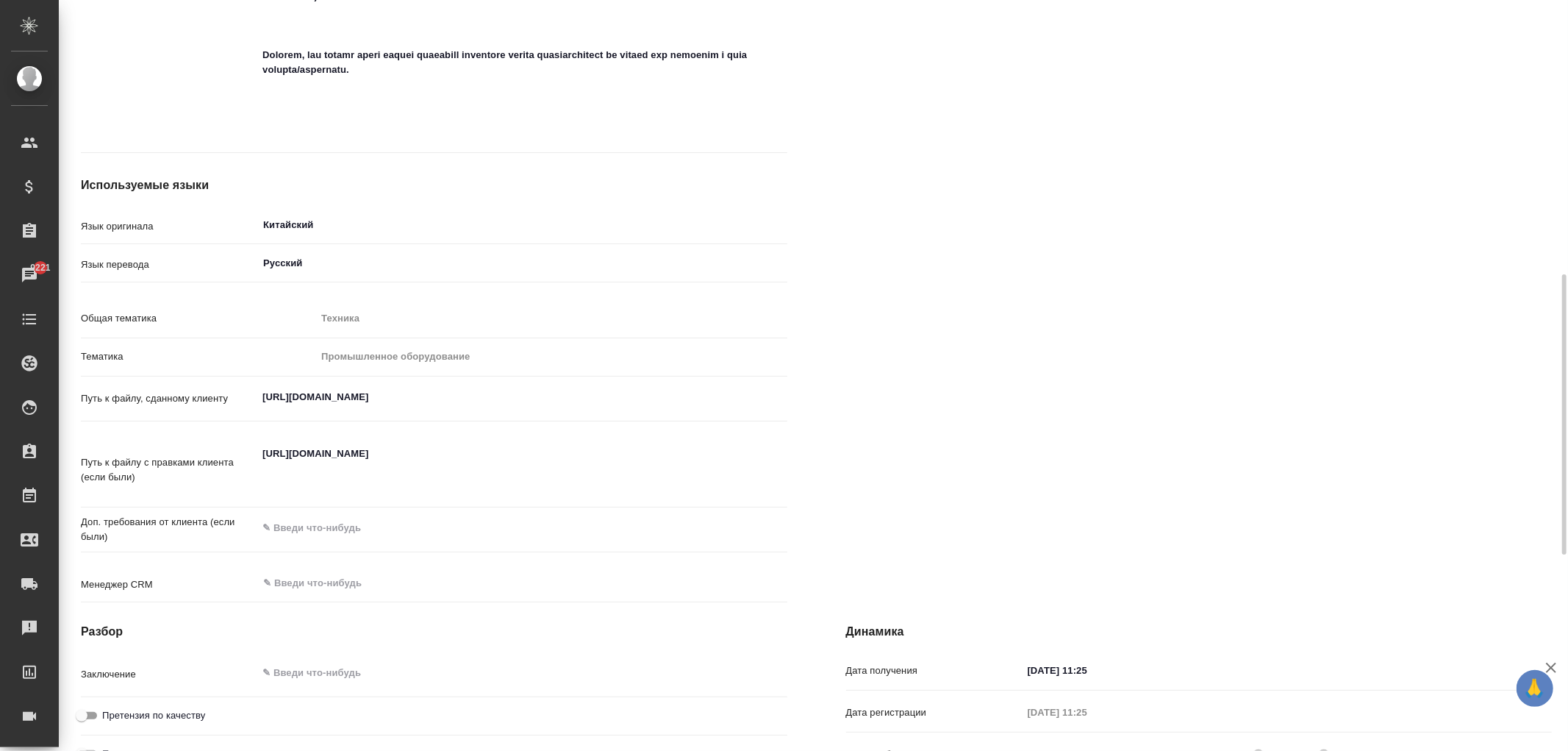
scroll to position [980, 0]
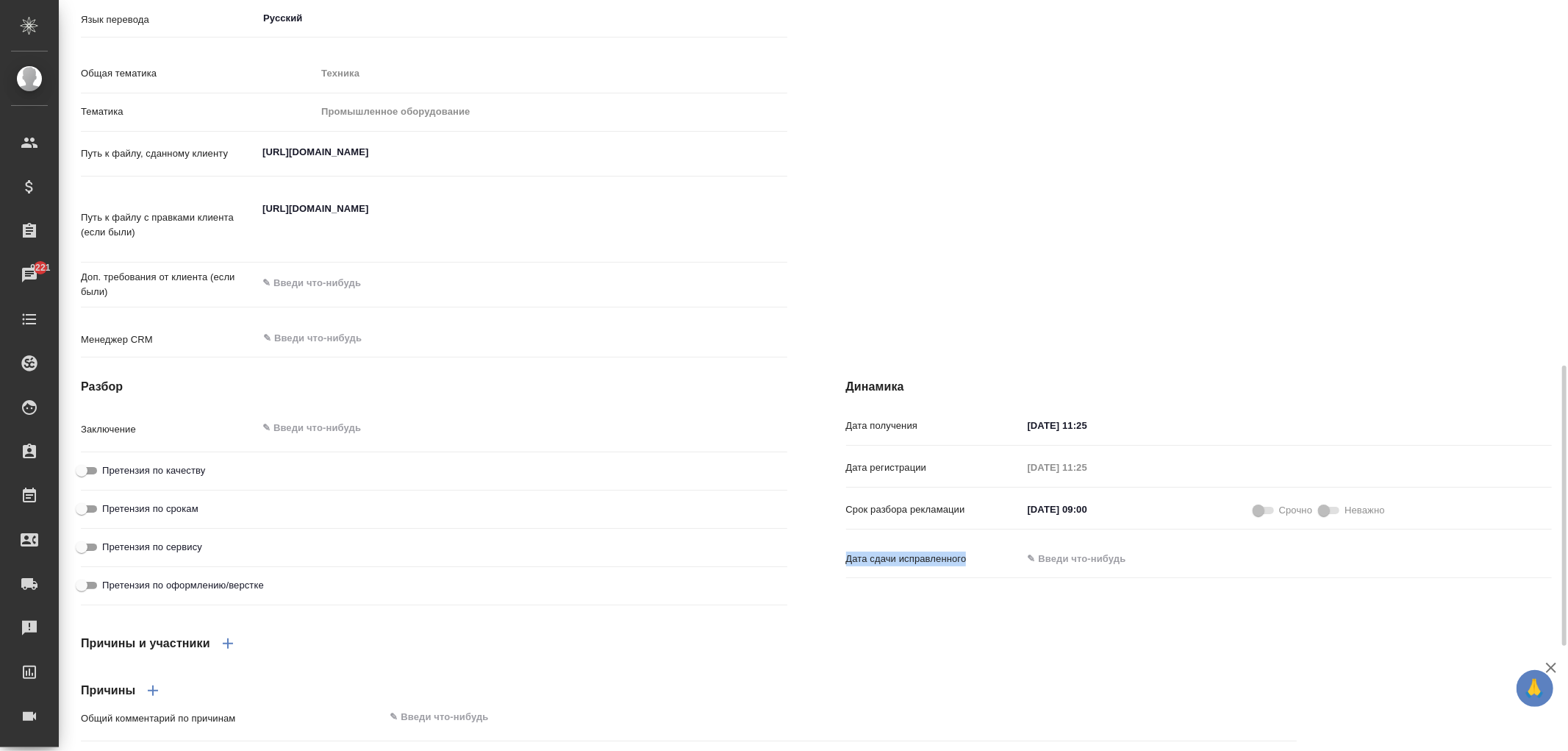
drag, startPoint x: 960, startPoint y: 559, endPoint x: 985, endPoint y: 556, distance: 25.2
click at [985, 556] on div "Динамика Дата получения 26.09.2025 11:25 Дата регистрации 26.09.2025 11:25 Срок…" at bounding box center [1199, 494] width 765 height 292
click at [954, 613] on div "Причины и участники Причины Общий комментарий по причинам x Меры и ответственные" at bounding box center [689, 710] width 1275 height 227
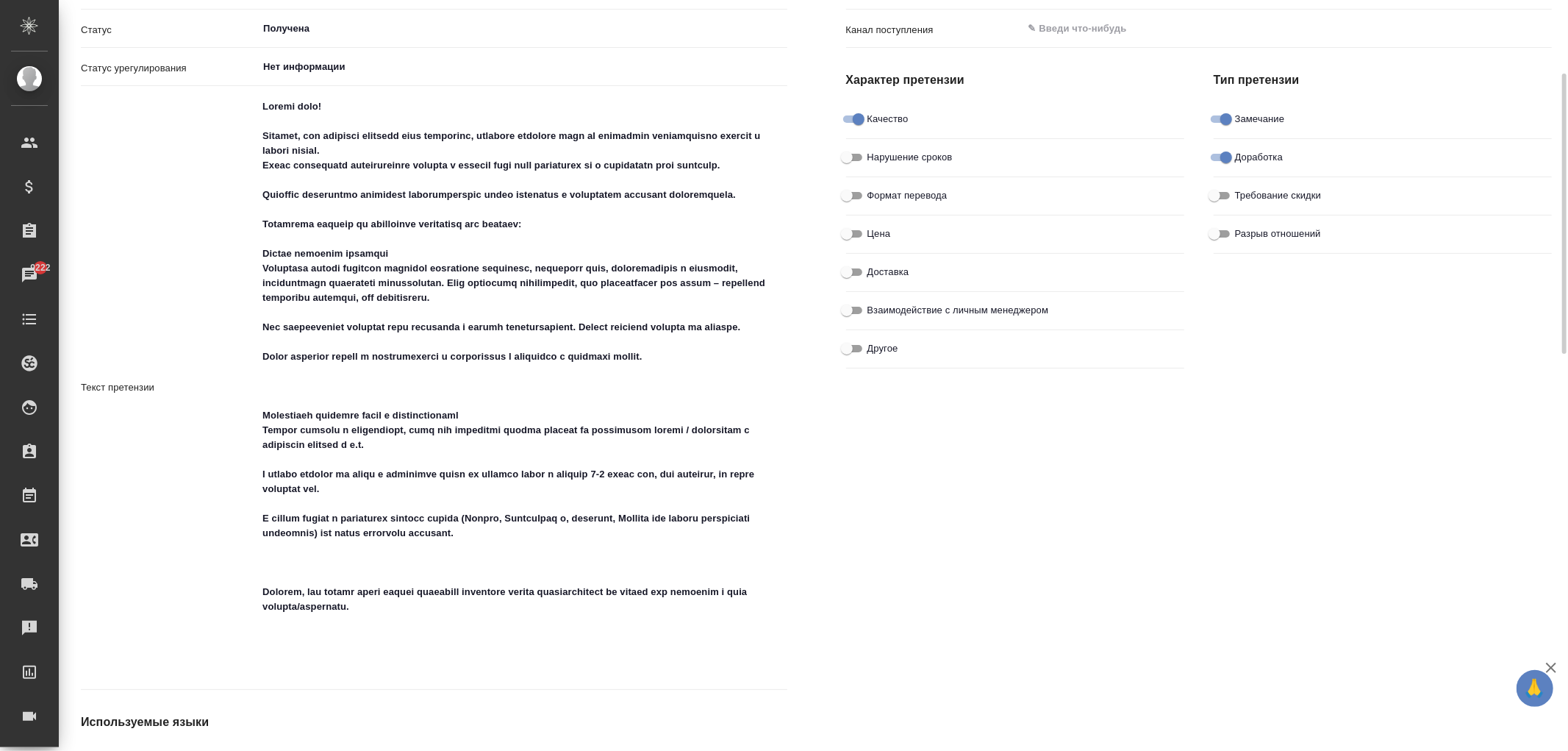
scroll to position [0, 0]
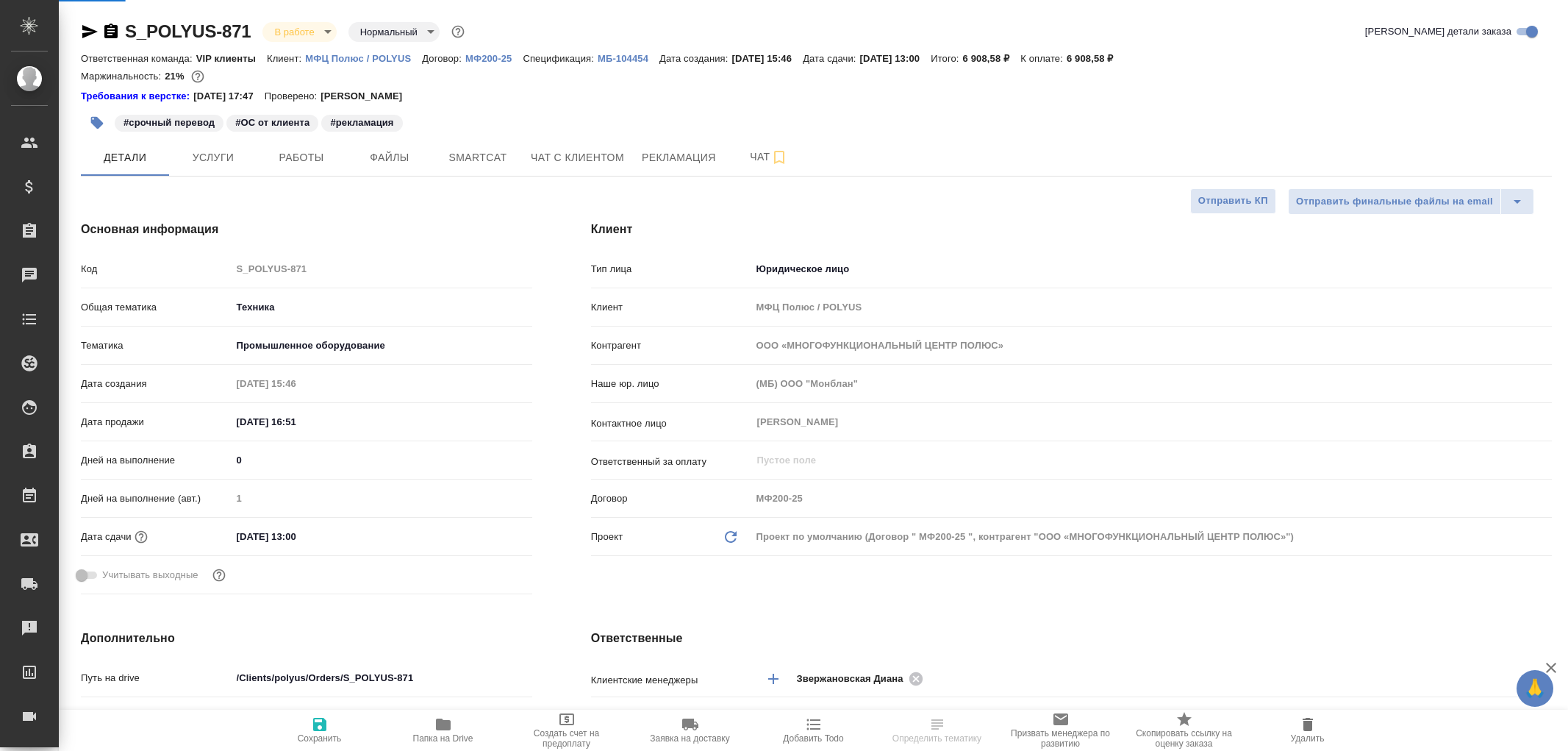
select select "RU"
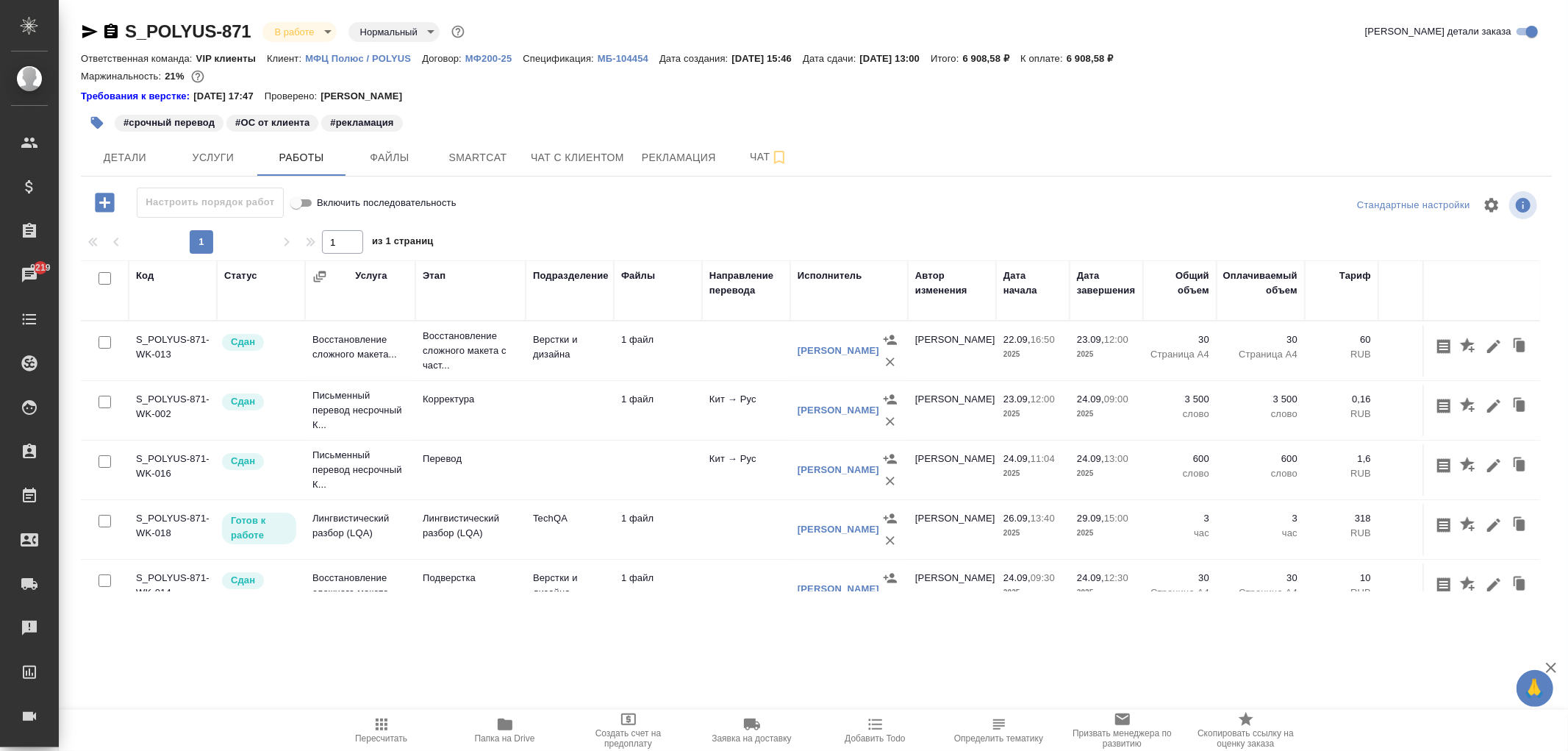
scroll to position [41, 0]
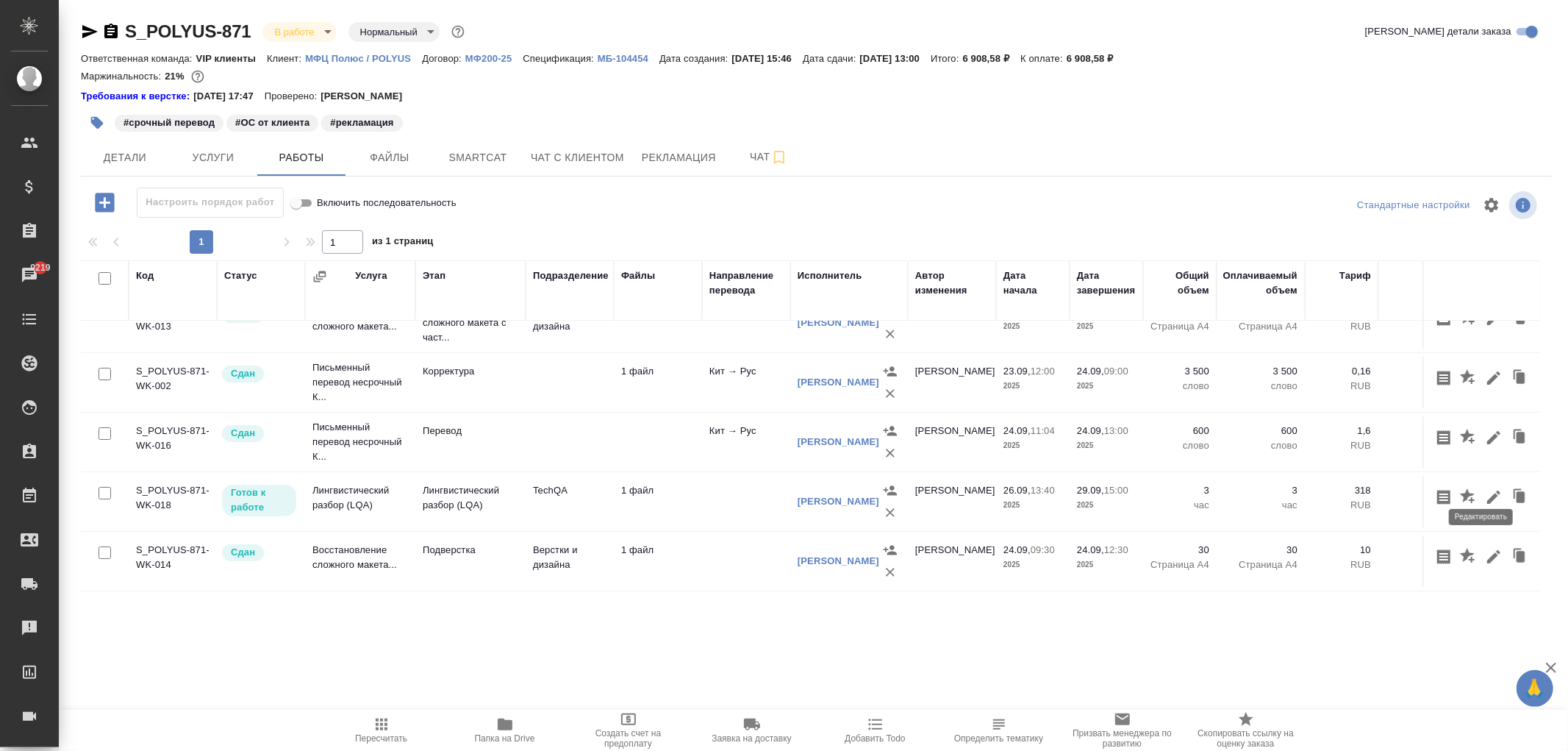
click at [1487, 490] on icon "button" at bounding box center [1493, 497] width 14 height 14
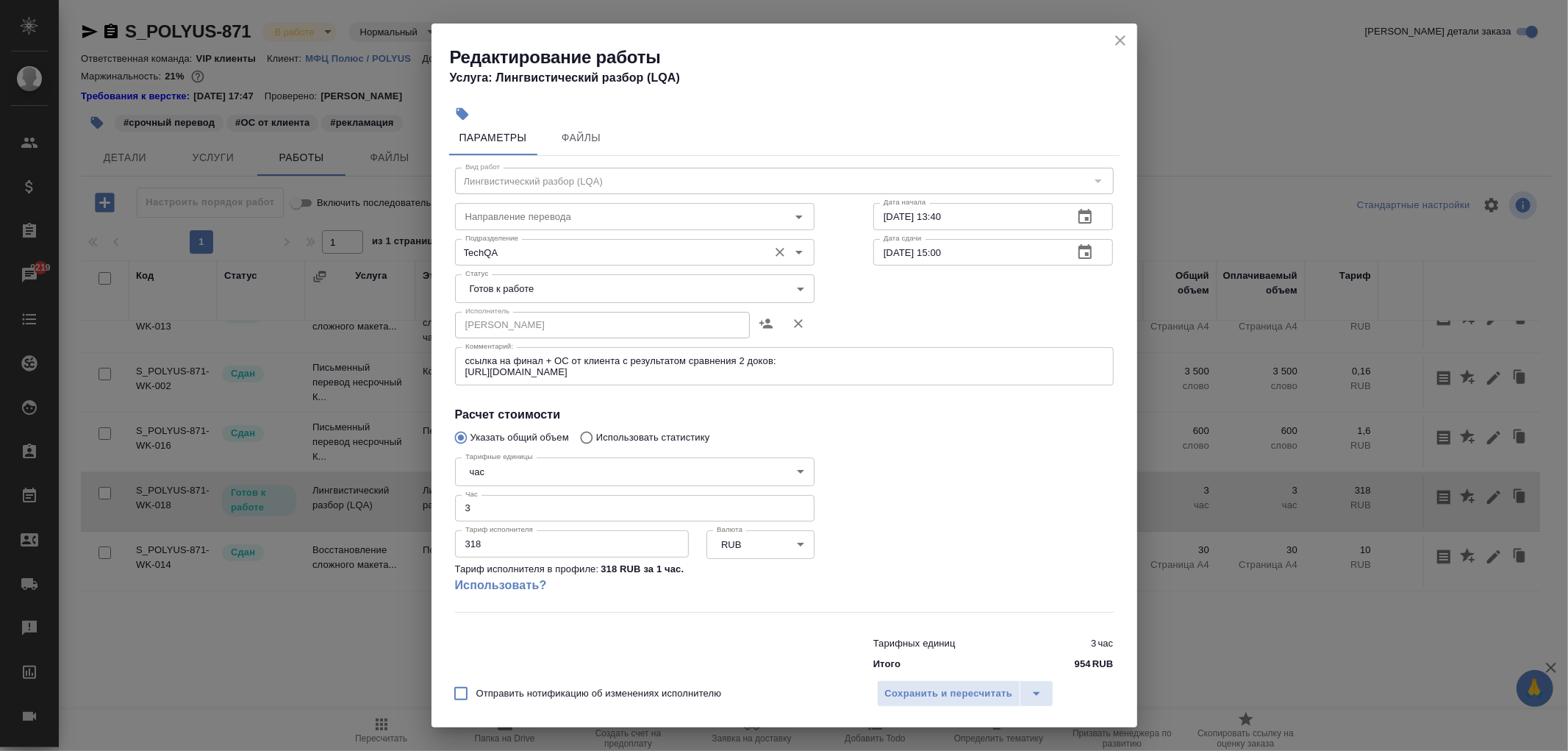
scroll to position [0, 0]
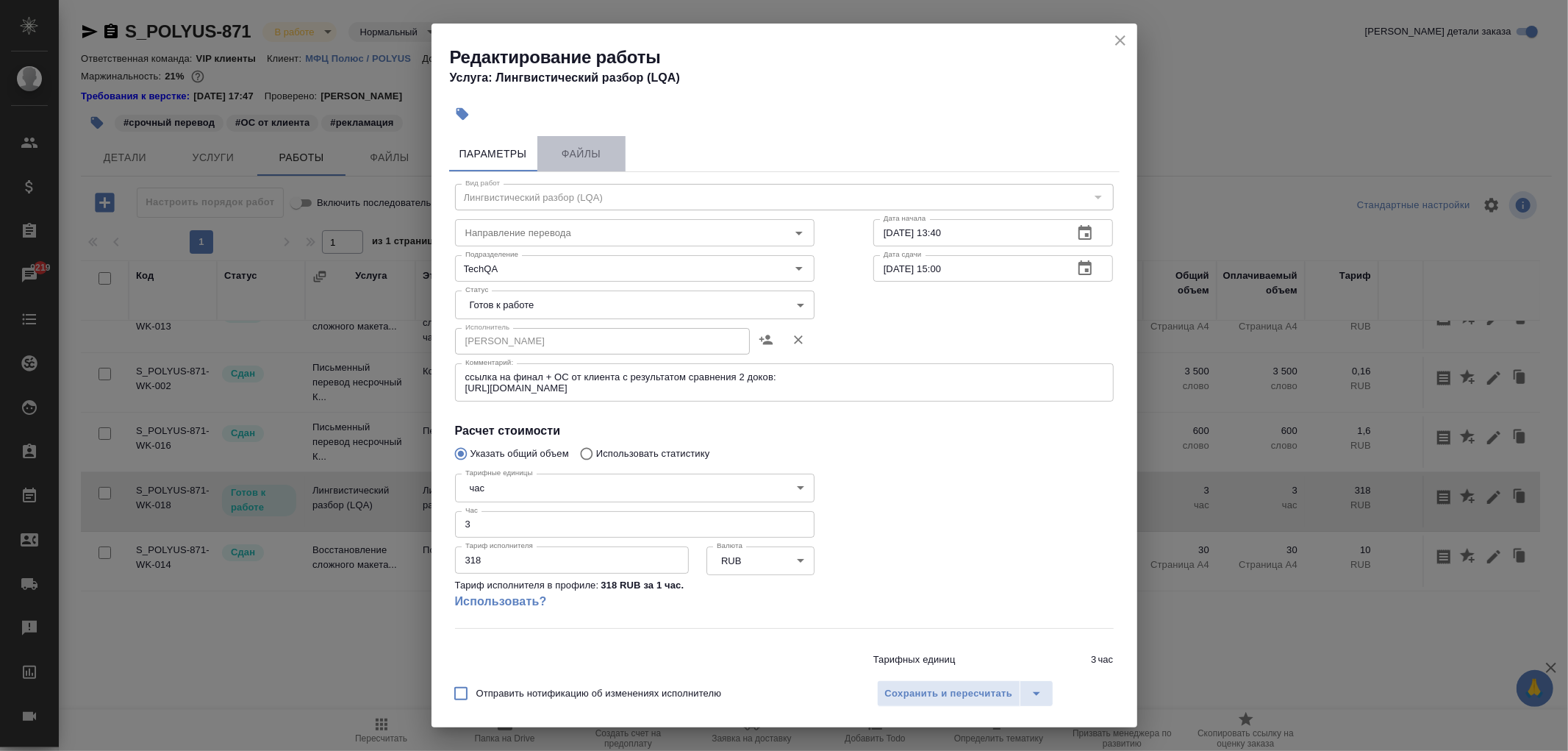
click at [585, 160] on span "Файлы" at bounding box center [581, 153] width 71 height 18
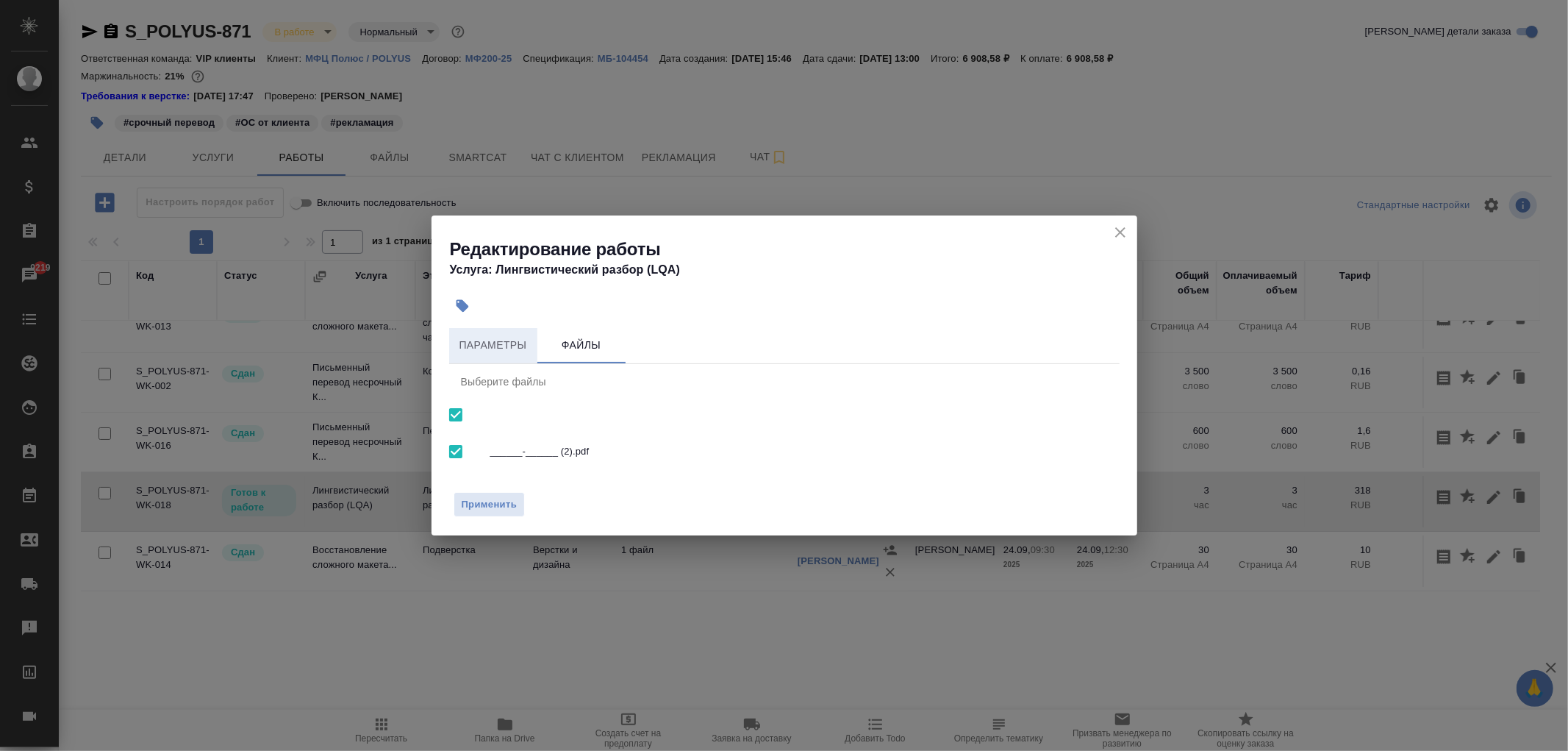
click at [504, 346] on span "Параметры" at bounding box center [492, 345] width 71 height 18
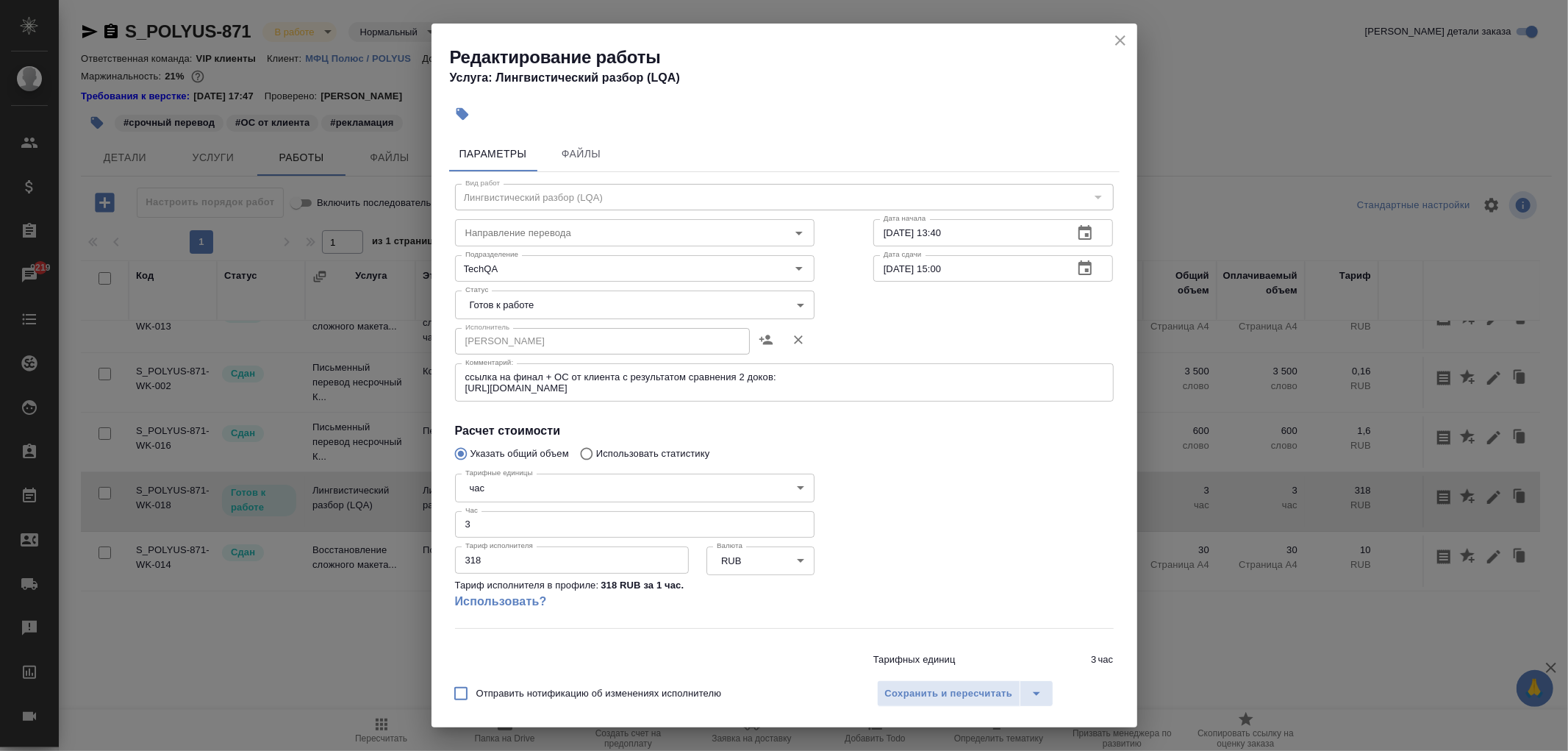
click at [1116, 45] on icon "close" at bounding box center [1120, 40] width 10 height 10
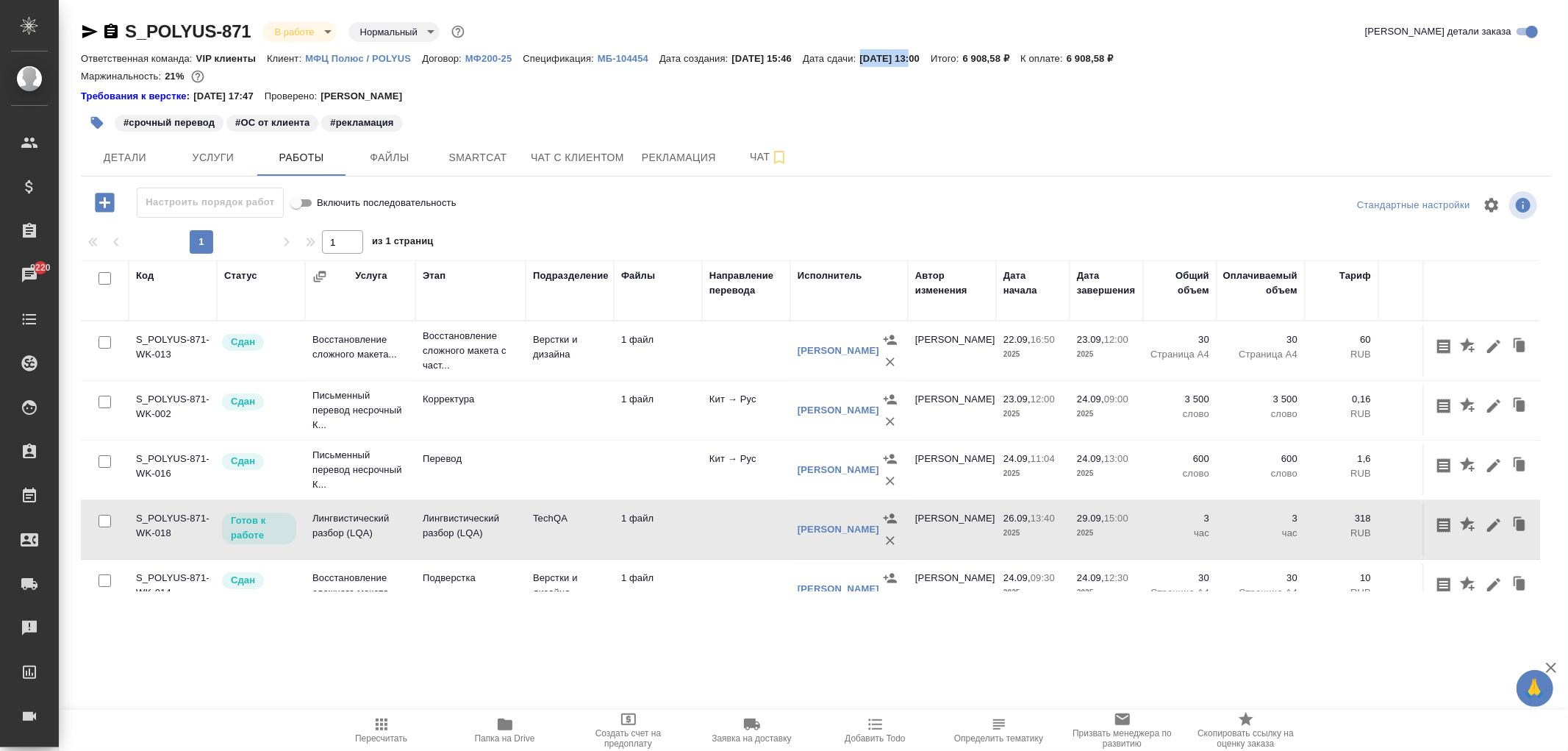
drag, startPoint x: 885, startPoint y: 63, endPoint x: 922, endPoint y: 82, distance: 41.6
click at [941, 55] on div "Ответственная команда: VIP клиенты Клиент: МФЦ Полюс / POLYUS Договор: МФ200-25…" at bounding box center [817, 58] width 1471 height 17
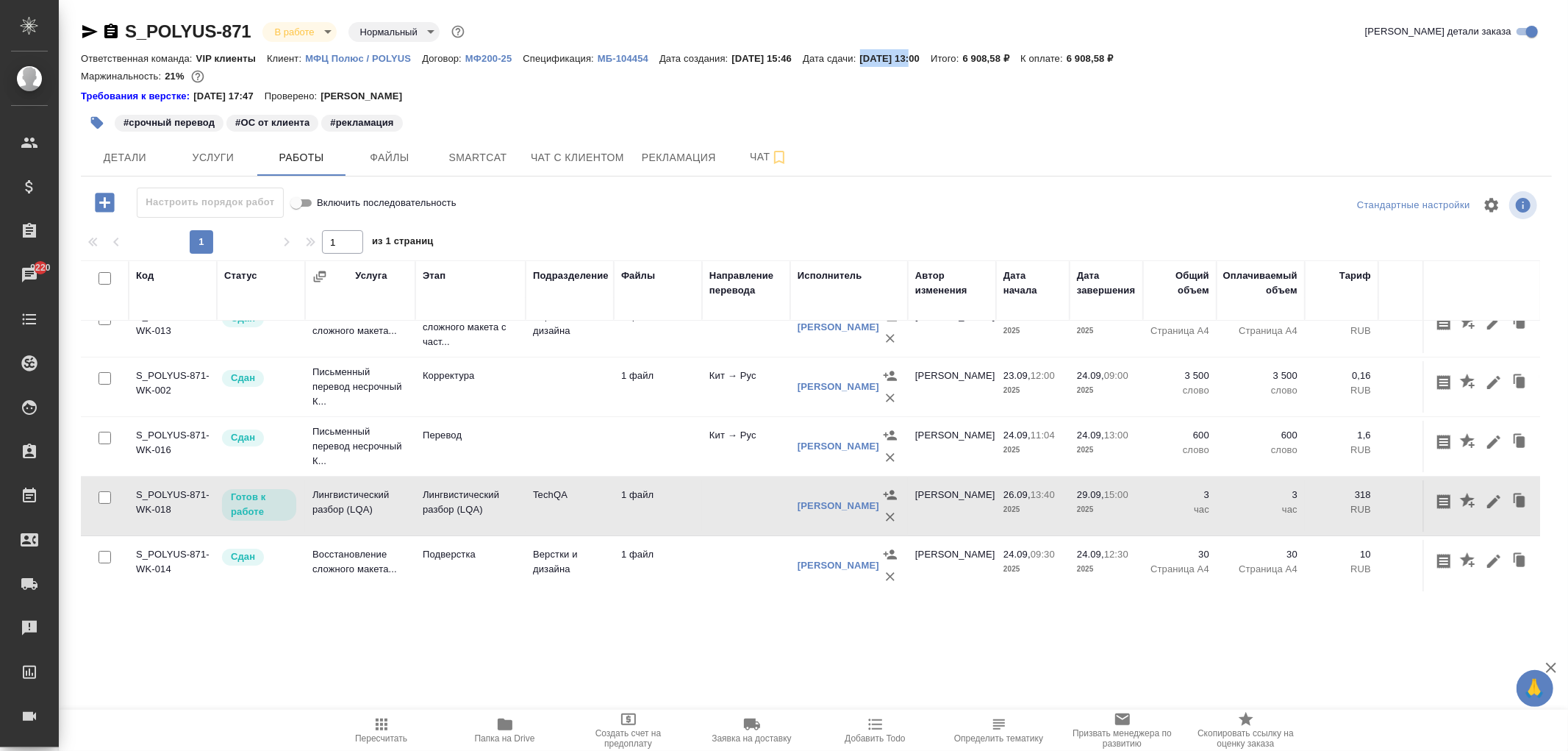
scroll to position [41, 0]
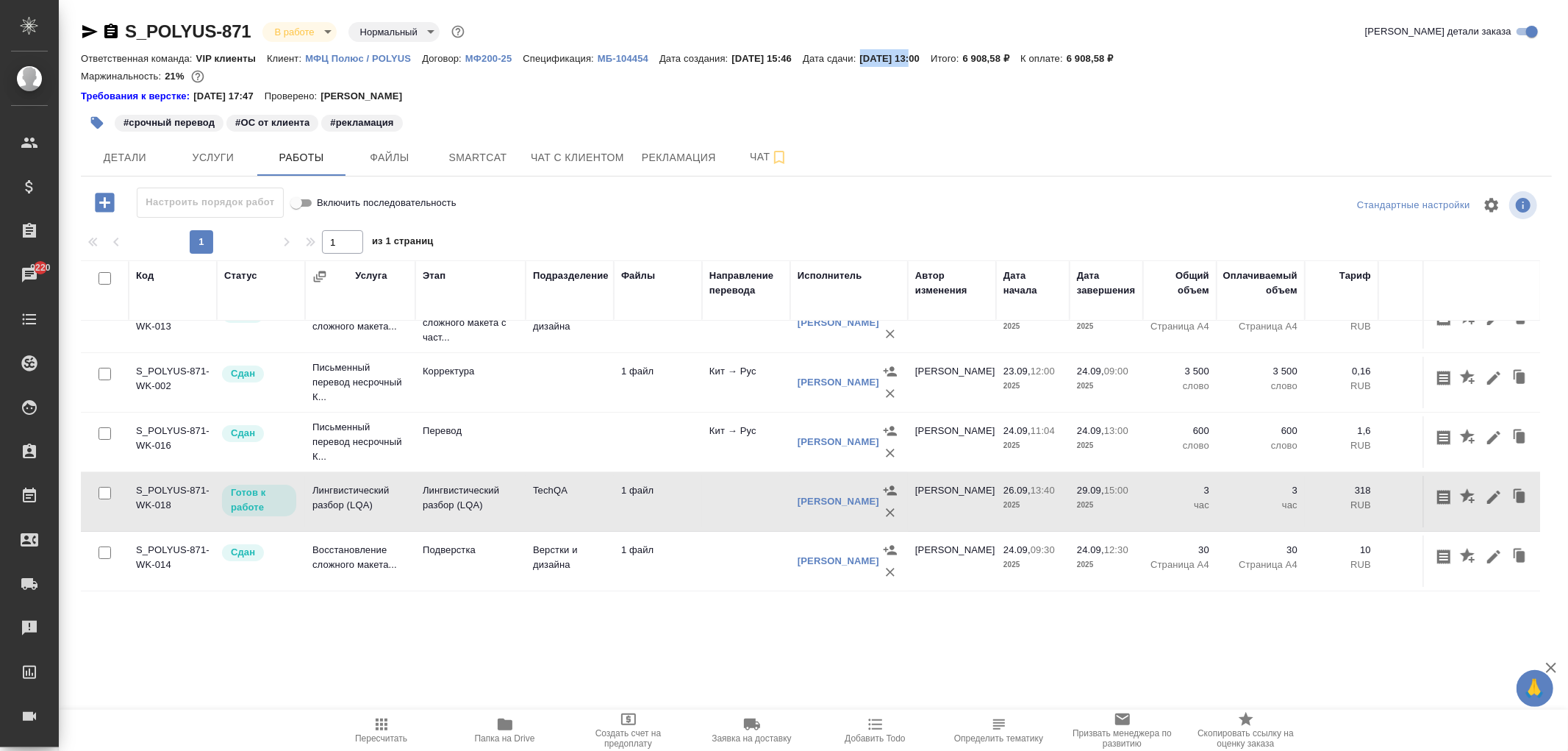
click at [891, 55] on p "26.09.2025, 13:00" at bounding box center [896, 59] width 71 height 11
drag, startPoint x: 883, startPoint y: 56, endPoint x: 967, endPoint y: 52, distance: 84.1
click at [967, 52] on div "Ответственная команда: VIP клиенты Клиент: МФЦ Полюс / POLYUS Договор: МФ200-25…" at bounding box center [817, 58] width 1471 height 17
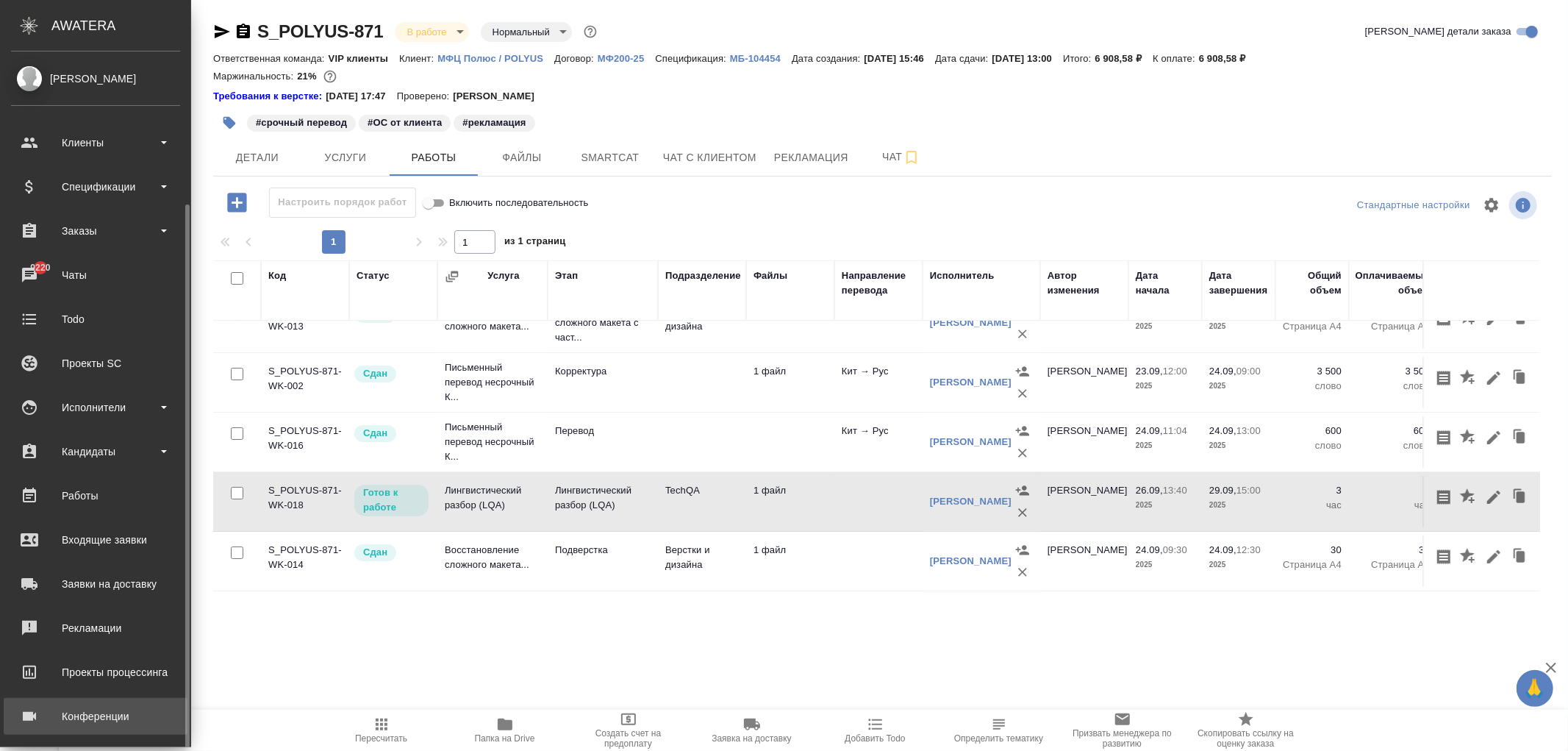
scroll to position [97, 0]
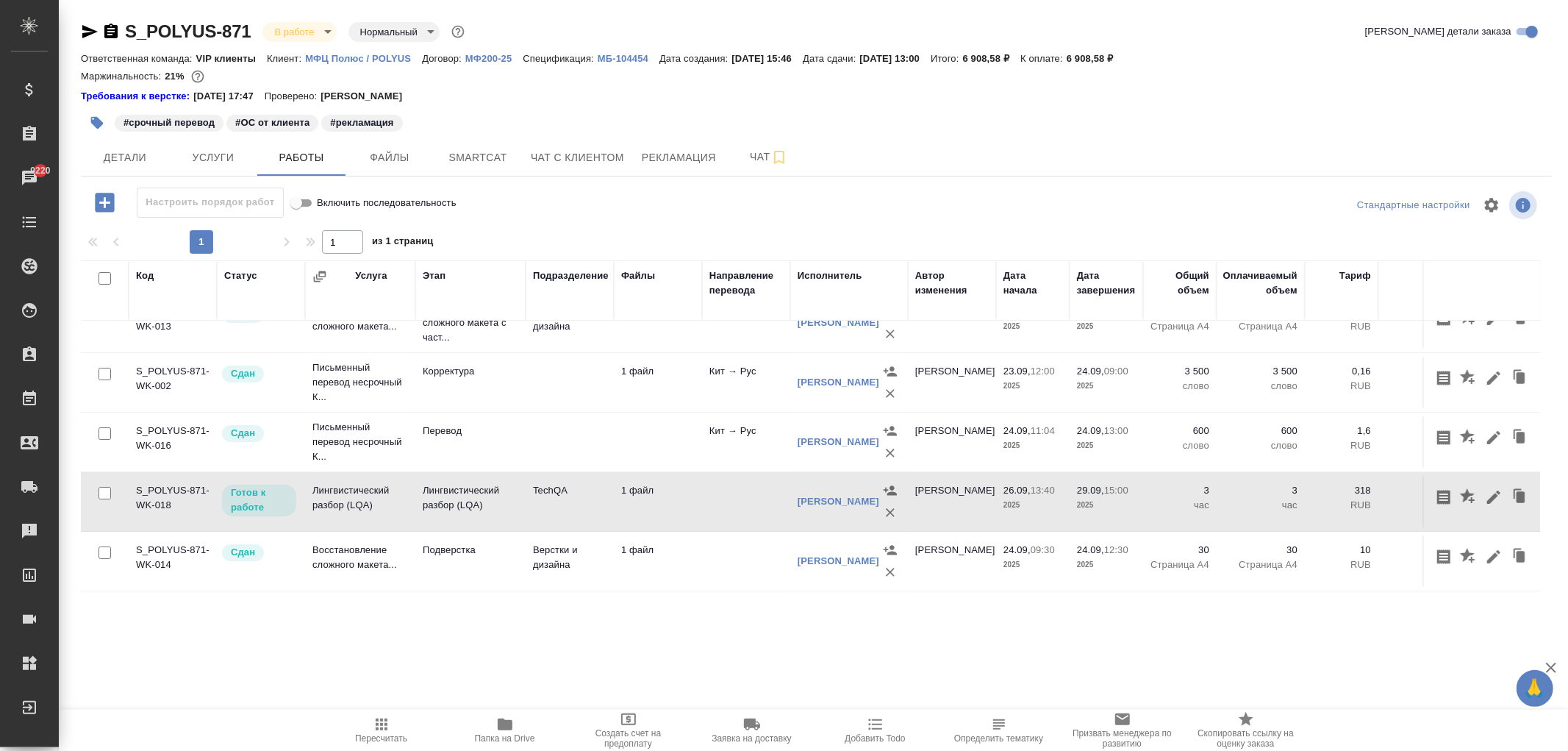
click at [905, 57] on p "26.09.2025, 13:00" at bounding box center [896, 59] width 71 height 11
click at [1489, 488] on icon "button" at bounding box center [1493, 497] width 17 height 17
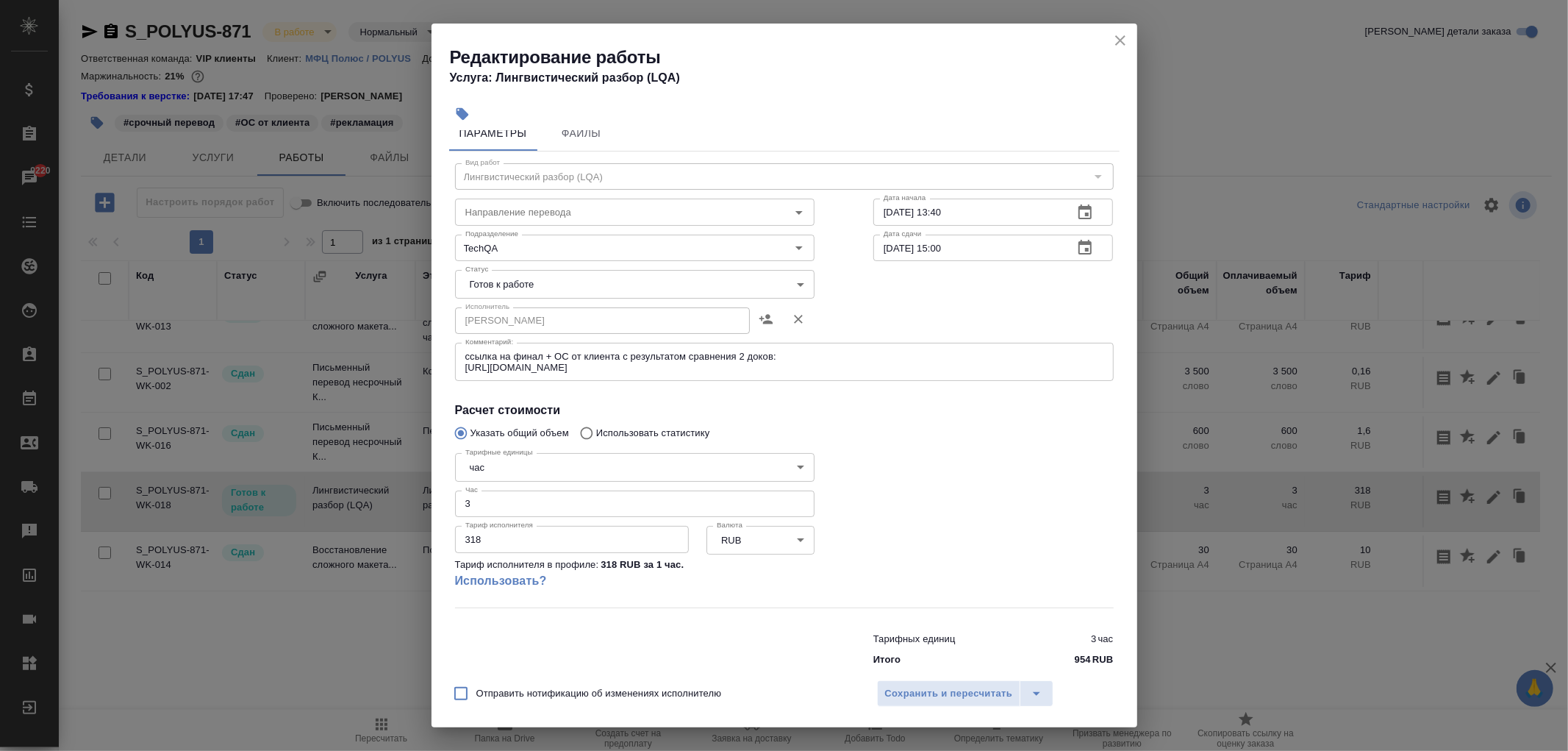
scroll to position [0, 0]
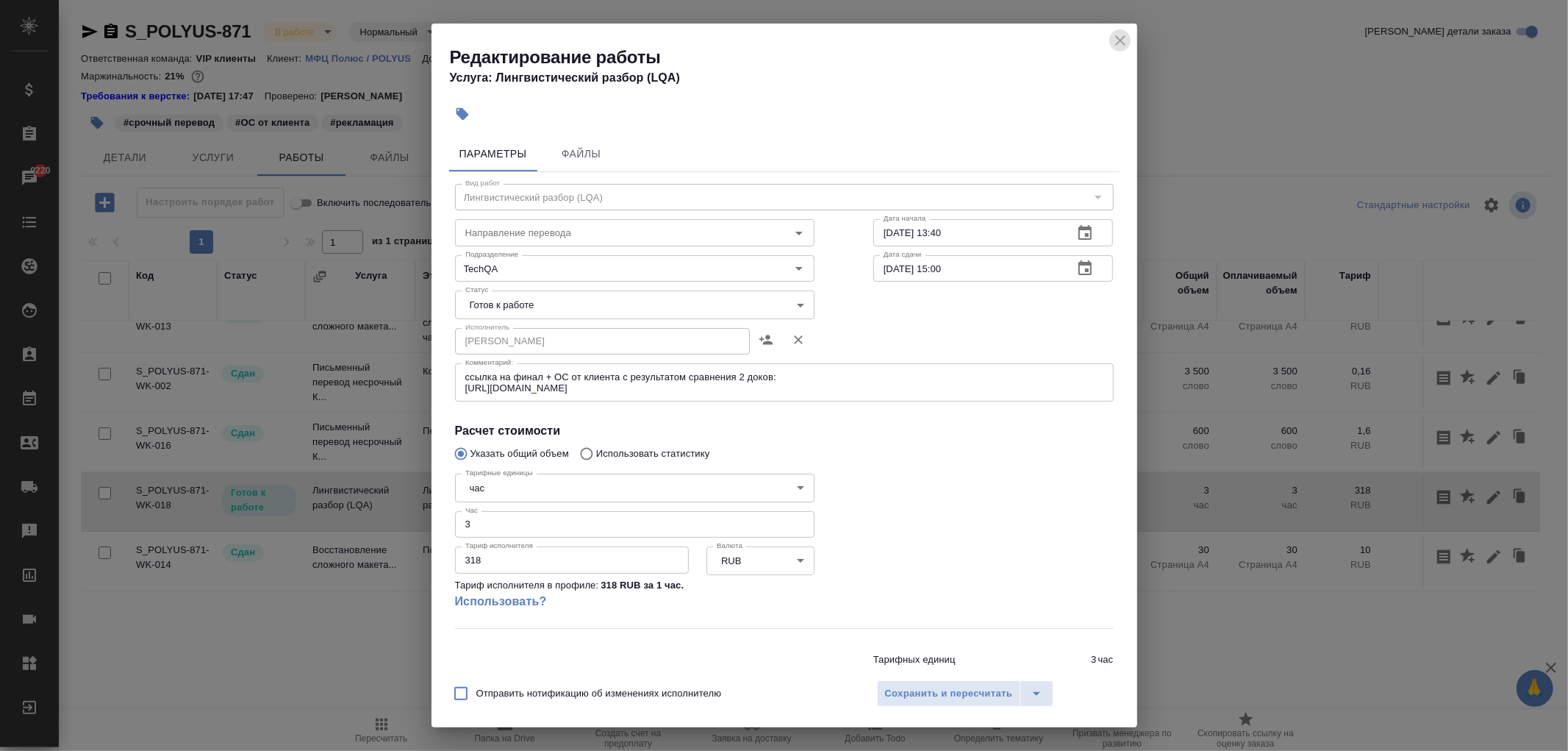
click at [1118, 37] on icon "close" at bounding box center [1120, 40] width 10 height 10
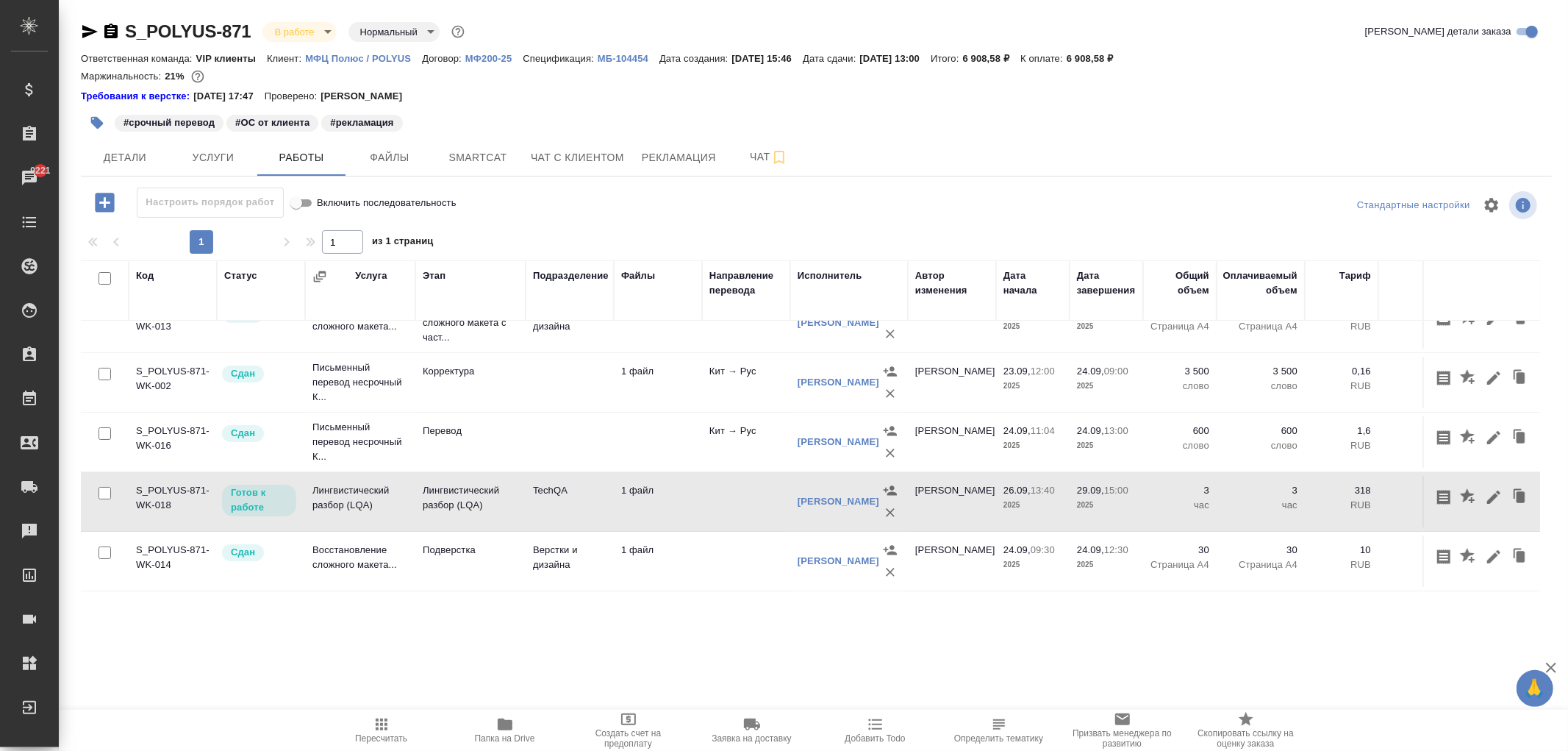
drag, startPoint x: 886, startPoint y: 60, endPoint x: 948, endPoint y: 56, distance: 62.1
click at [931, 56] on p "26.09.2025, 13:00" at bounding box center [896, 59] width 71 height 11
click at [879, 90] on div "Требования к верстке: 19.01.2024 17:47 Проверено: Петрова Валерия" at bounding box center [817, 96] width 1471 height 15
click at [97, 178] on div "S_POLYUS-871 В работе inProgress Нормальный normal Кратко детали заказа Ответст…" at bounding box center [817, 314] width 1487 height 629
click at [135, 153] on span "Детали" at bounding box center [125, 157] width 71 height 18
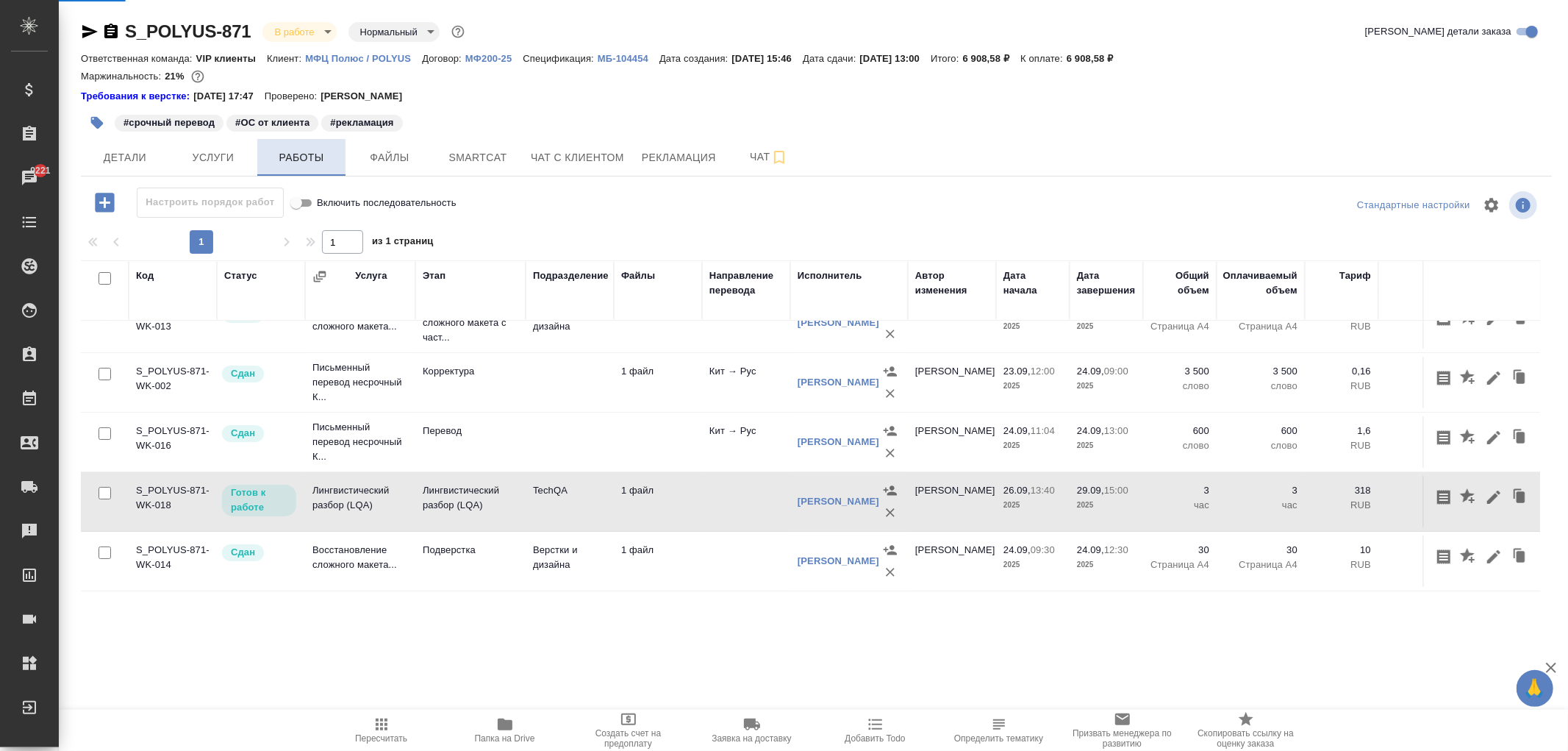
select select "RU"
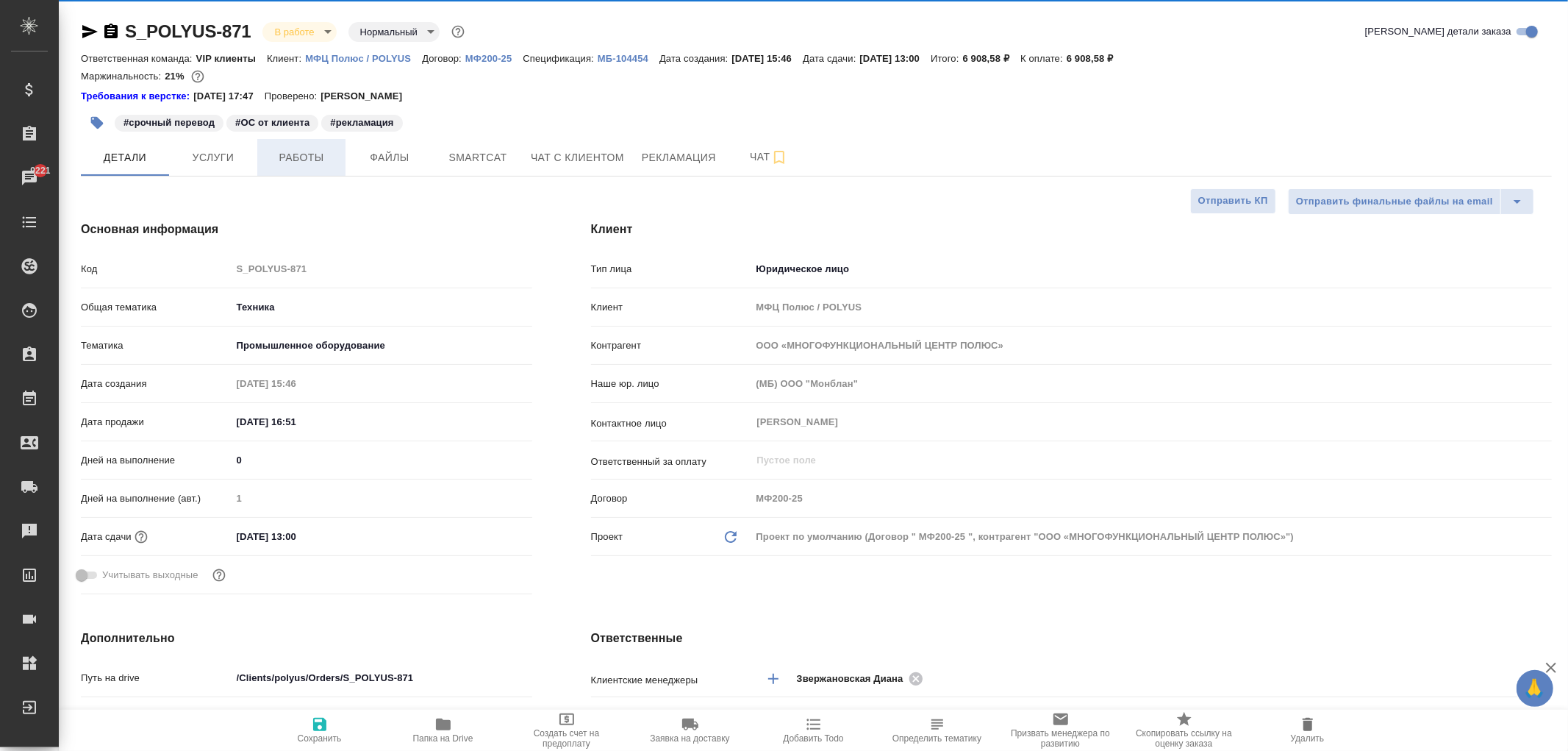
type textarea "x"
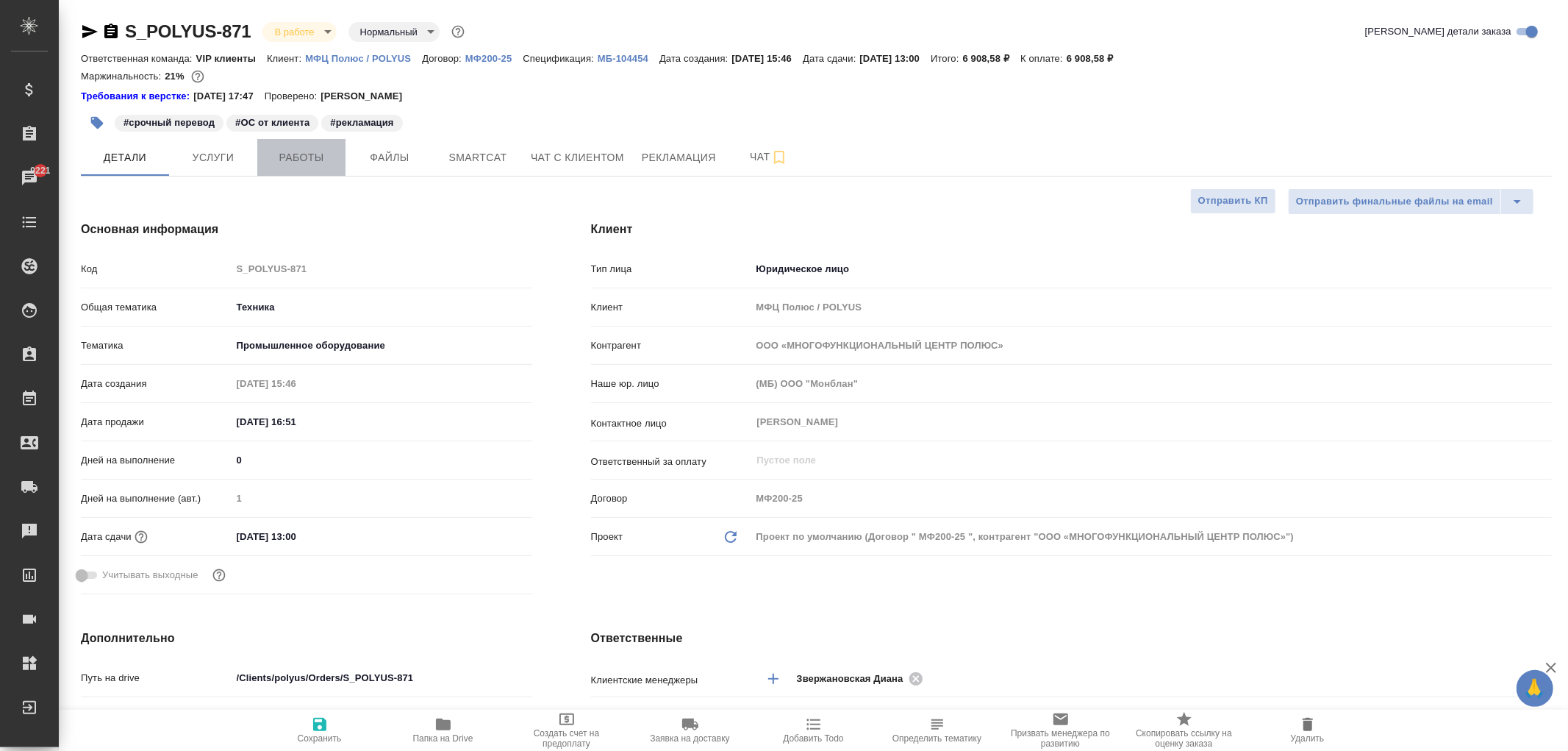
click at [303, 159] on span "Работы" at bounding box center [301, 157] width 71 height 18
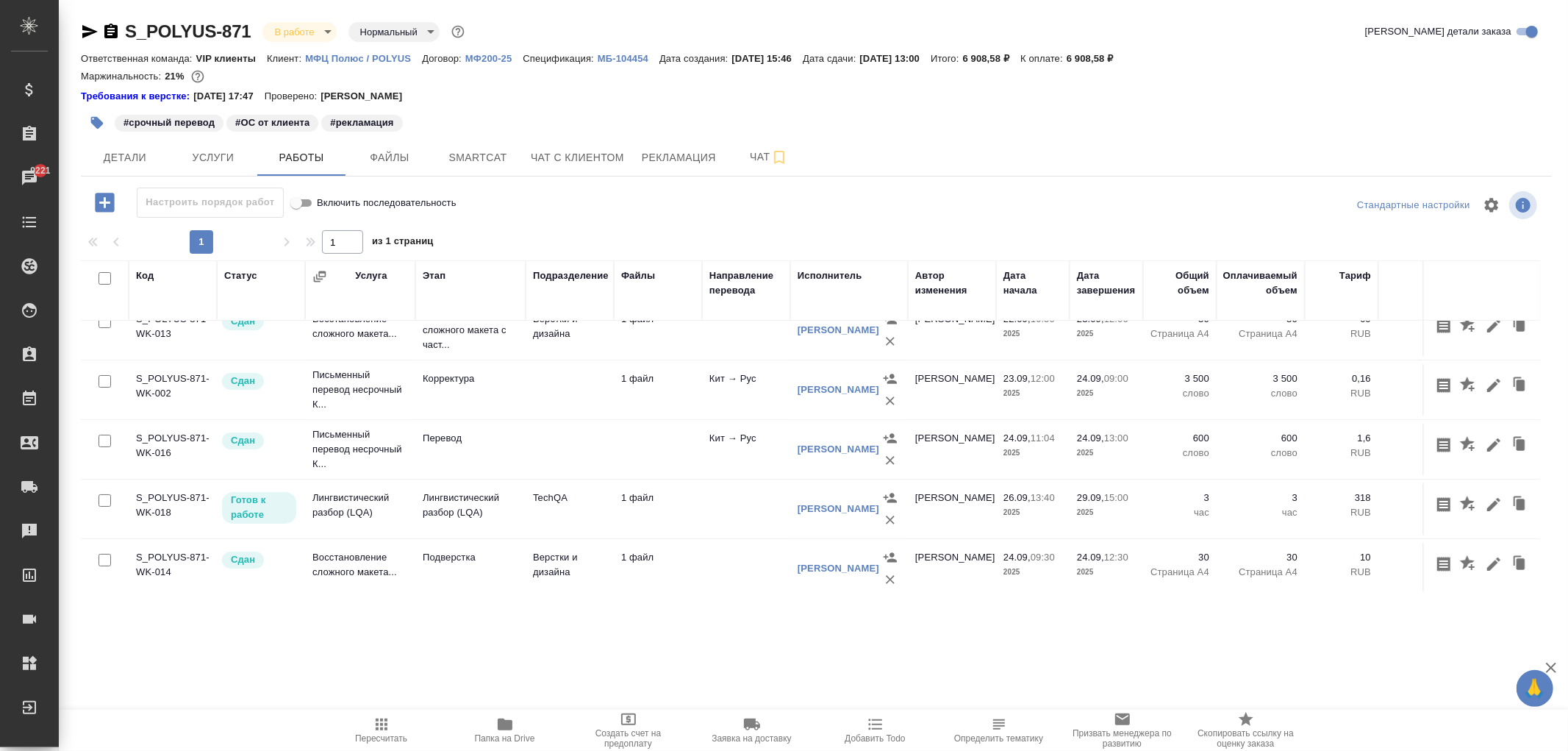
scroll to position [41, 0]
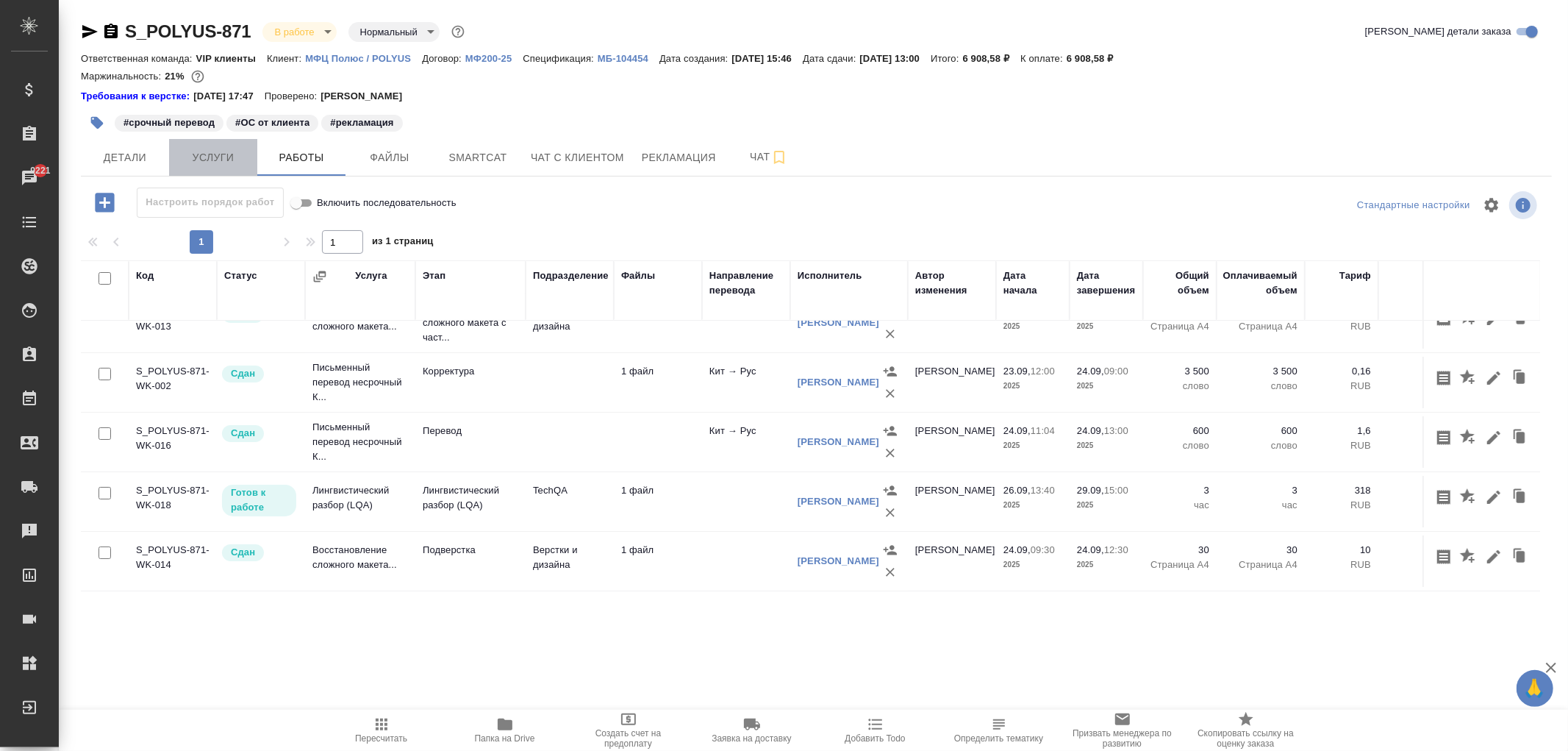
click at [204, 153] on span "Услуги" at bounding box center [213, 157] width 71 height 18
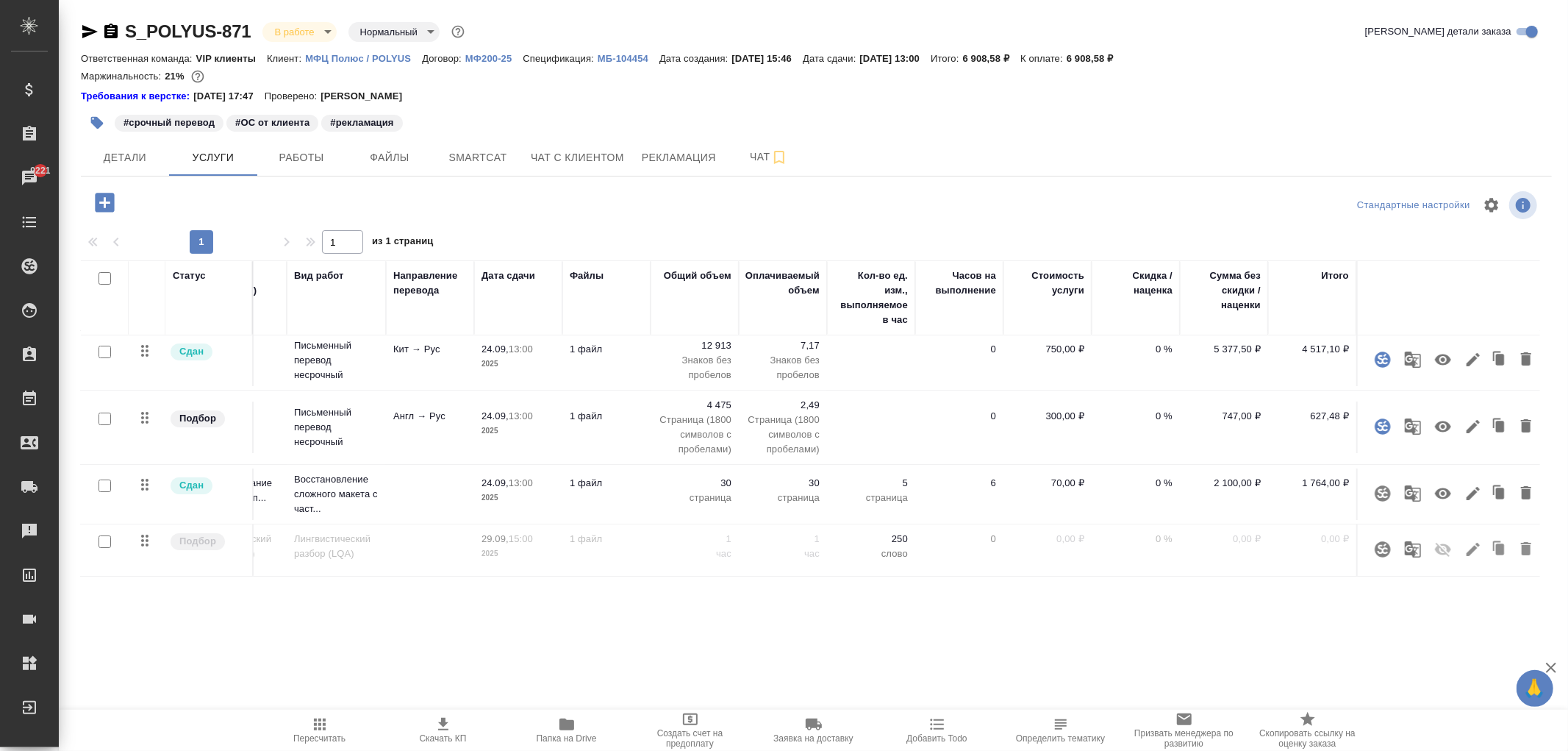
scroll to position [17, 0]
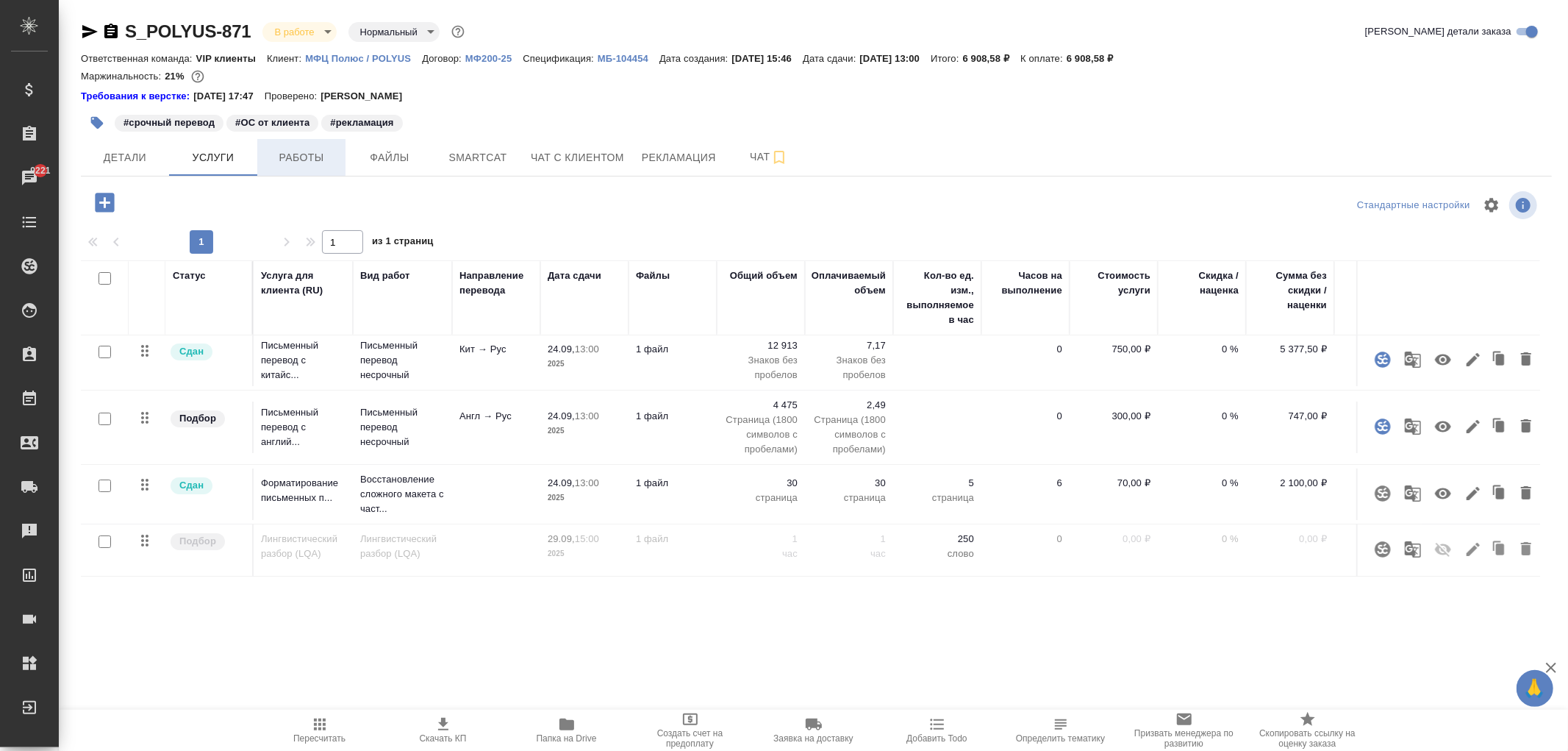
click at [317, 156] on span "Работы" at bounding box center [301, 157] width 71 height 18
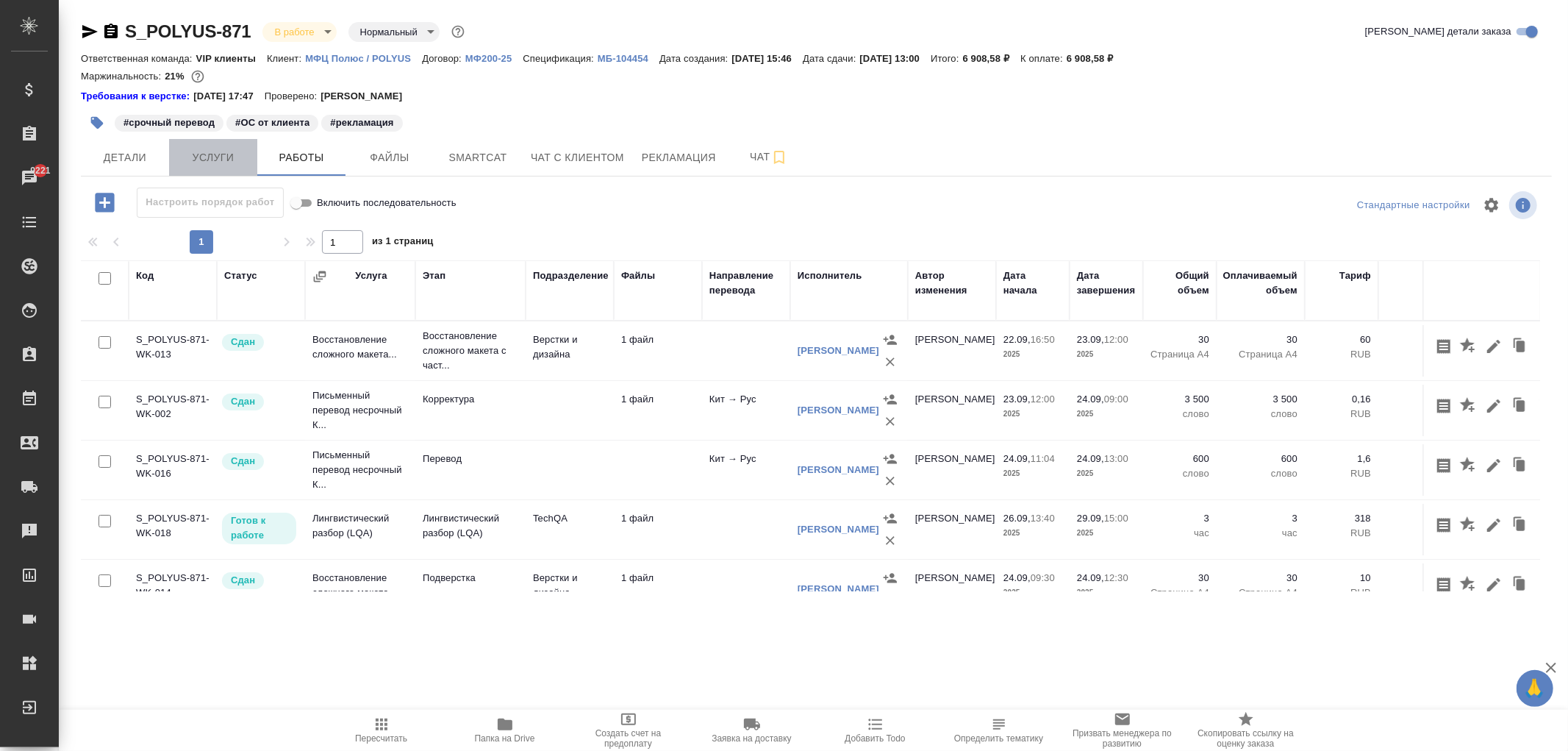
click at [195, 171] on button "Услуги" at bounding box center [213, 157] width 88 height 37
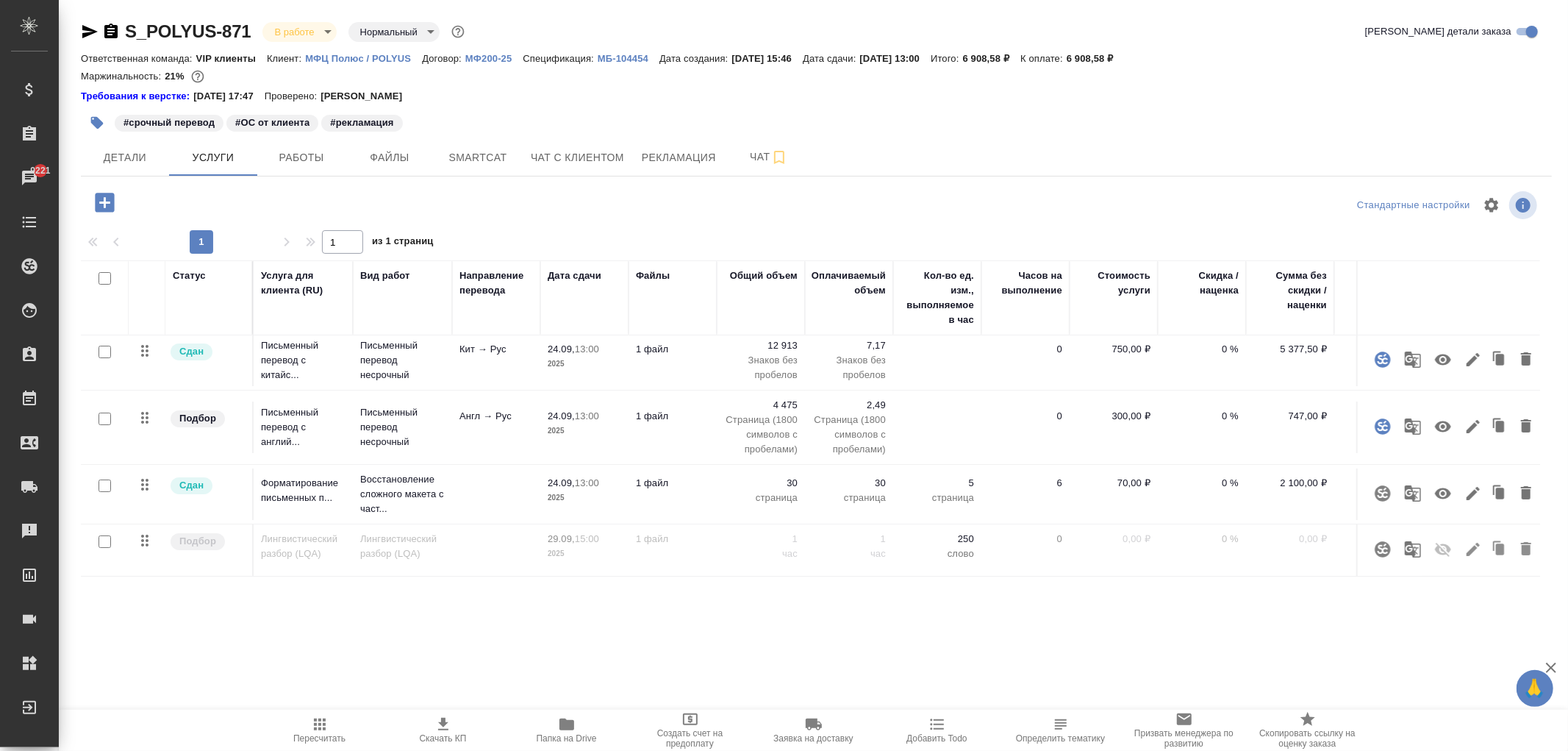
scroll to position [17, 0]
click at [298, 180] on div "S_POLYUS-871 В работе inProgress Нормальный normal Кратко детали заказа Ответст…" at bounding box center [817, 307] width 1487 height 614
click at [303, 152] on span "Работы" at bounding box center [301, 157] width 71 height 18
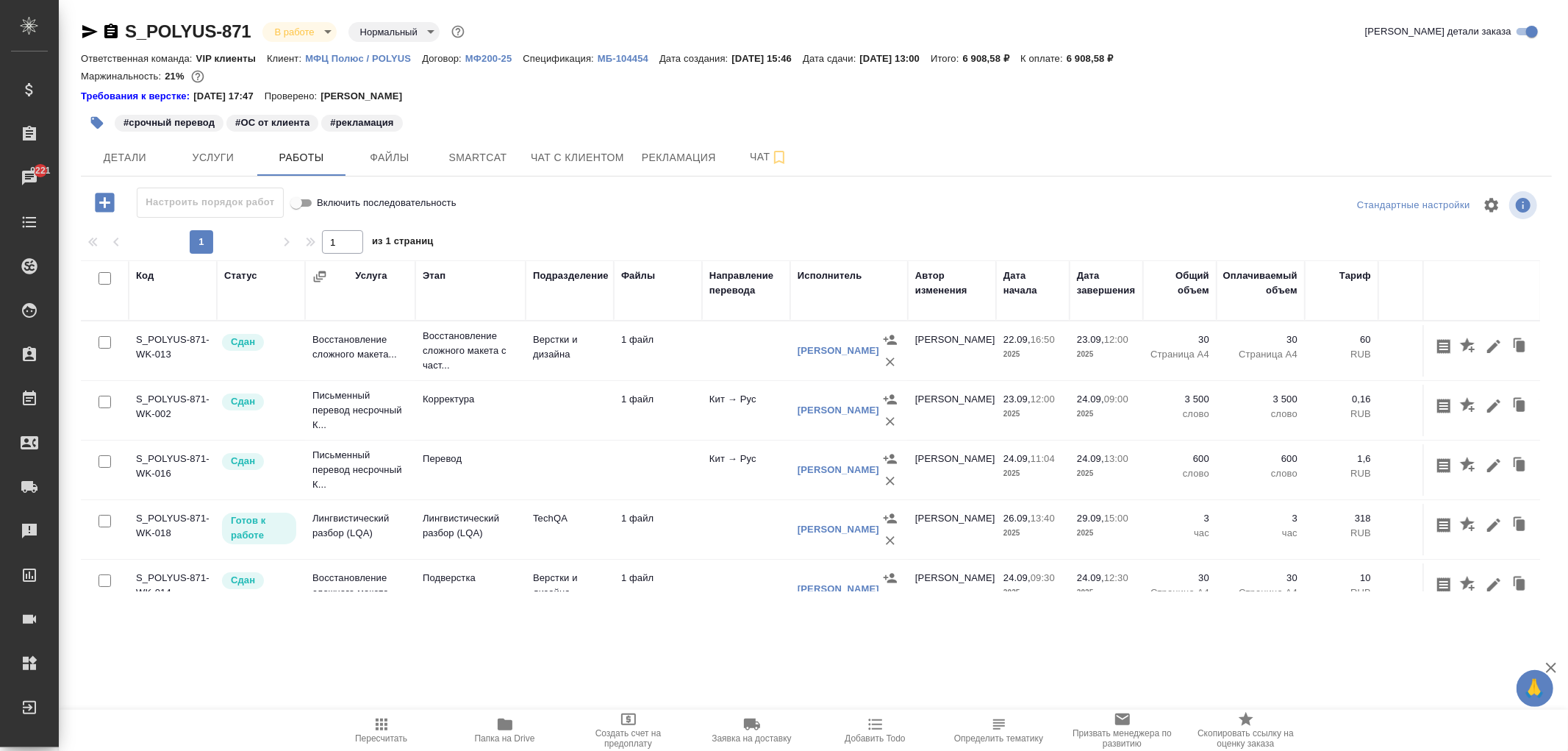
scroll to position [41, 0]
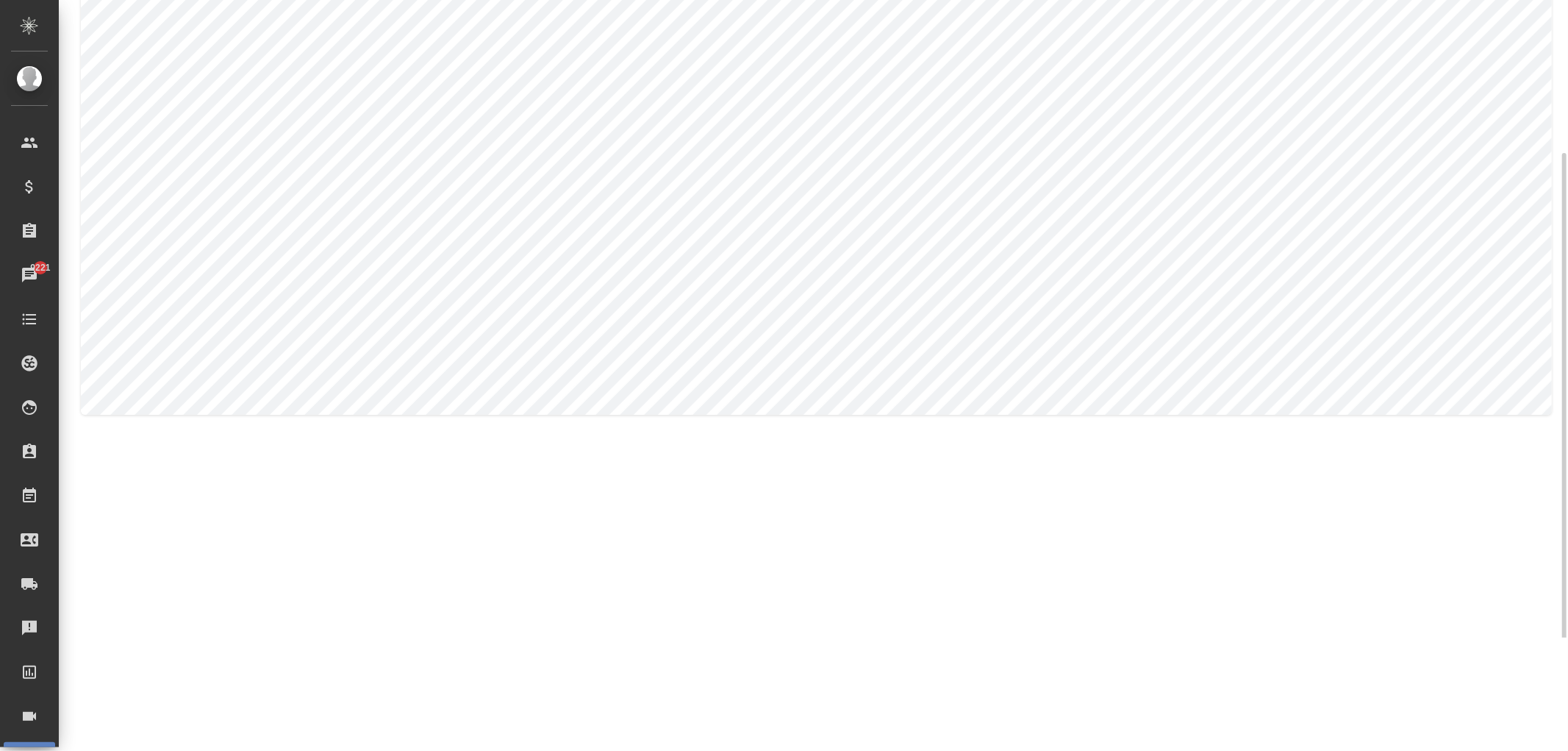
scroll to position [29, 0]
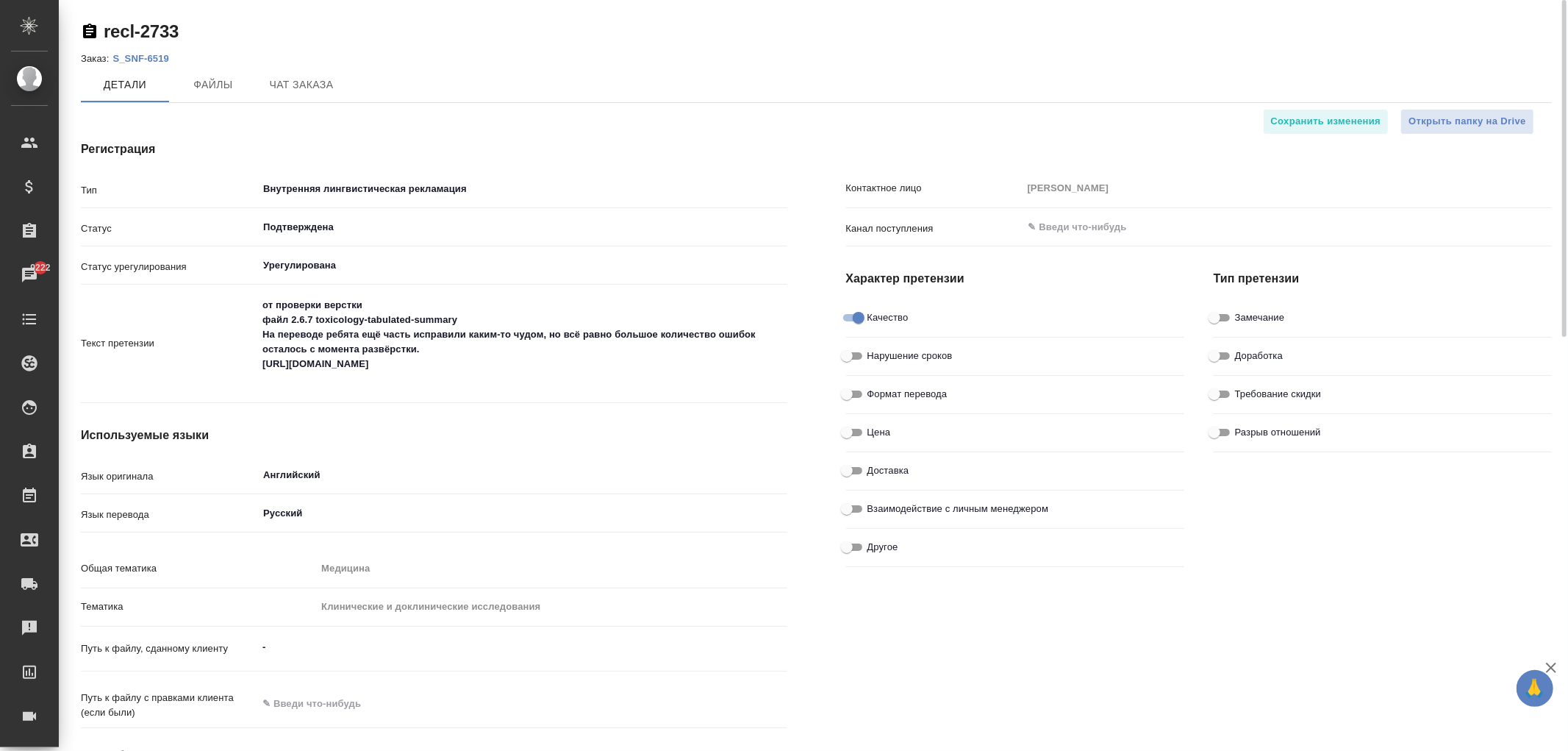
click at [150, 63] on link "S_SNF-6519" at bounding box center [146, 58] width 68 height 13
click at [378, 188] on input "Внутренняя лингвистическая рекламация" at bounding box center [496, 189] width 471 height 17
click at [655, 119] on div "Регистрация Тип Внутренняя лингвистическая рекламация ​ Статус Подтверждена ​ С…" at bounding box center [434, 490] width 765 height 759
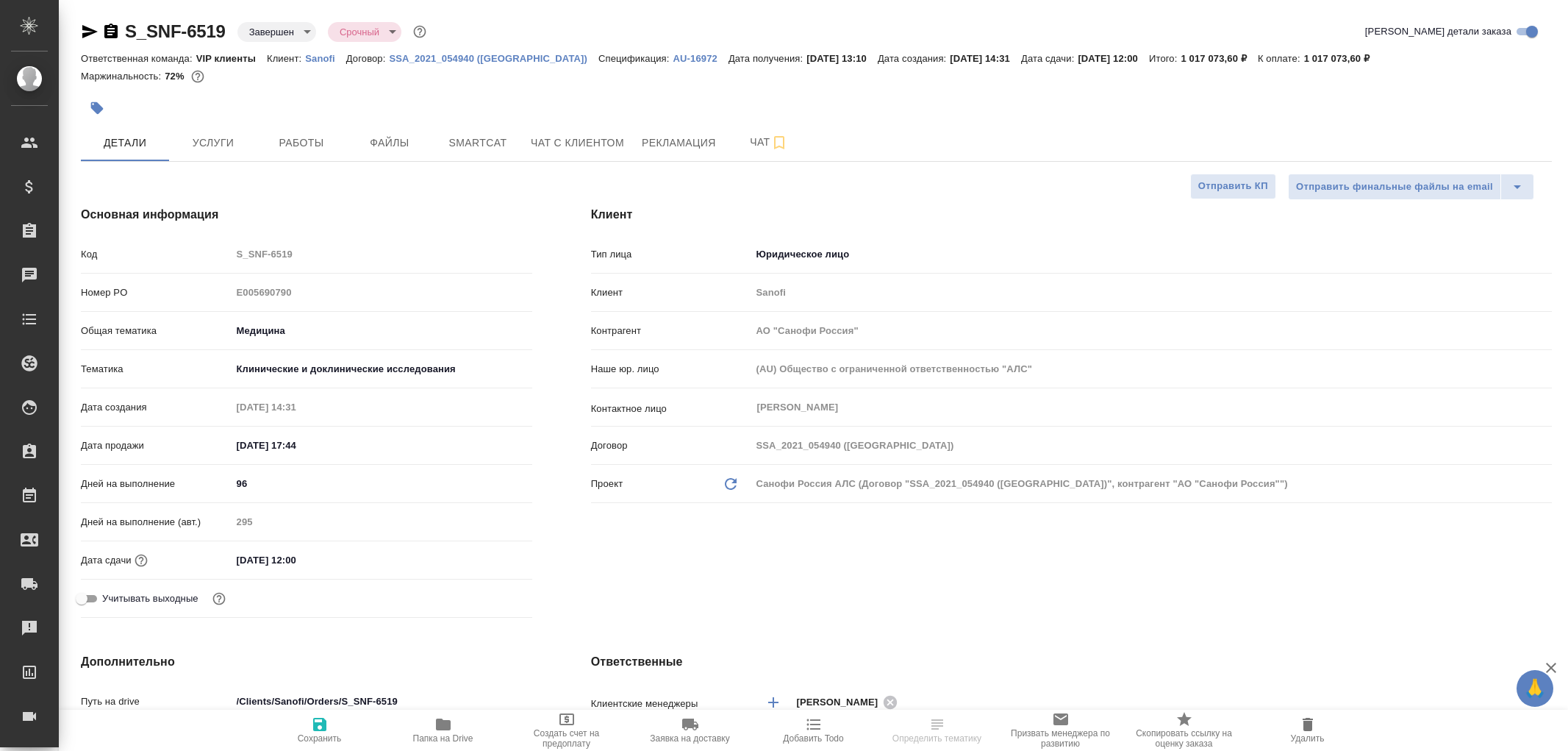
select select "RU"
type textarea "x"
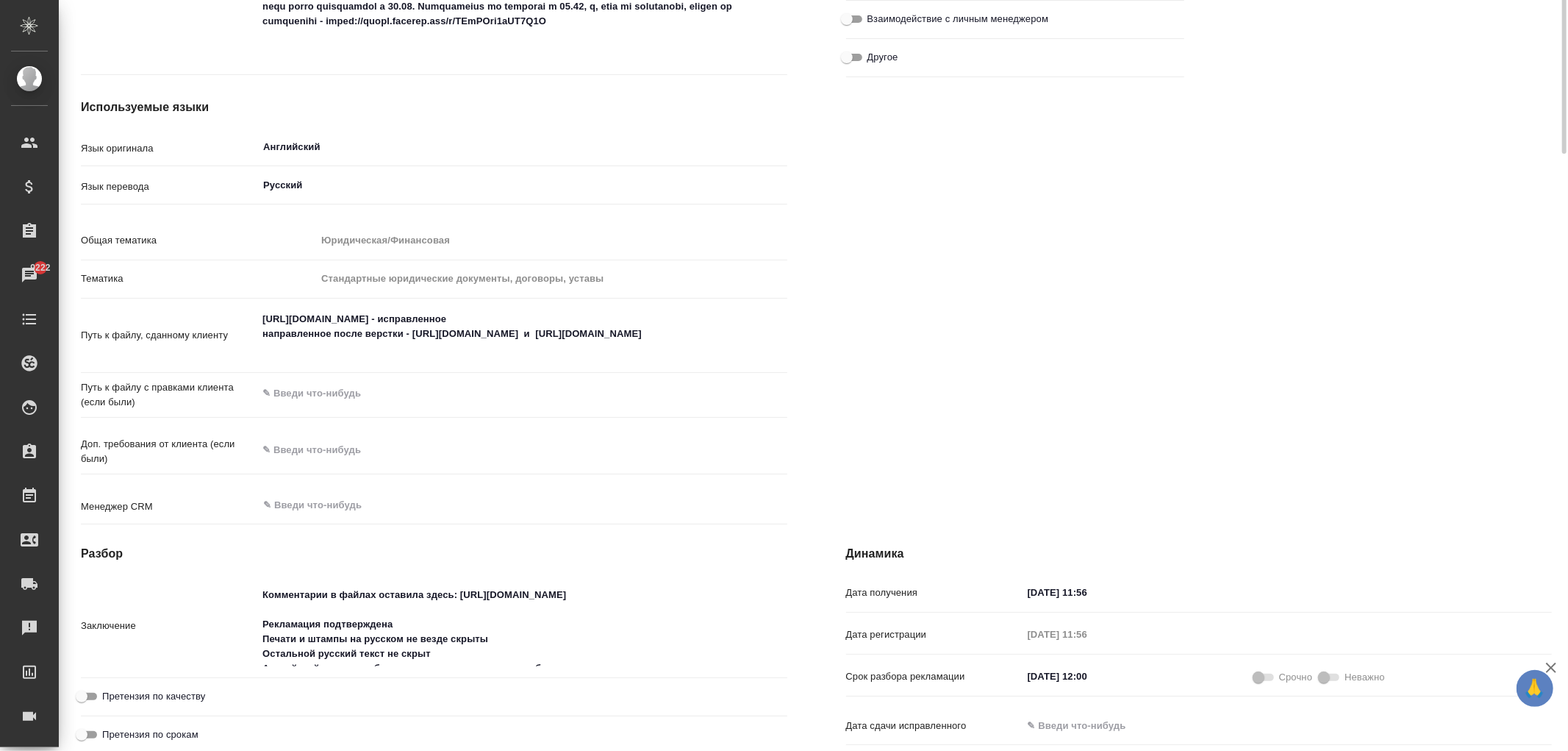
scroll to position [653, 0]
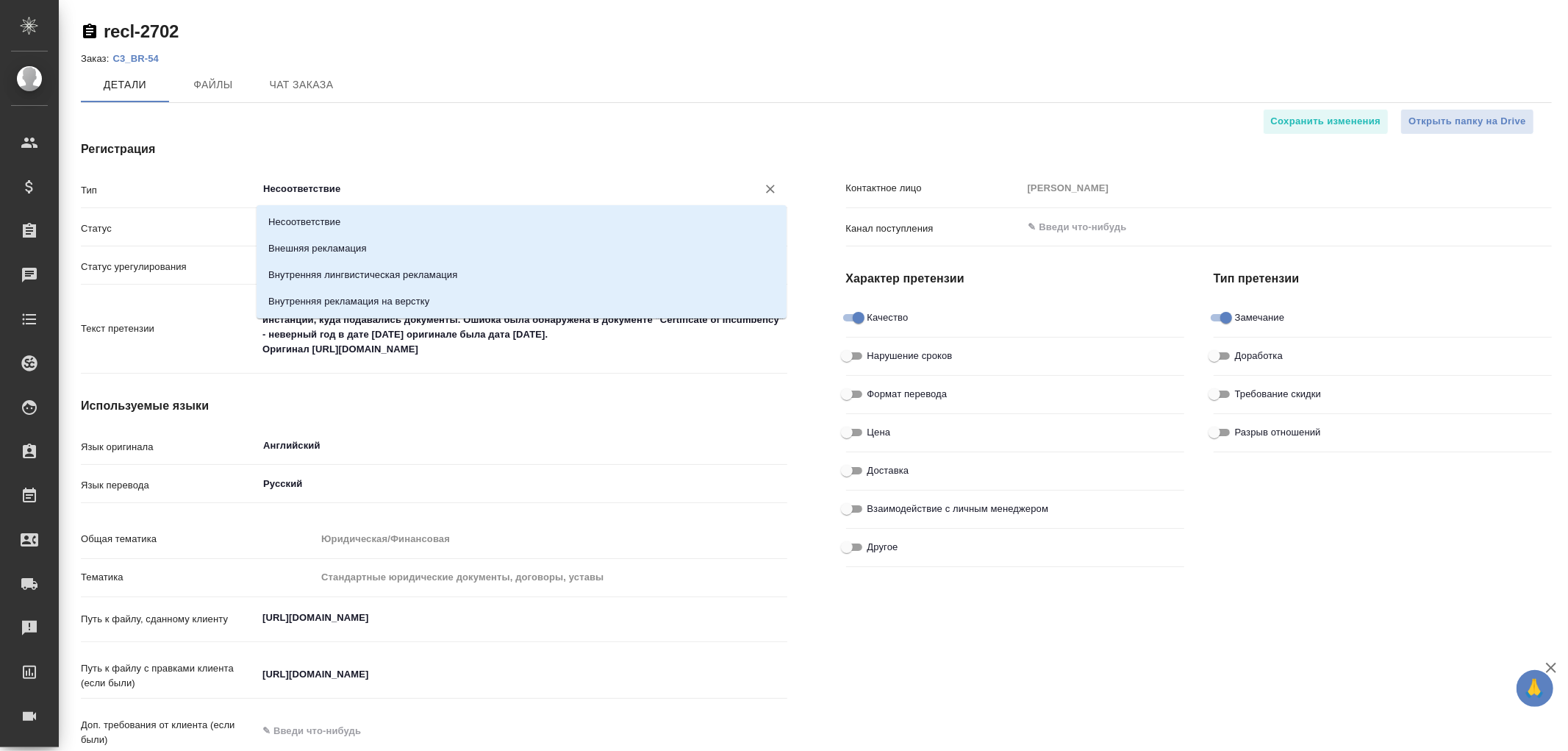
click at [354, 196] on input "Несоответствие" at bounding box center [496, 189] width 471 height 17
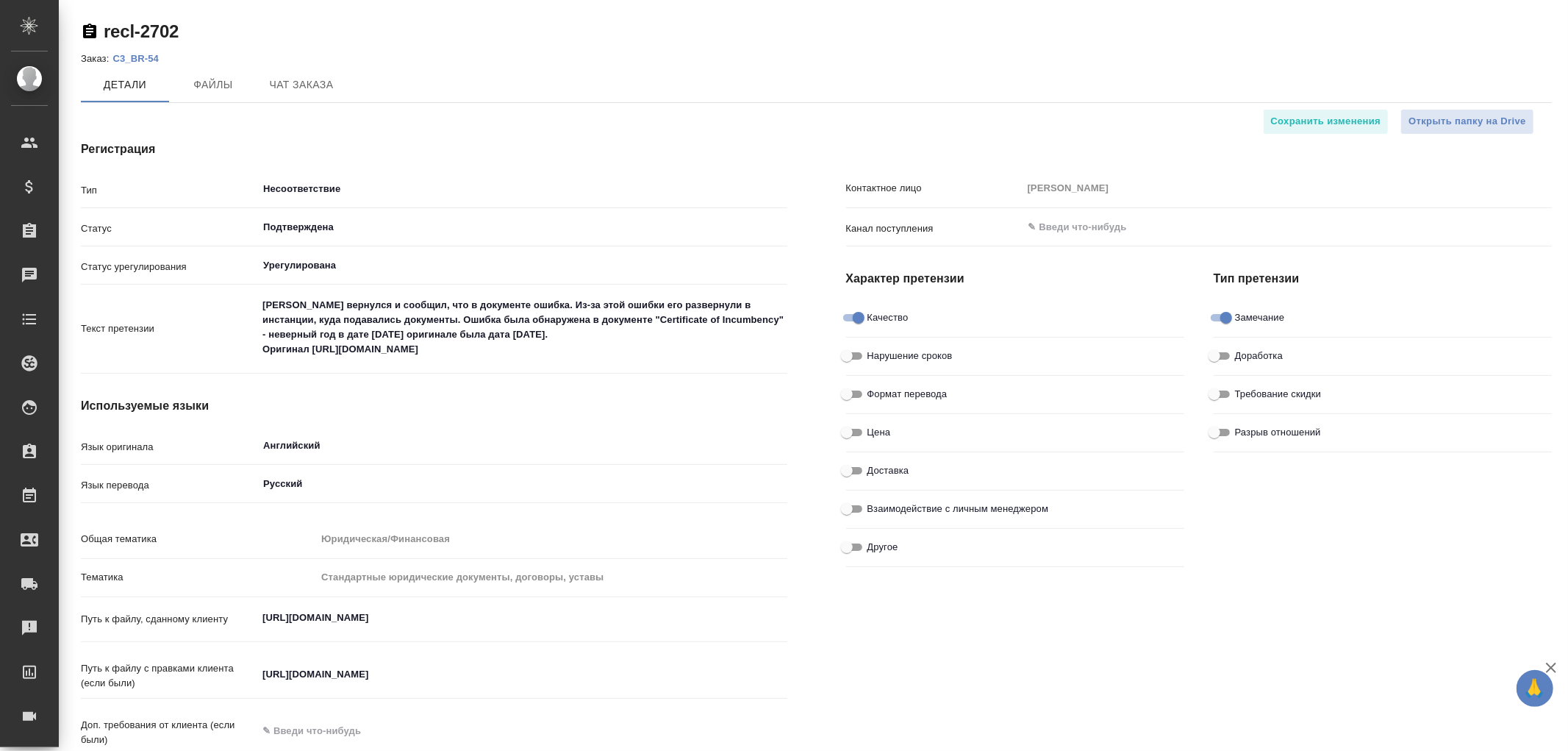
click at [438, 388] on div "Тип Несоответствие ​ Статус Подтверждена ​ Статус урегулирования Урегулирована …" at bounding box center [434, 494] width 706 height 636
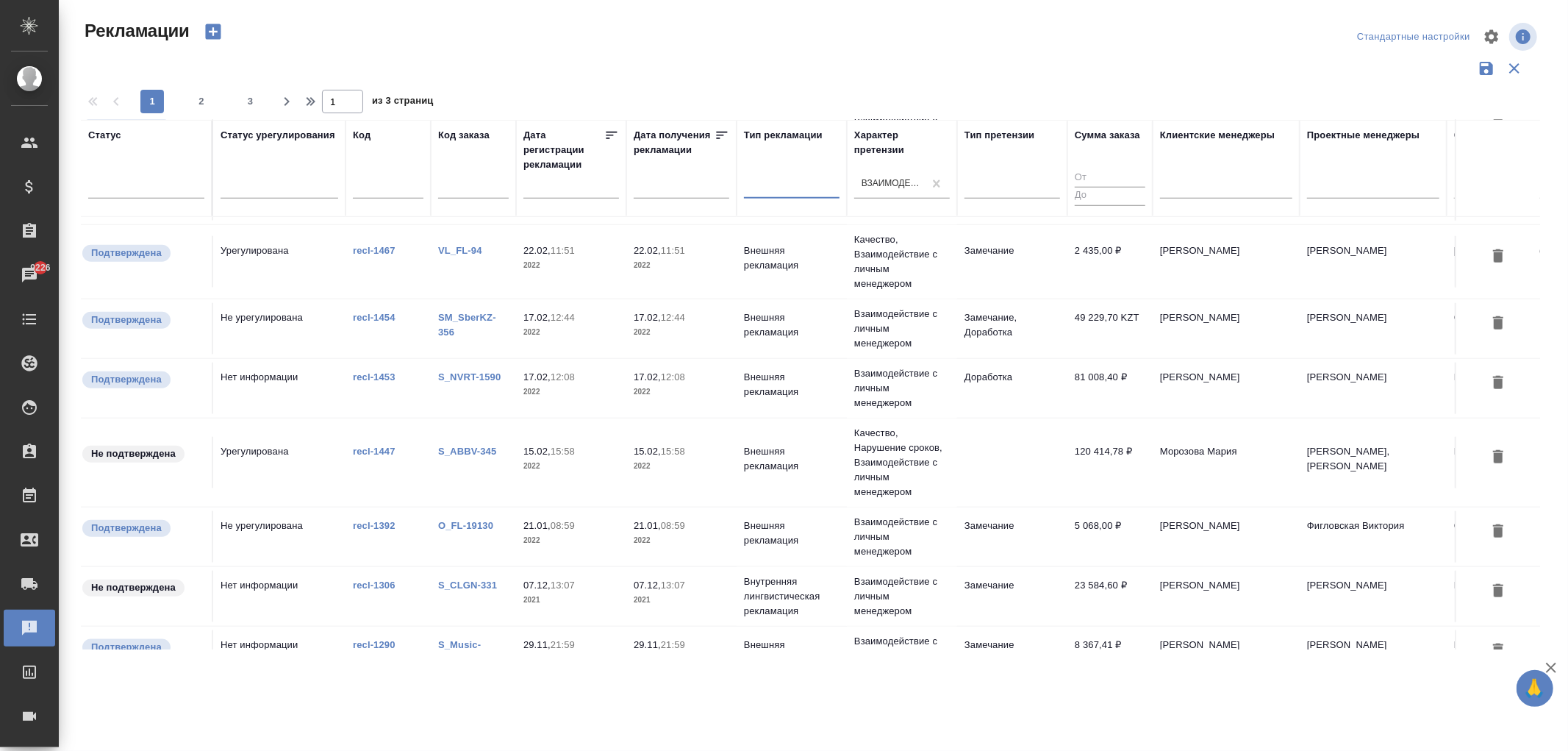
scroll to position [1350, 0]
